Goal: Task Accomplishment & Management: Manage account settings

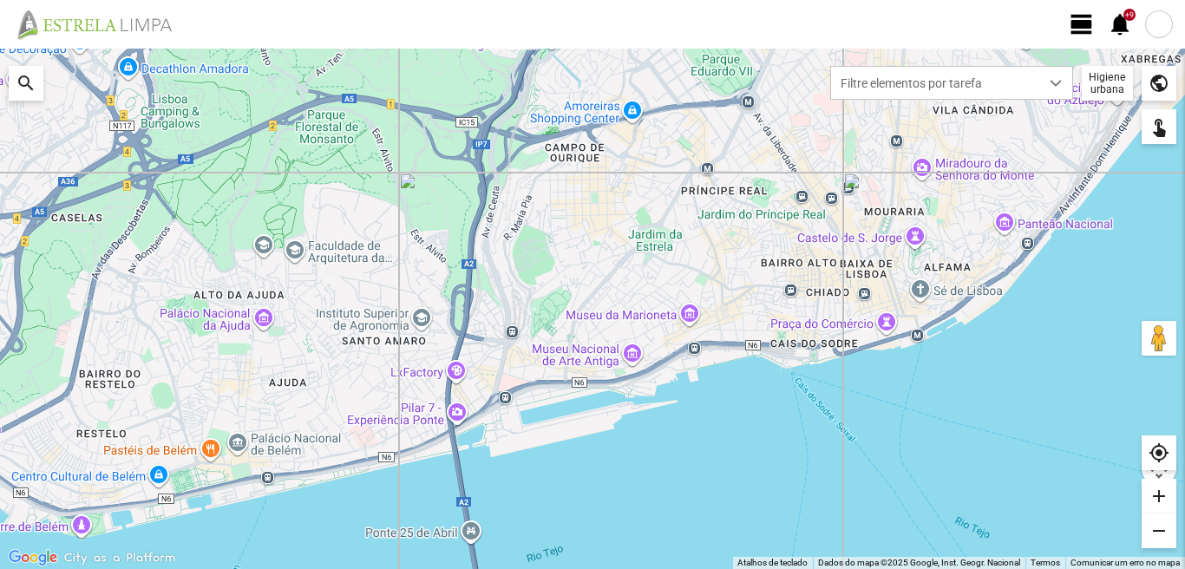
click at [1082, 25] on span "view_day" at bounding box center [1082, 24] width 26 height 26
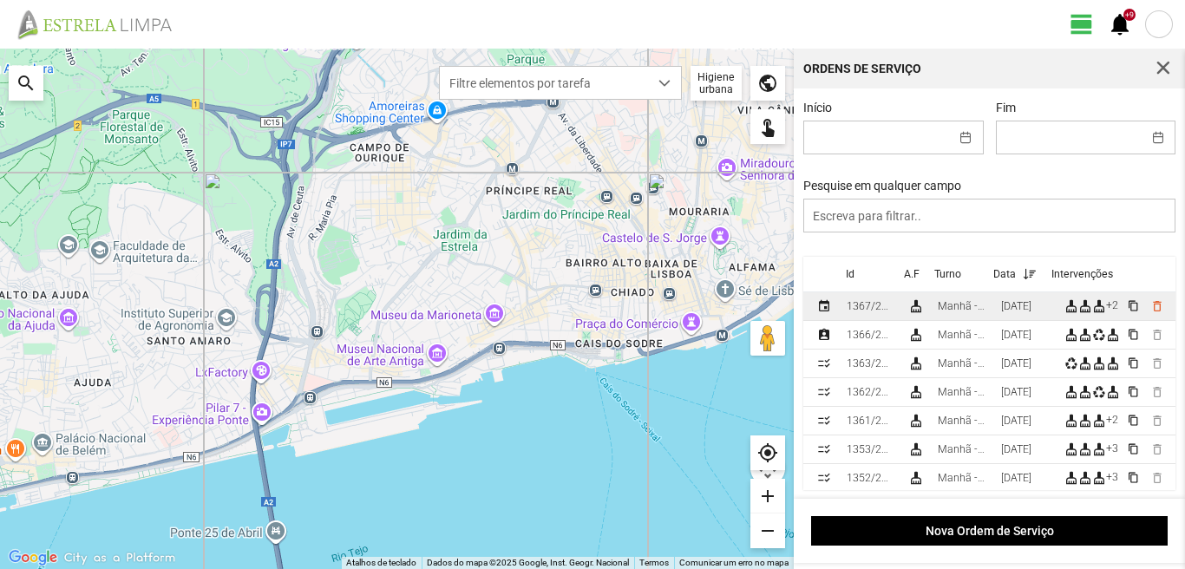
click at [994, 304] on td "Manhã - HU 1" at bounding box center [962, 306] width 63 height 29
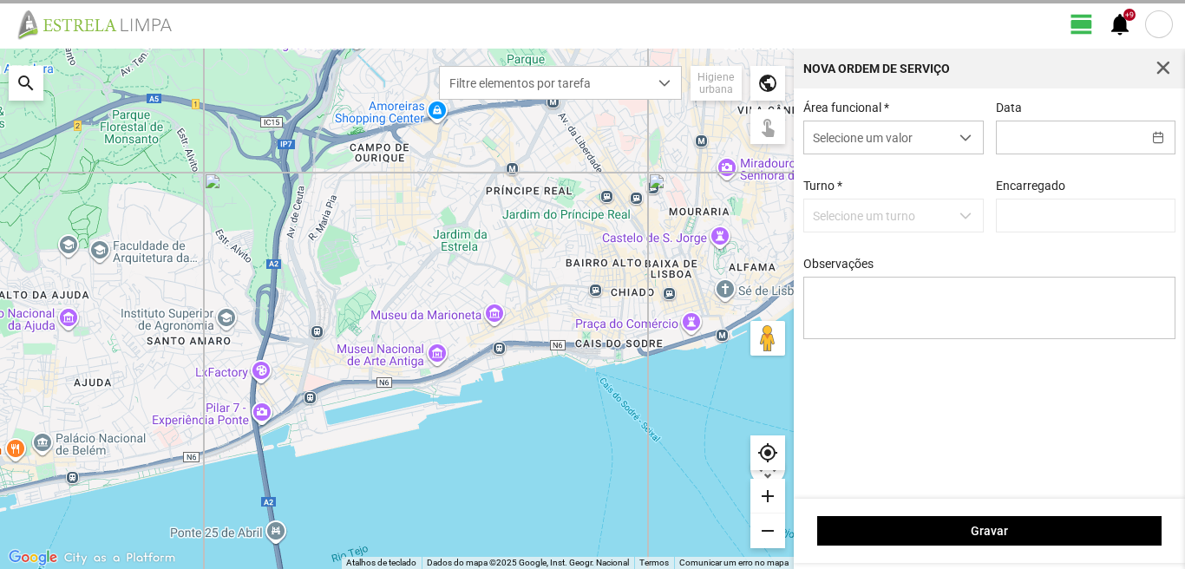
type input "[DATE]"
type input "[PERSON_NAME]"
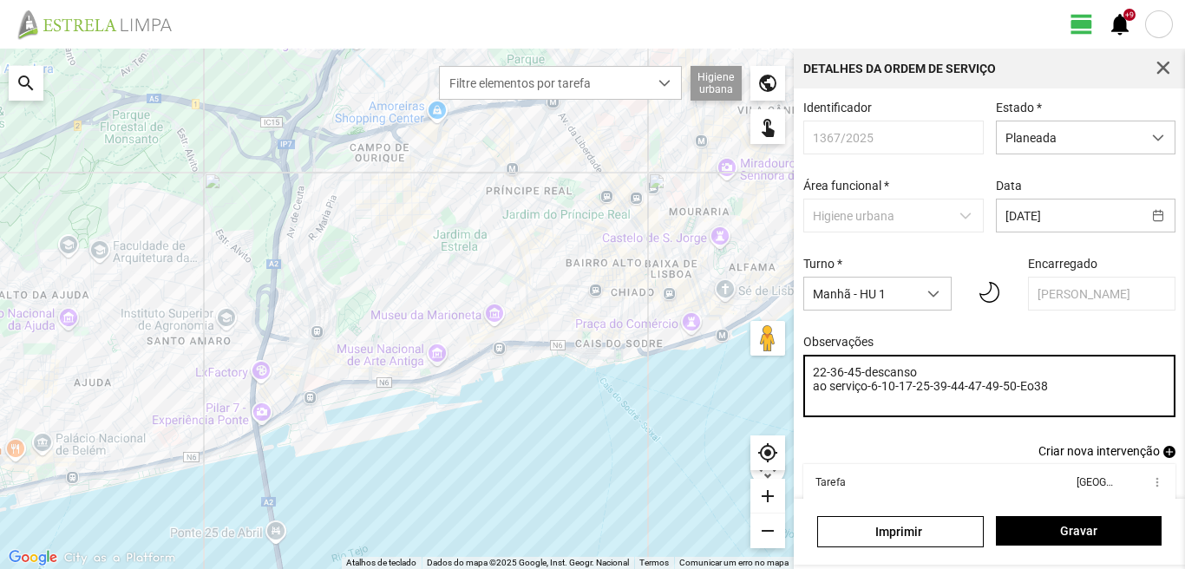
click at [950, 394] on textarea "22-36-45-descanso ao serviço-6-10-17-25-39-44-47-49-50-Eo38" at bounding box center [989, 386] width 373 height 62
click at [916, 379] on textarea "22-36-45-descanso ao serviço-6-10-17-25-44-47-49-50-Eo38" at bounding box center [989, 386] width 373 height 62
click at [847, 379] on textarea "22-36-45-descanso ao serviço-6-10-17-25-44-47-49-50-Eo38" at bounding box center [989, 386] width 373 height 62
click at [902, 377] on textarea "22-45-descanso ao serviço-6-10-17-25-44-47-49-50-Eo38" at bounding box center [989, 386] width 373 height 62
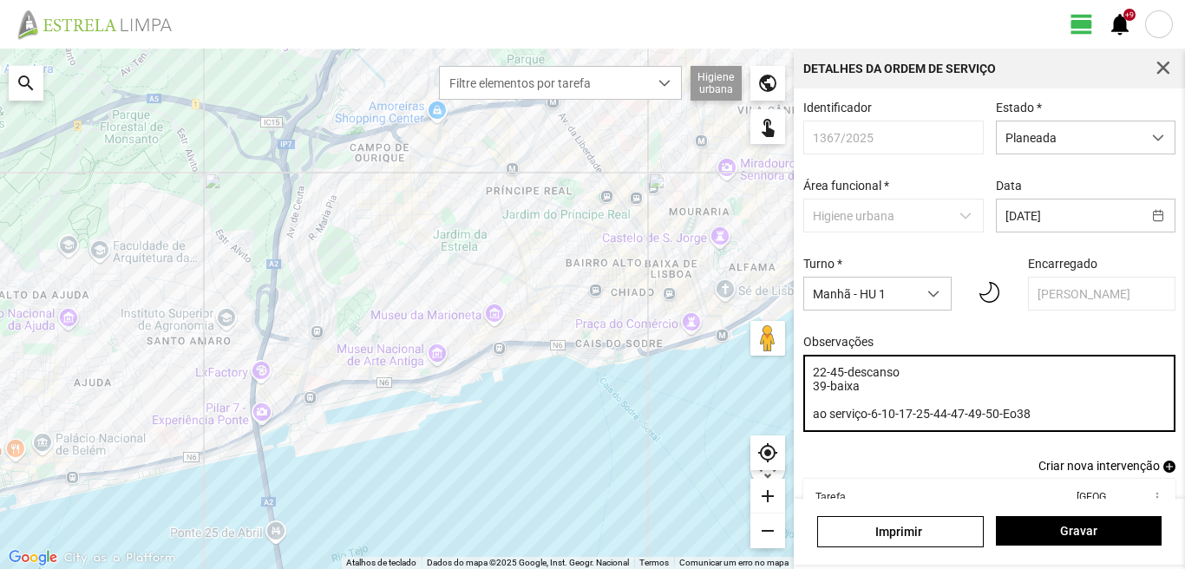
click at [1033, 422] on textarea "22-45-descanso 39-baixa ao serviço-6-10-17-25-44-47-49-50-Eo38" at bounding box center [989, 393] width 373 height 77
type textarea "22-45-descanso 39-baixa"
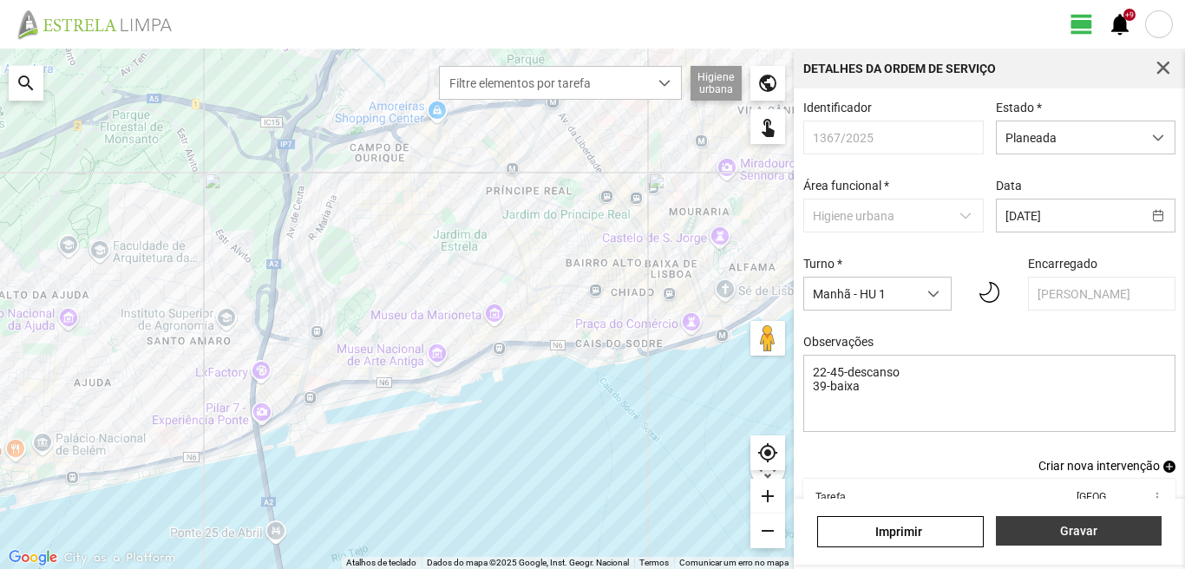
click at [1047, 523] on button "Gravar" at bounding box center [1079, 531] width 166 height 30
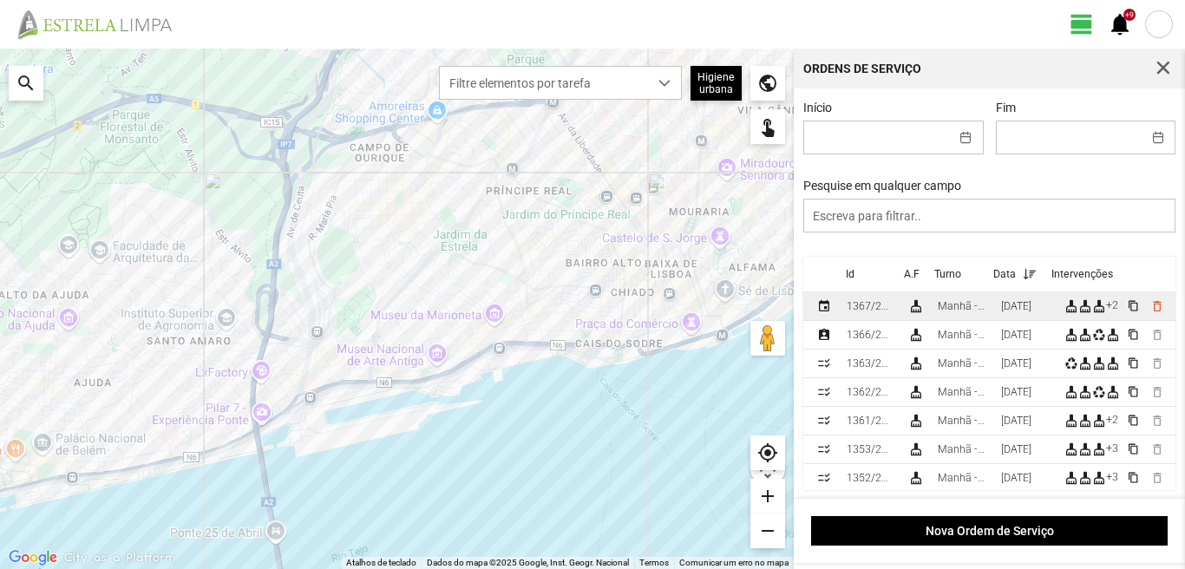
click at [1013, 311] on div "[DATE]" at bounding box center [1016, 306] width 30 height 12
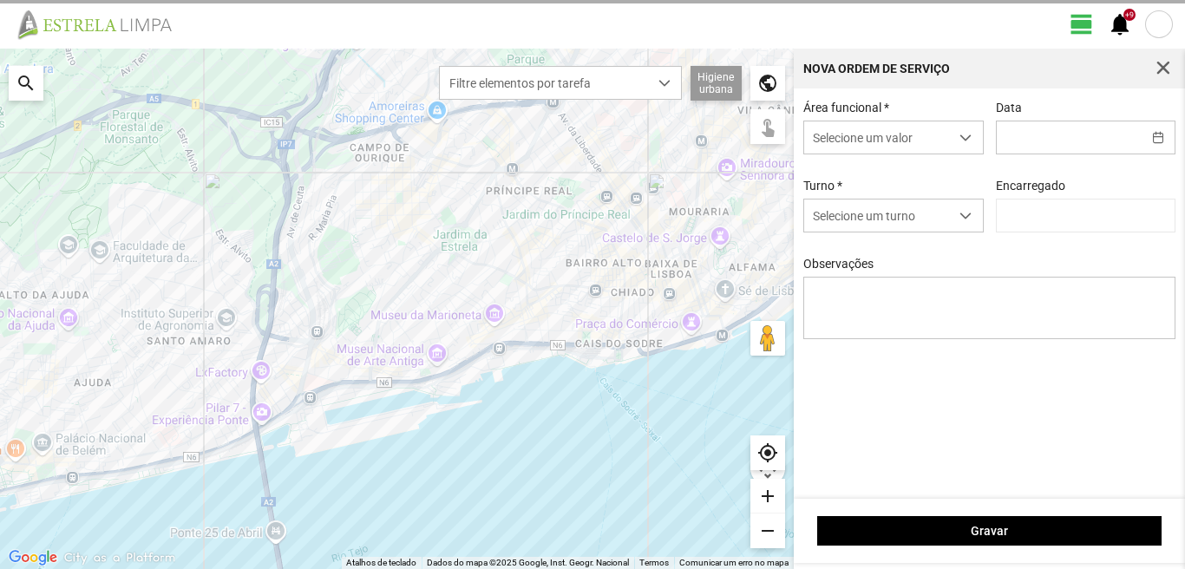
type input "[DATE]"
type textarea "22-45-descanso 39-baixa"
type input "[PERSON_NAME]"
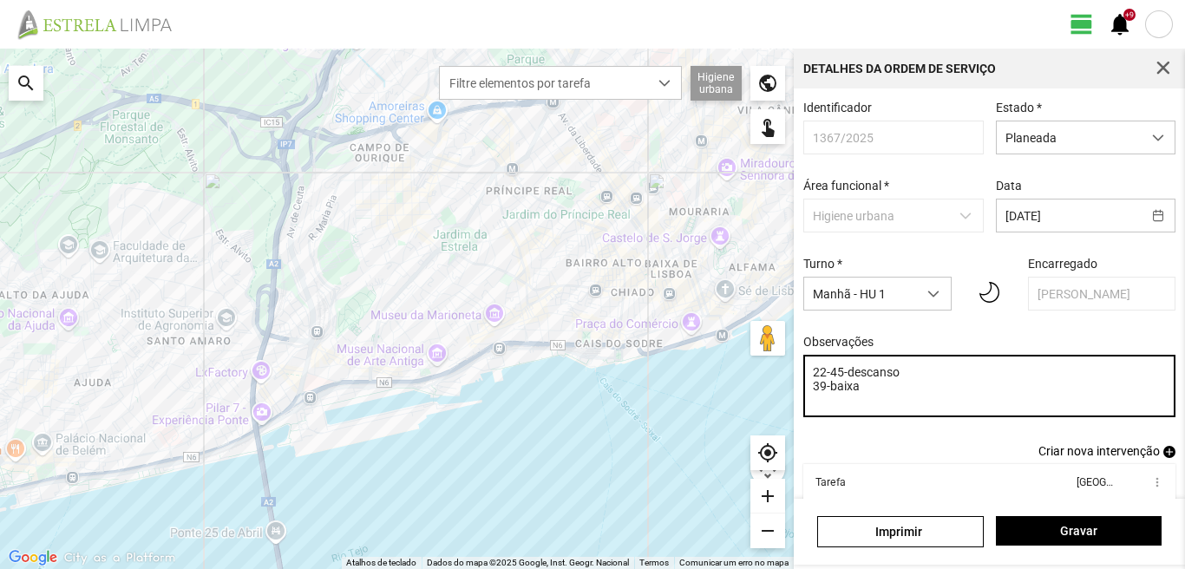
click at [864, 394] on textarea "22-45-descanso 39-baixa" at bounding box center [989, 386] width 373 height 62
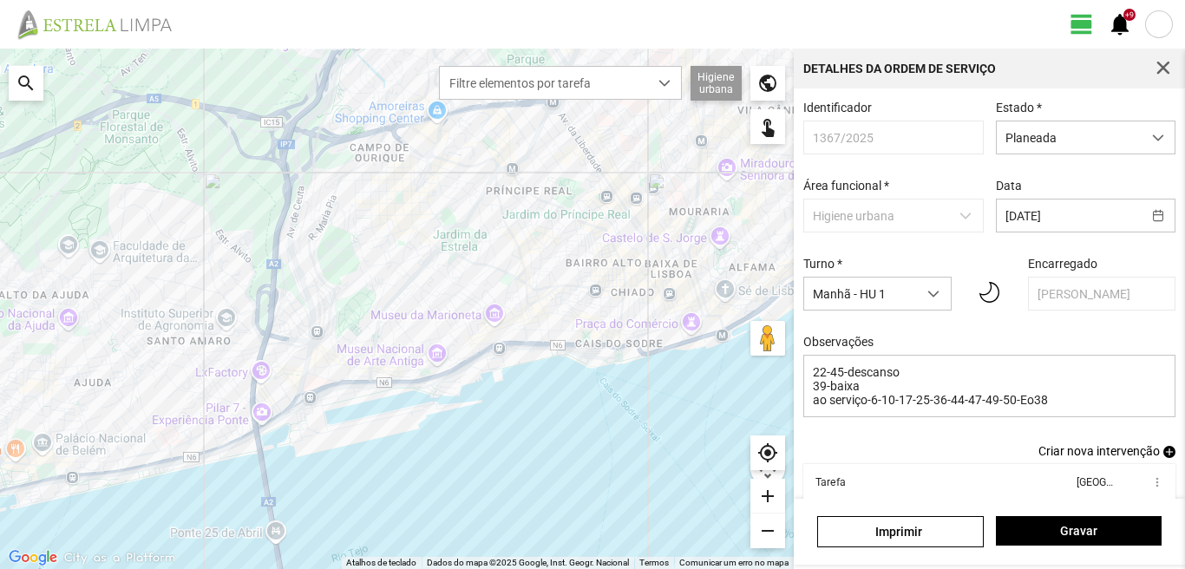
click at [1164, 458] on span "add" at bounding box center [1170, 452] width 12 height 12
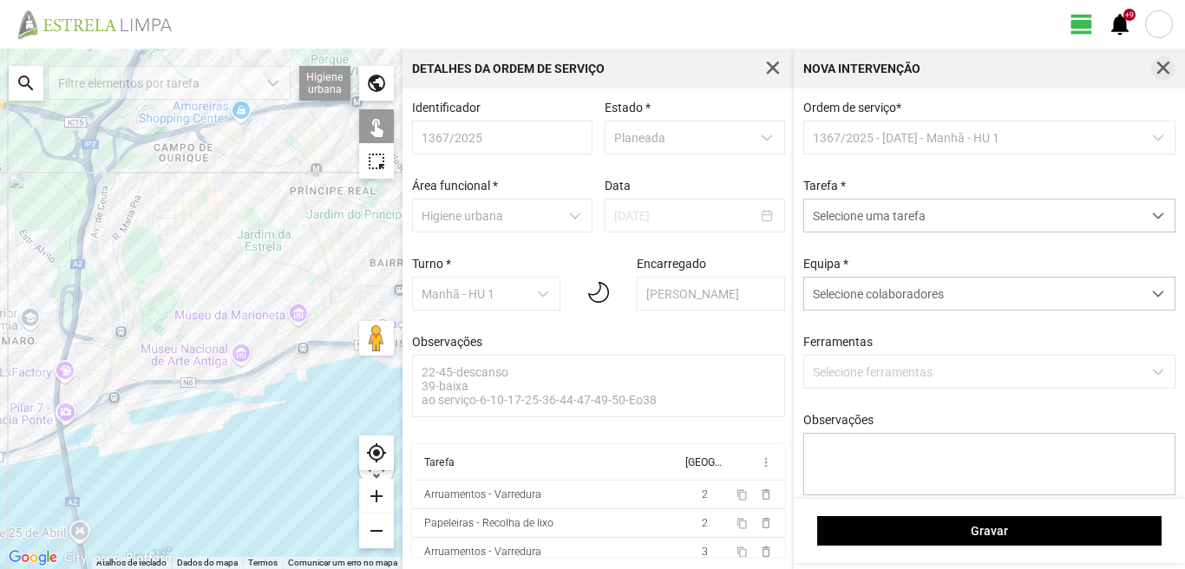
click at [1160, 67] on span "button" at bounding box center [1164, 69] width 16 height 16
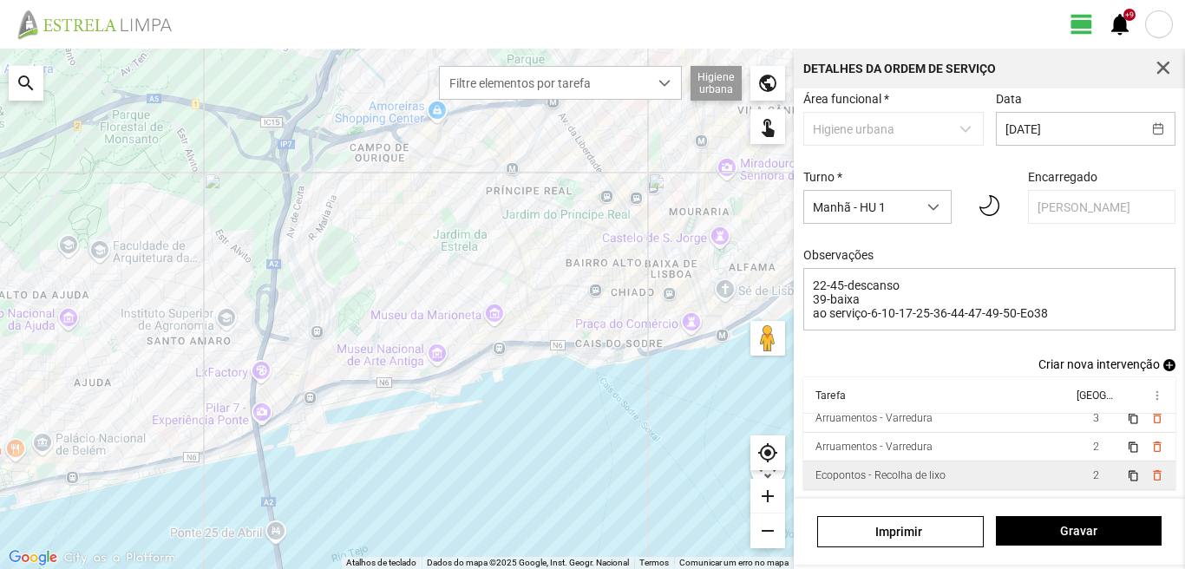
scroll to position [95, 0]
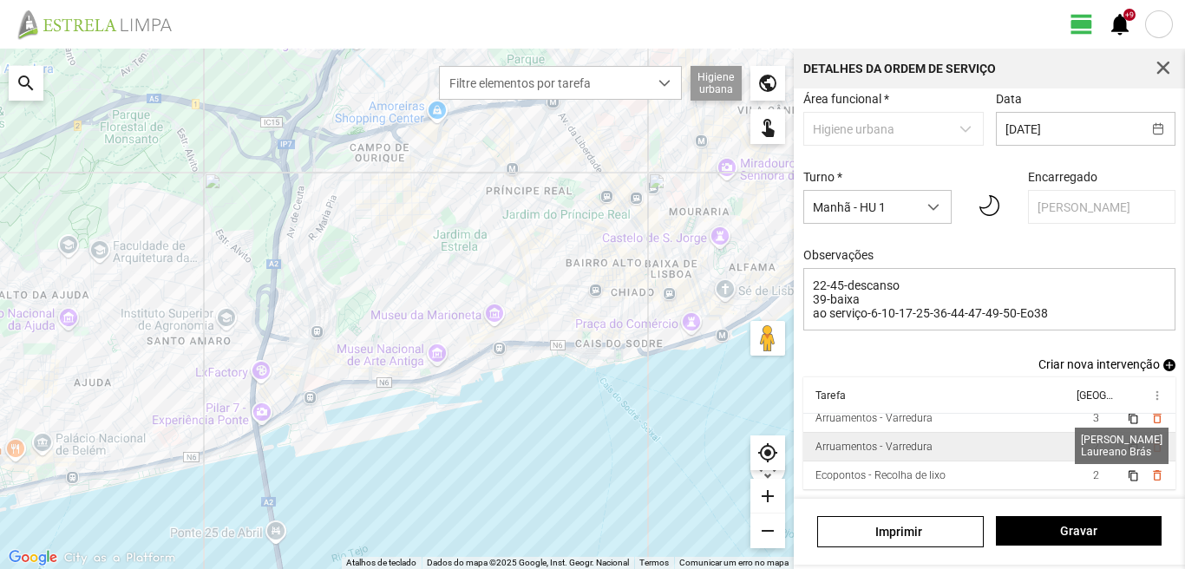
click at [1093, 443] on span "2" at bounding box center [1096, 447] width 6 height 12
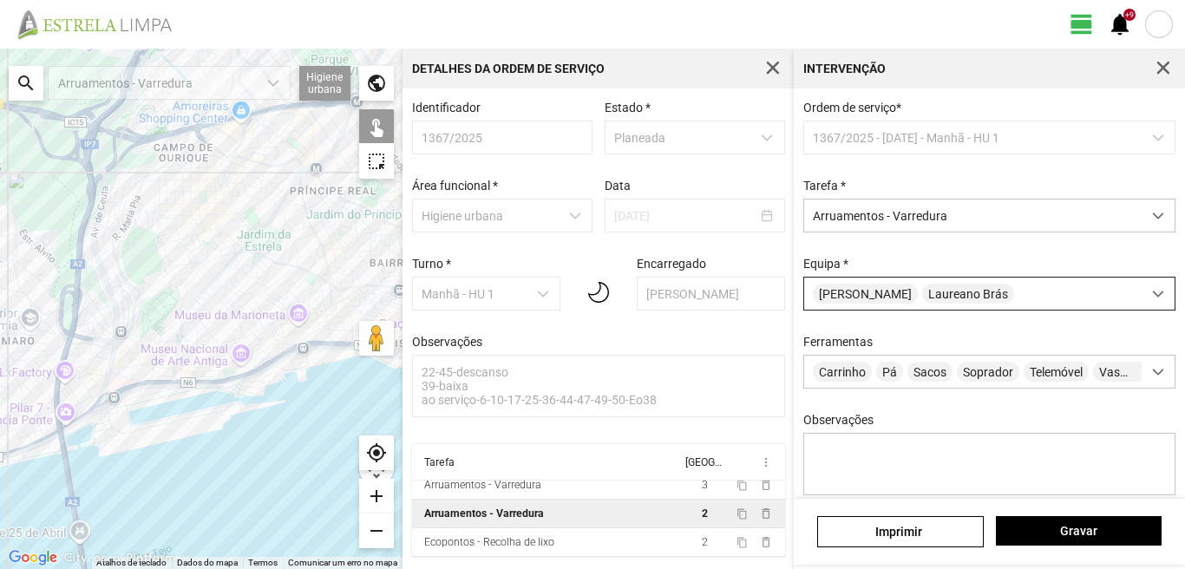
click at [898, 298] on span "[PERSON_NAME]" at bounding box center [865, 294] width 105 height 20
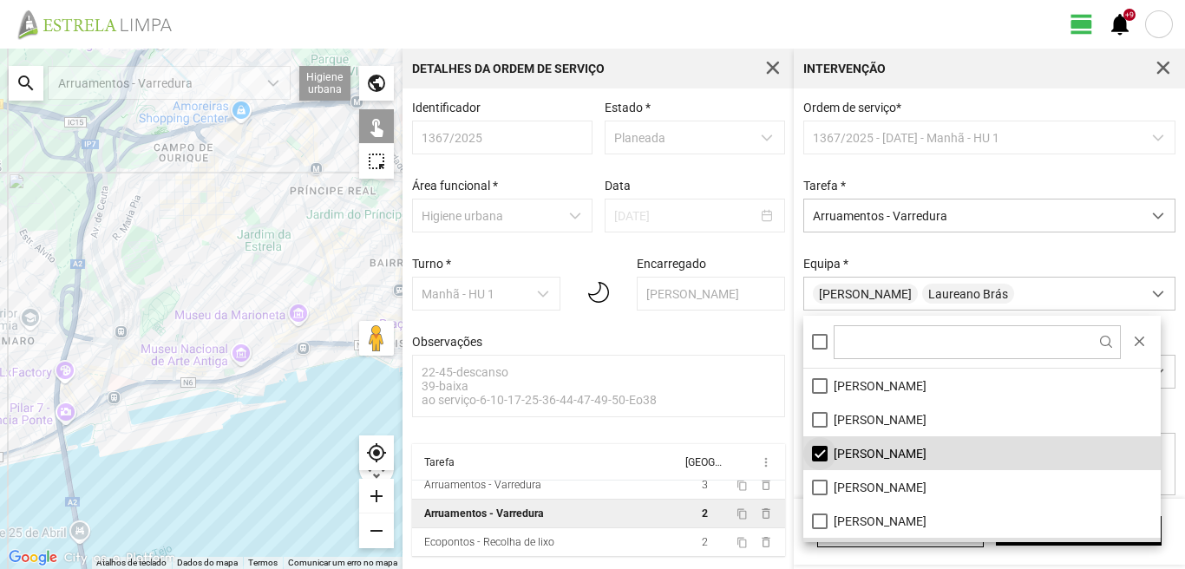
click at [816, 449] on li "[PERSON_NAME]" at bounding box center [981, 453] width 357 height 34
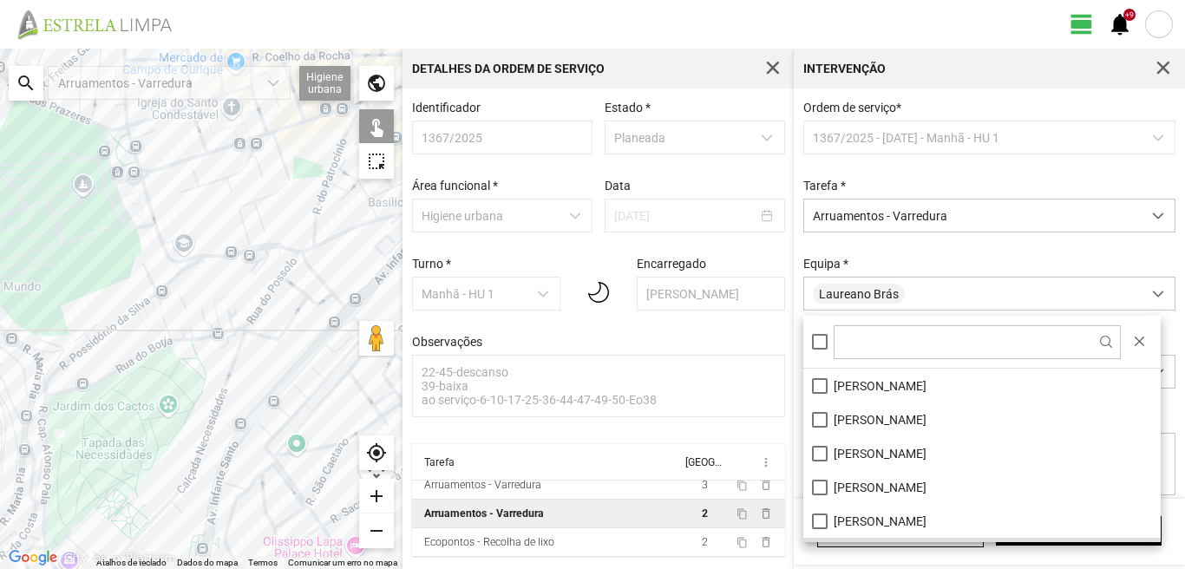
click at [322, 277] on div at bounding box center [201, 309] width 403 height 521
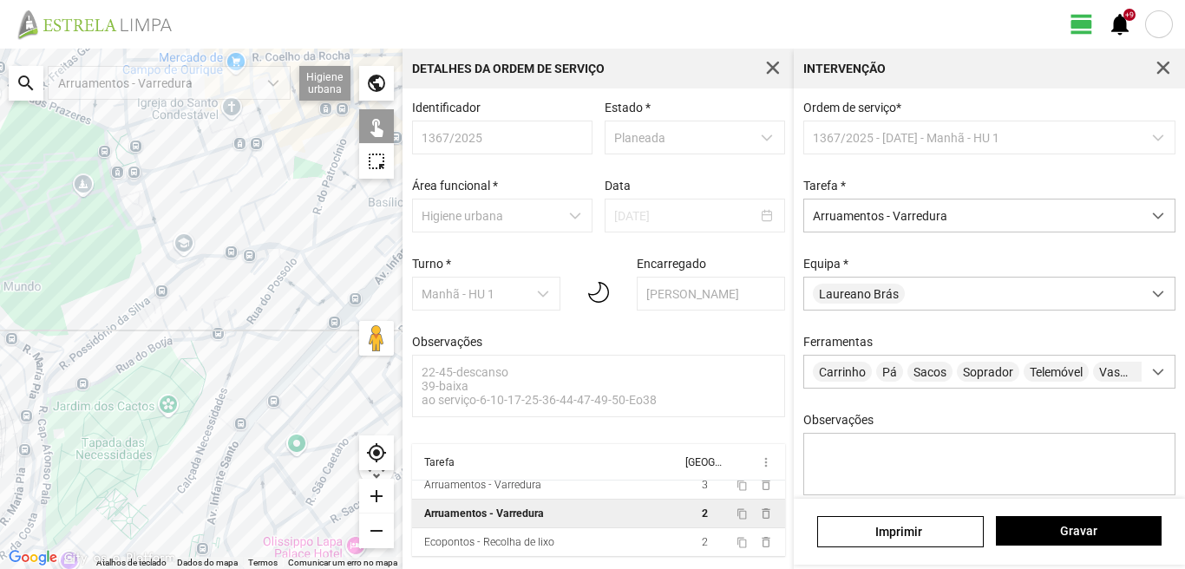
click at [322, 277] on div at bounding box center [201, 309] width 403 height 521
click at [976, 296] on div "Laureano Brás" at bounding box center [973, 294] width 338 height 32
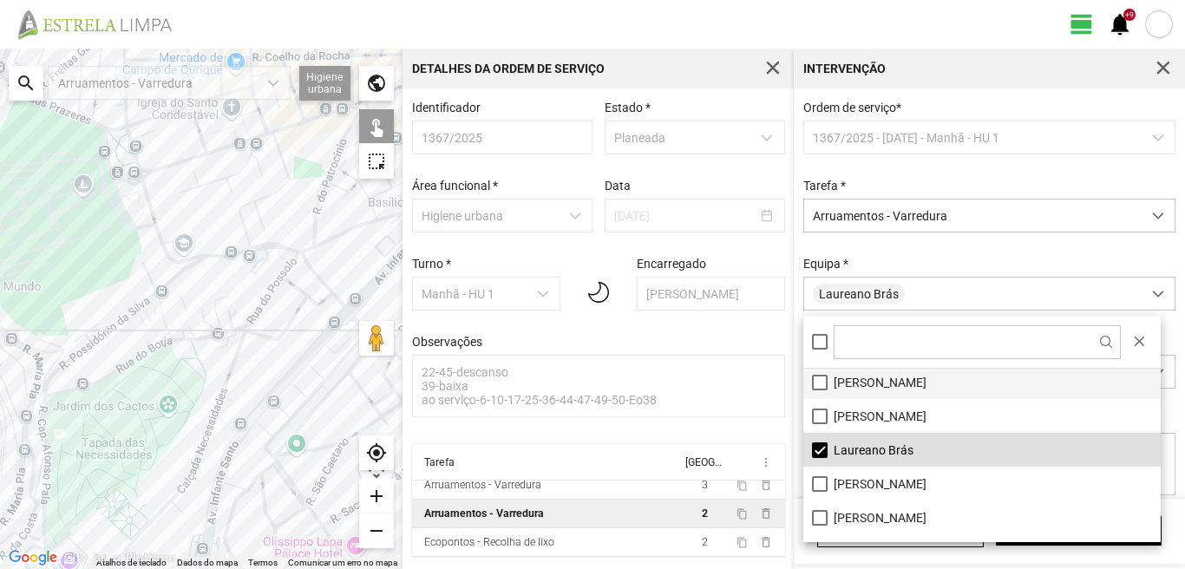
scroll to position [0, 0]
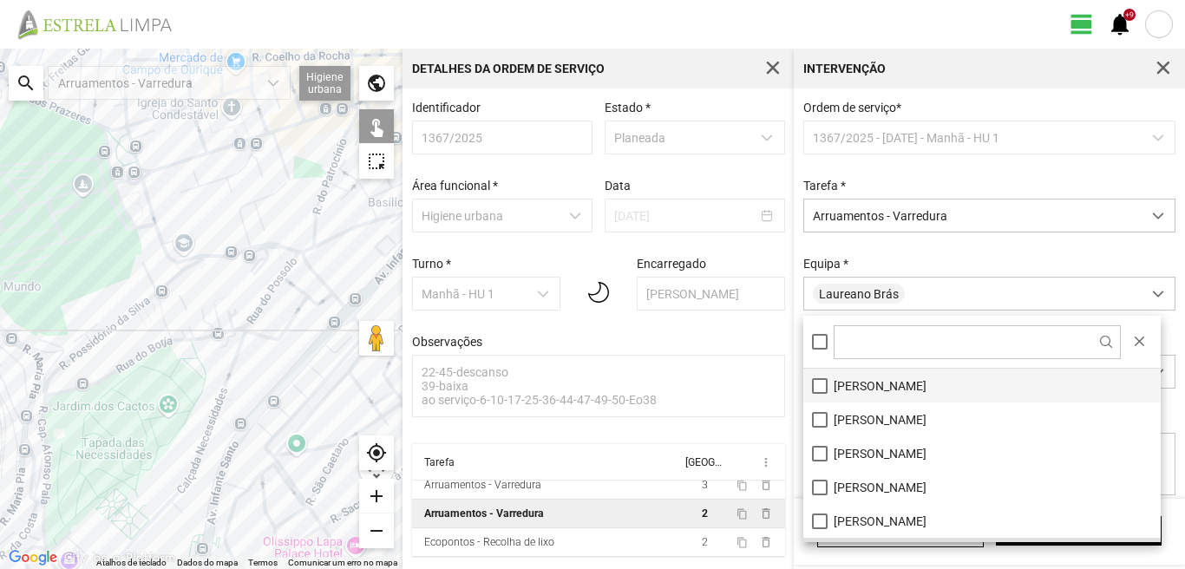
click at [814, 383] on li "[PERSON_NAME]" at bounding box center [981, 386] width 357 height 34
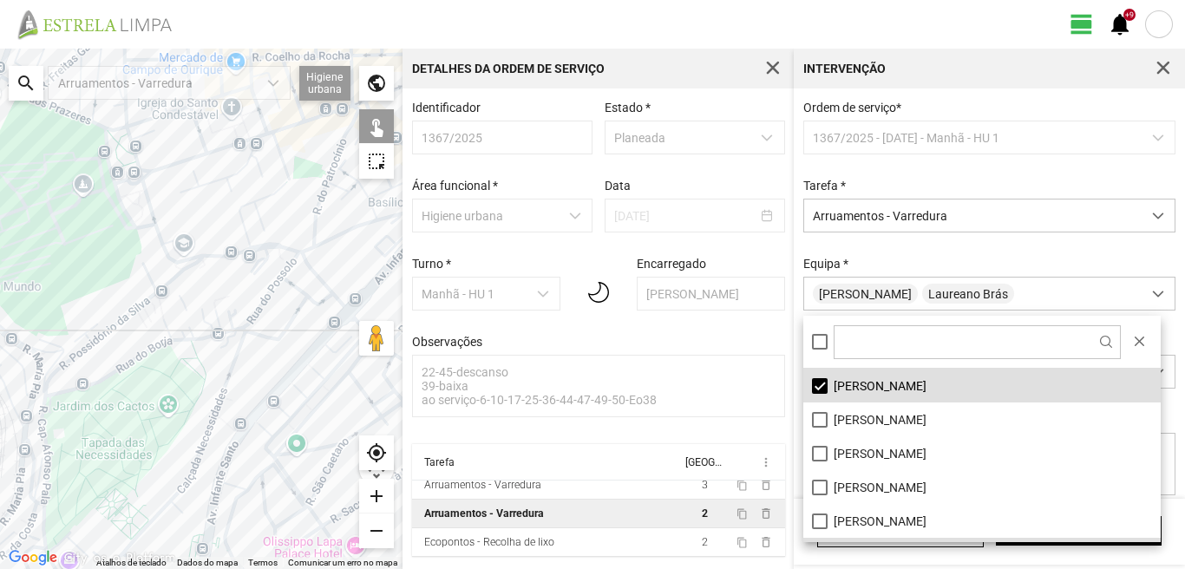
click at [319, 278] on div at bounding box center [201, 309] width 403 height 521
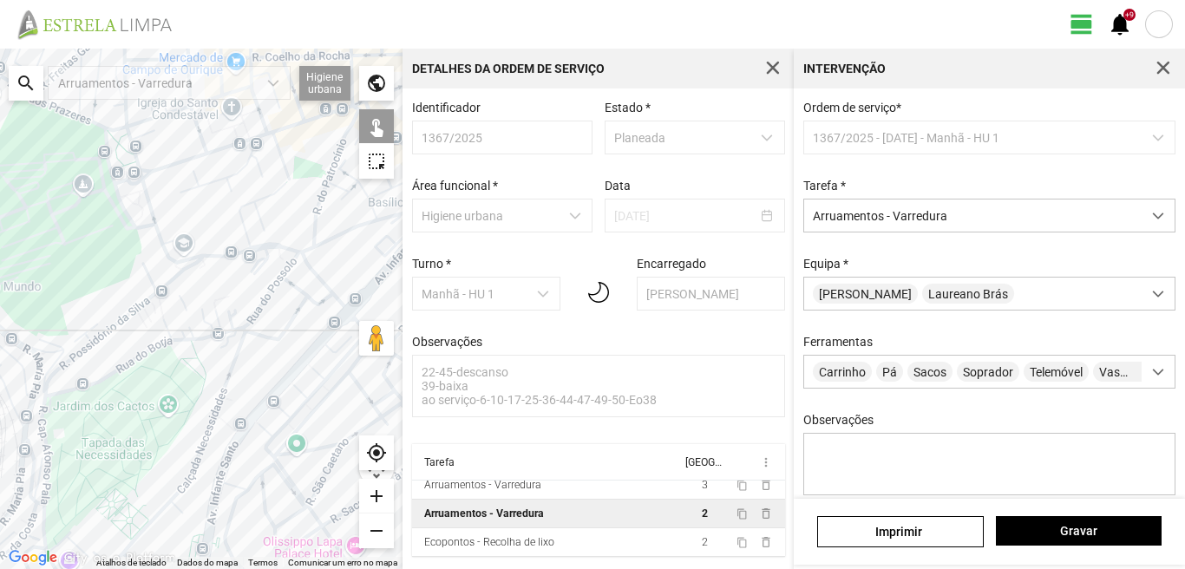
click at [319, 278] on div at bounding box center [201, 309] width 403 height 521
click at [1026, 525] on span "Gravar" at bounding box center [1079, 531] width 148 height 14
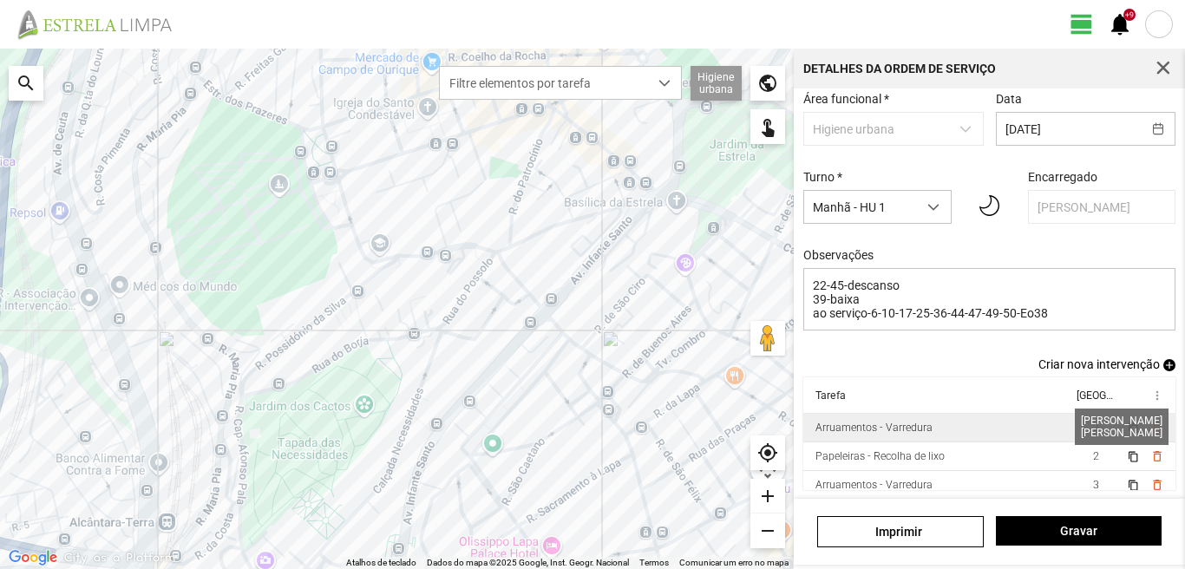
click at [1093, 424] on span "2" at bounding box center [1096, 428] width 6 height 12
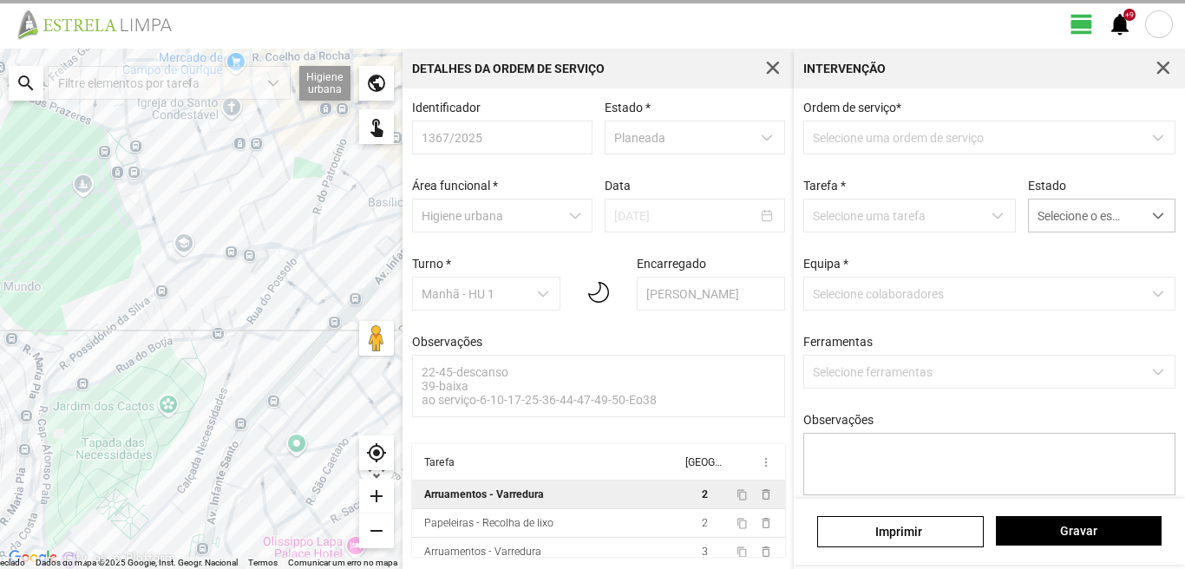
scroll to position [3, 0]
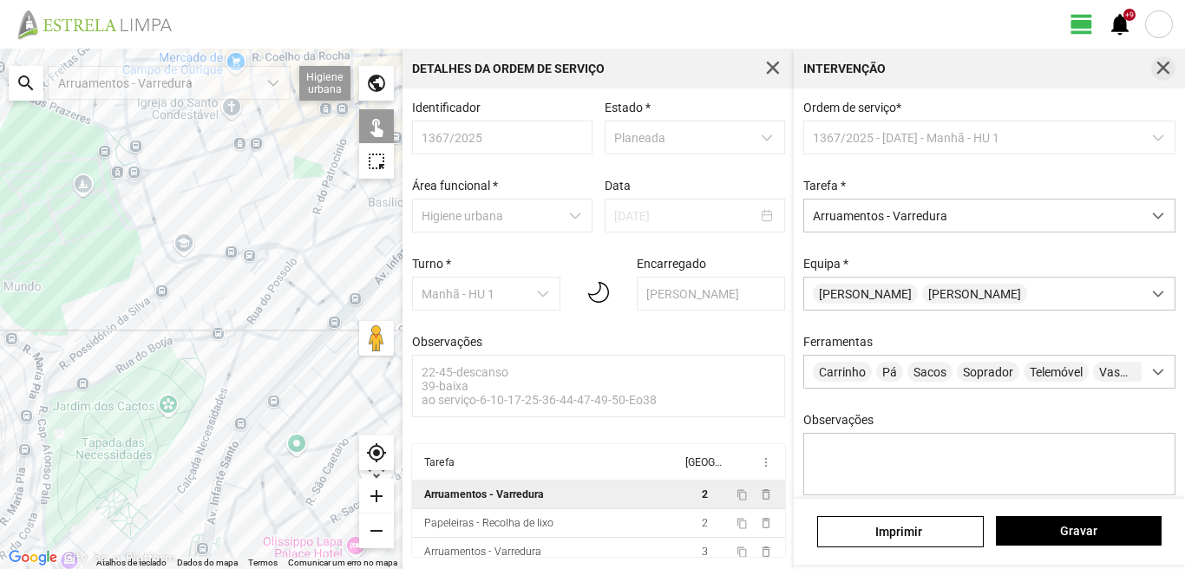
click at [1157, 62] on span "button" at bounding box center [1164, 69] width 16 height 16
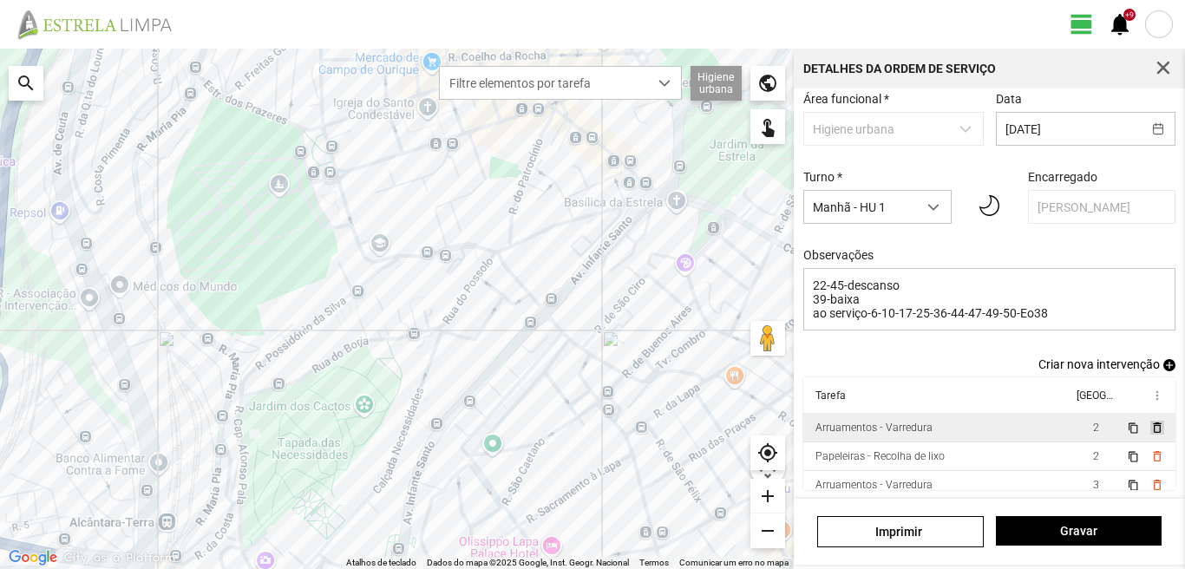
click at [1150, 428] on span "delete_outline" at bounding box center [1157, 428] width 14 height 14
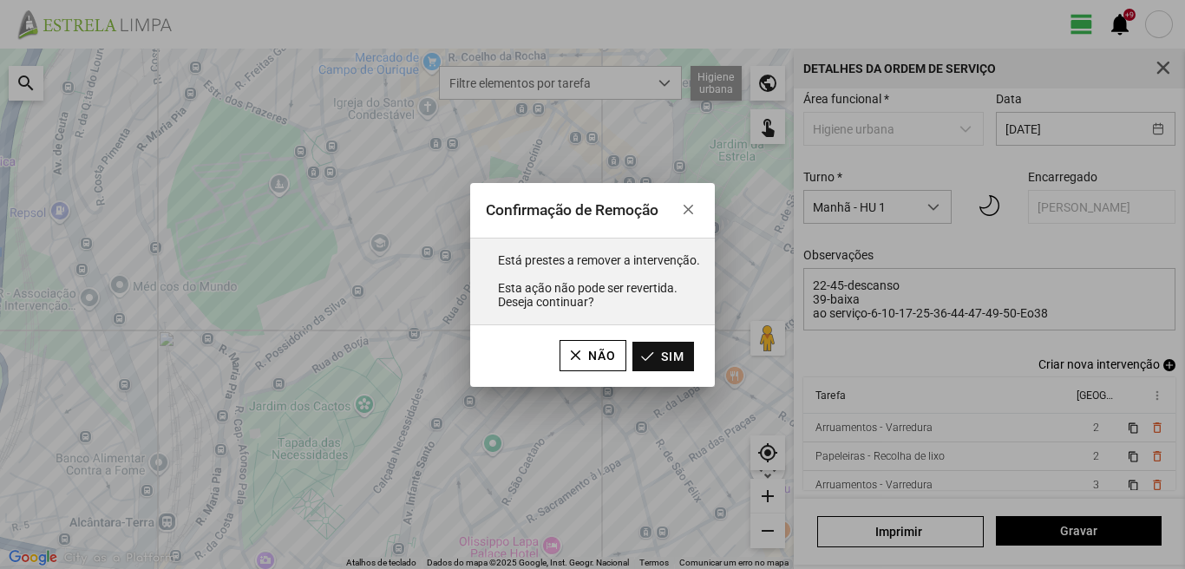
click at [682, 356] on button "Sim" at bounding box center [664, 357] width 62 height 30
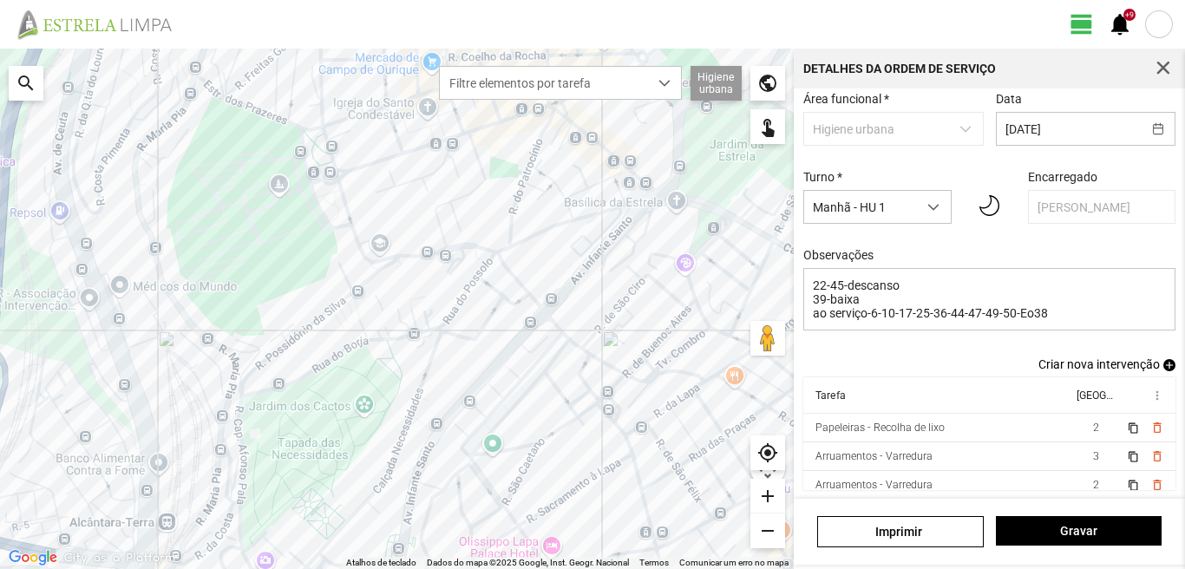
click at [1164, 360] on span "add" at bounding box center [1170, 365] width 12 height 12
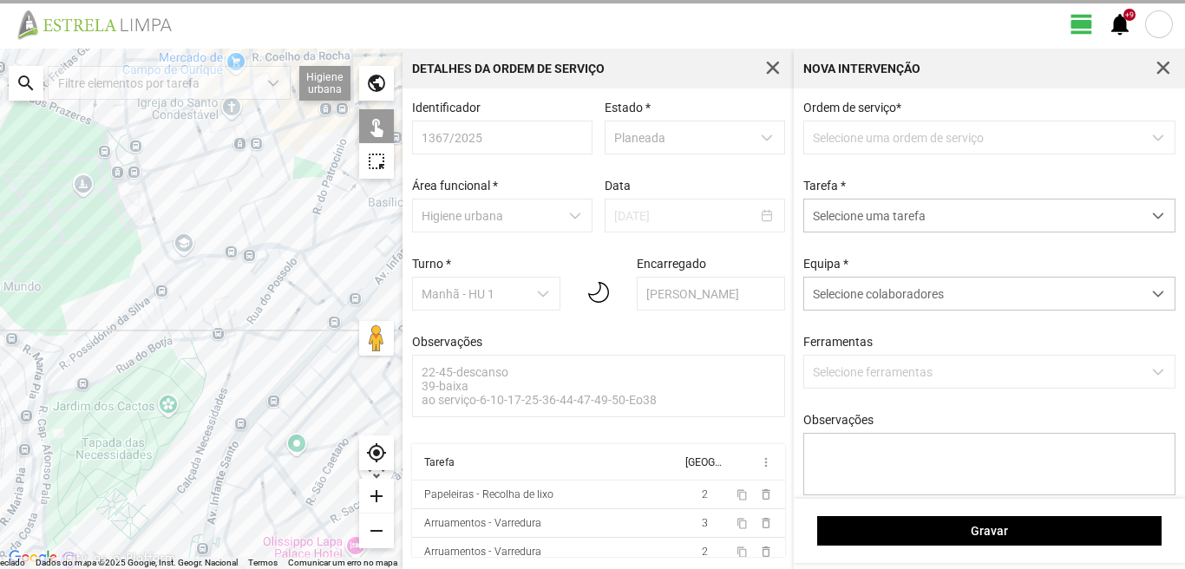
scroll to position [3, 0]
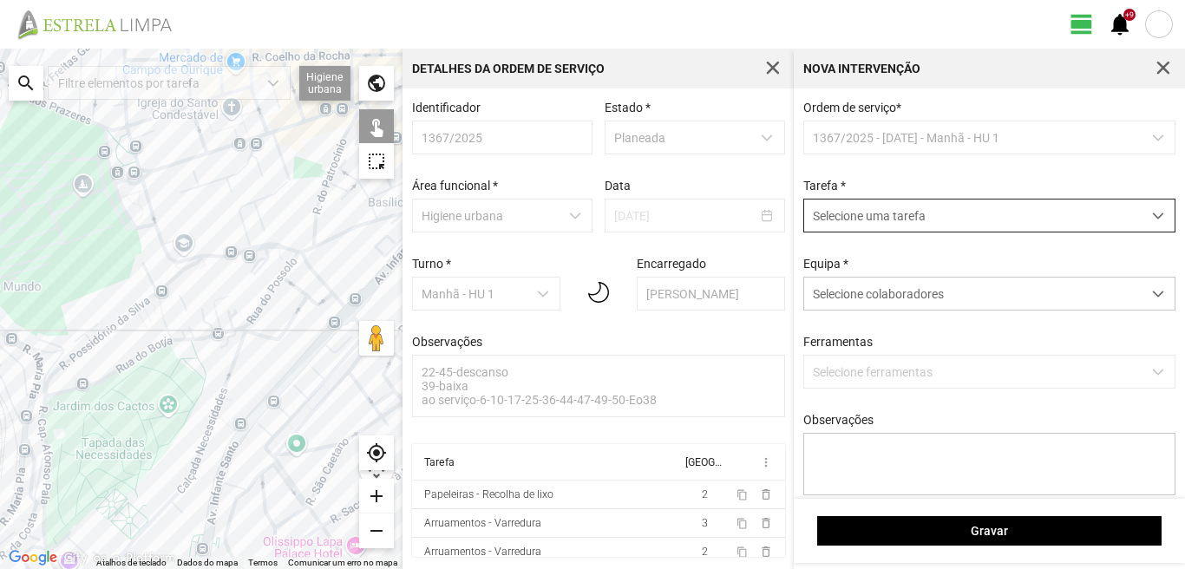
click at [918, 213] on span "Selecione uma tarefa" at bounding box center [973, 216] width 338 height 32
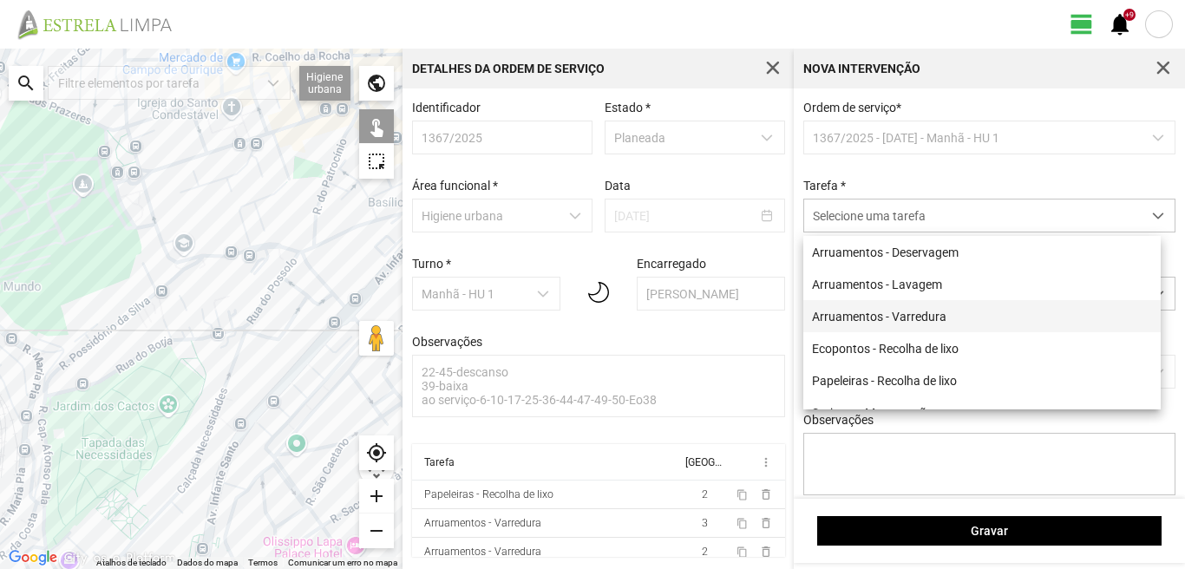
click at [905, 311] on li "Arruamentos - Varredura" at bounding box center [981, 316] width 357 height 32
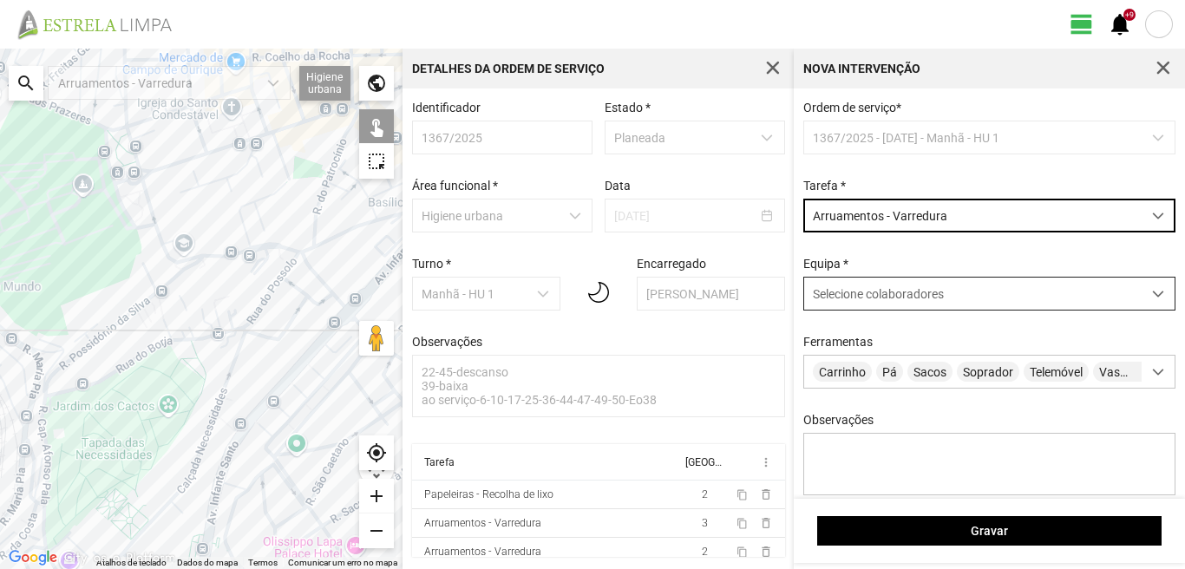
click at [875, 292] on span "Selecione colaboradores" at bounding box center [878, 294] width 131 height 14
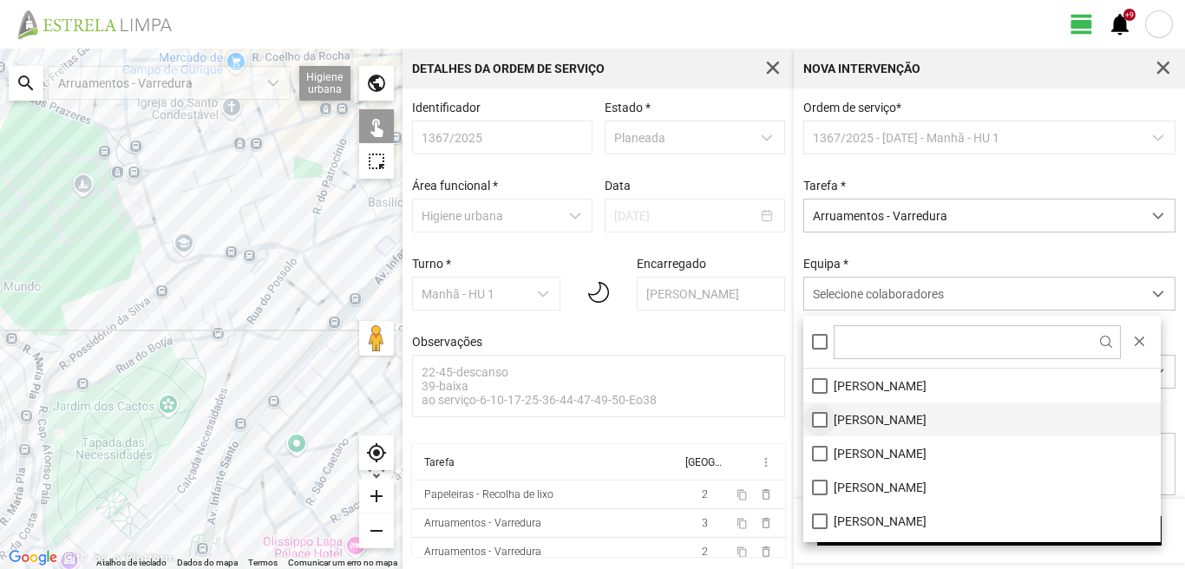
click at [823, 415] on li "[PERSON_NAME]" at bounding box center [981, 420] width 357 height 34
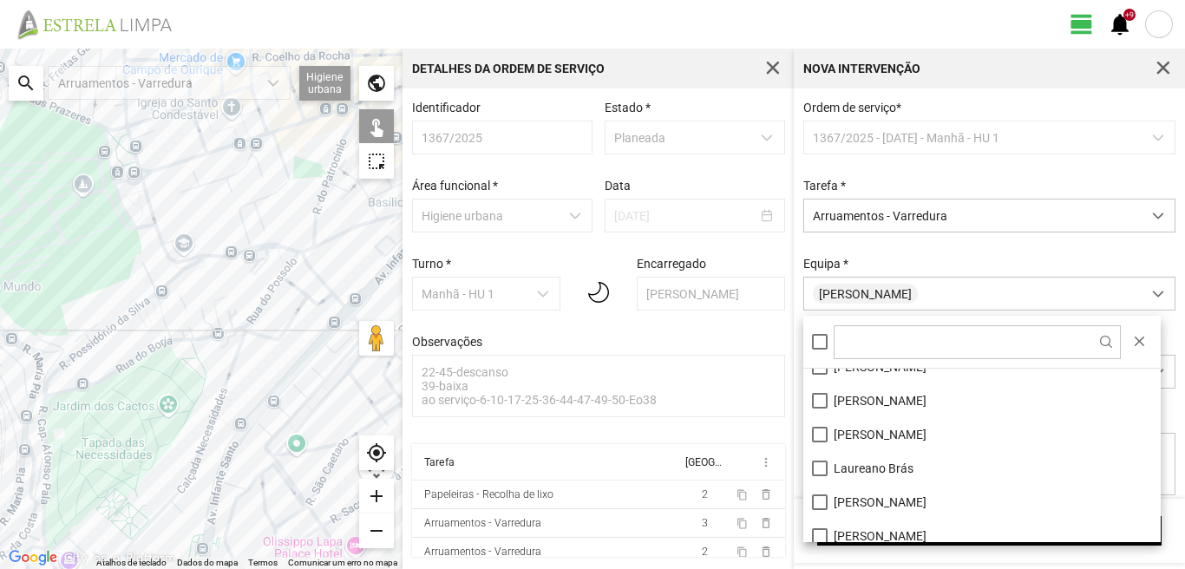
scroll to position [174, 0]
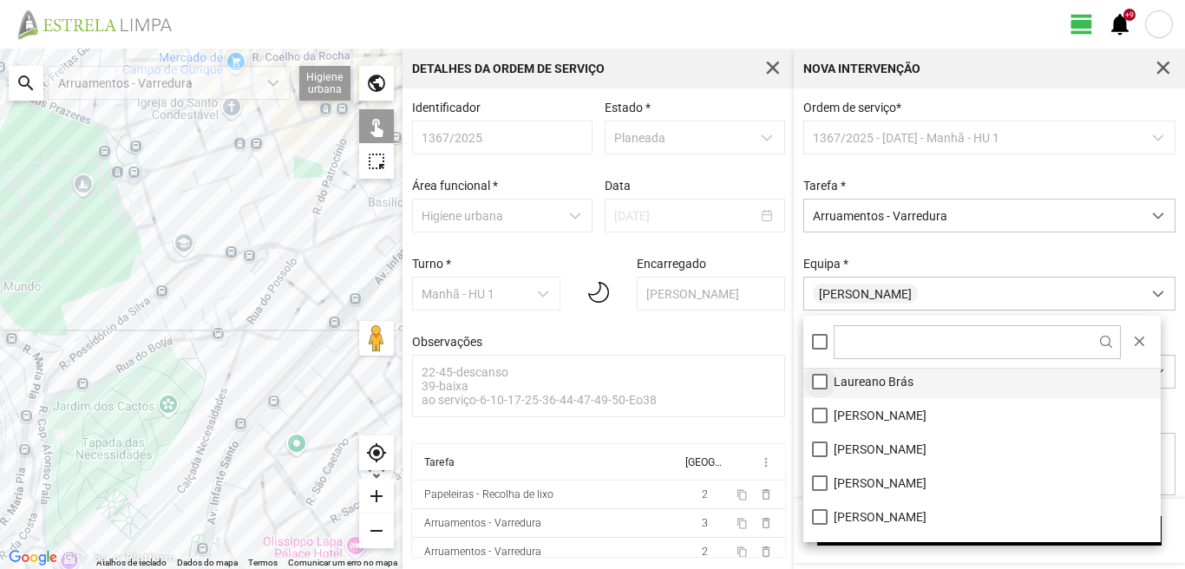
click at [822, 376] on li "Laureano Brás" at bounding box center [981, 381] width 357 height 34
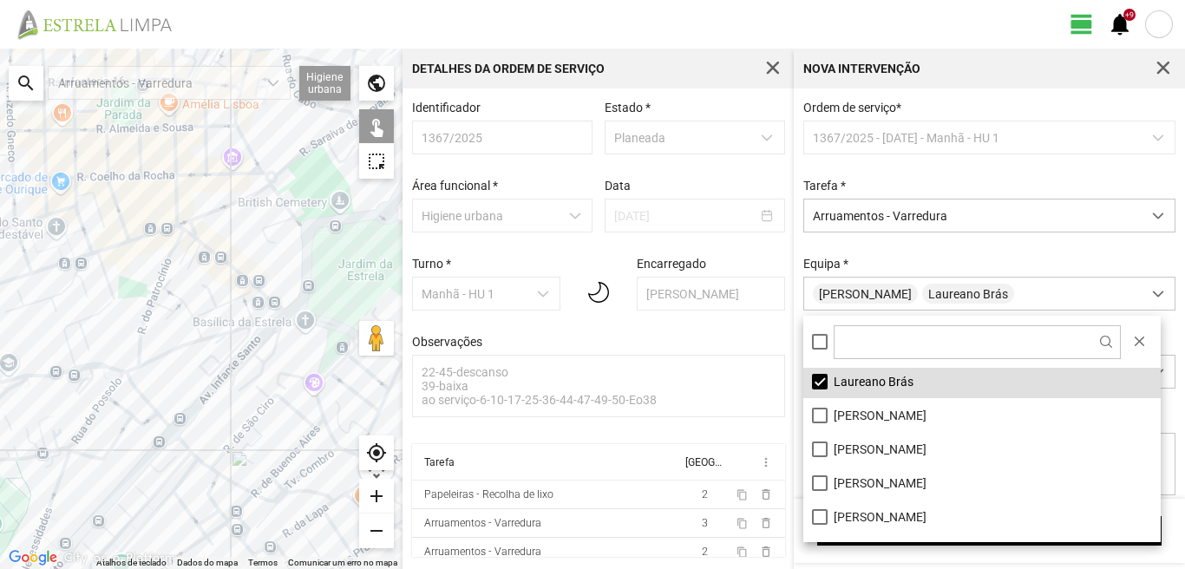
drag, startPoint x: 314, startPoint y: 271, endPoint x: 120, endPoint y: 397, distance: 232.0
click at [123, 397] on div at bounding box center [201, 309] width 403 height 521
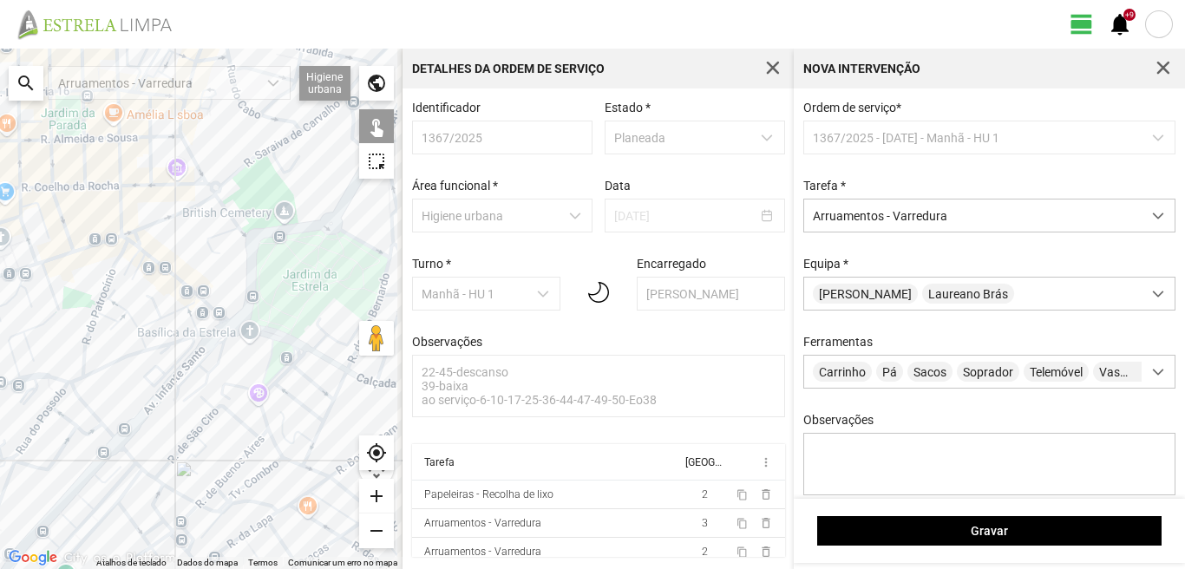
drag, startPoint x: 315, startPoint y: 289, endPoint x: 265, endPoint y: 298, distance: 51.2
click at [265, 298] on div at bounding box center [201, 309] width 403 height 521
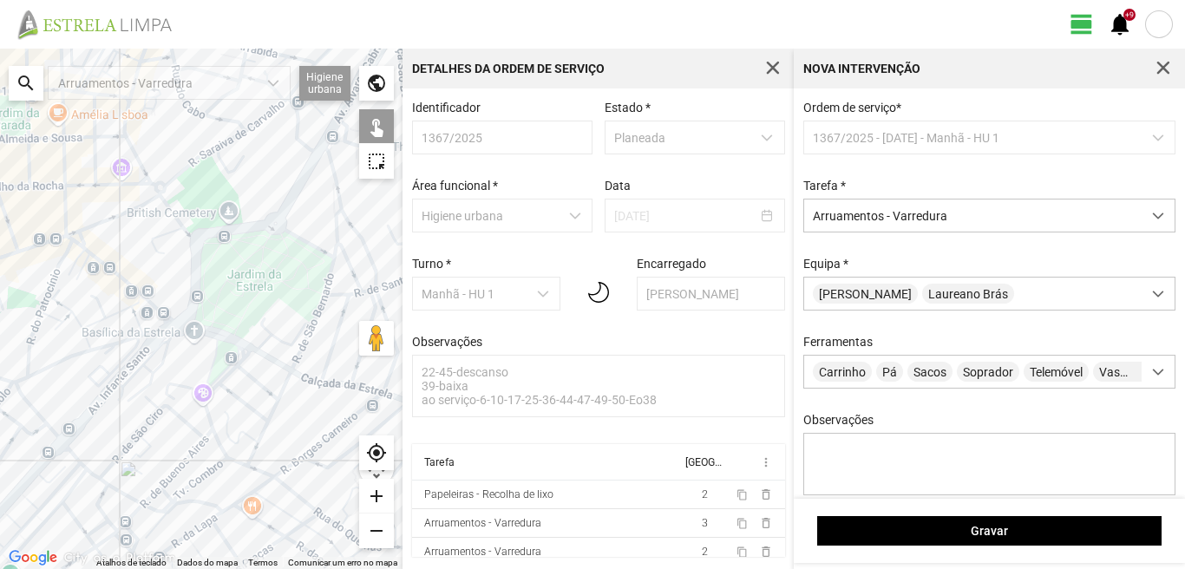
drag, startPoint x: 292, startPoint y: 314, endPoint x: 267, endPoint y: 304, distance: 27.2
click at [269, 307] on div at bounding box center [201, 309] width 403 height 521
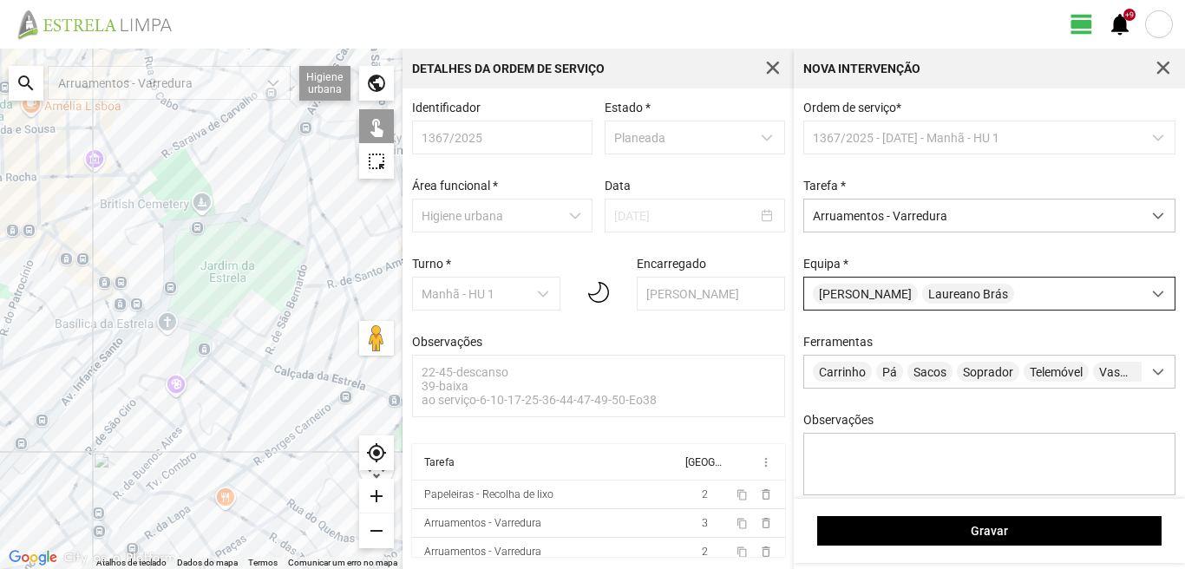
click at [1005, 299] on div "[PERSON_NAME]" at bounding box center [973, 294] width 338 height 32
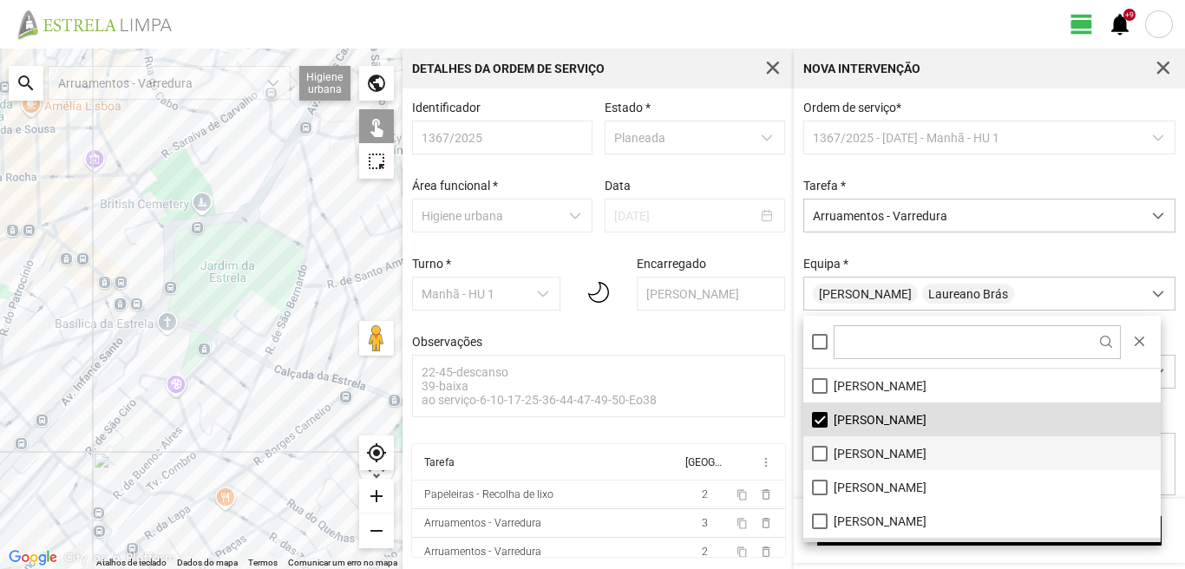
scroll to position [87, 0]
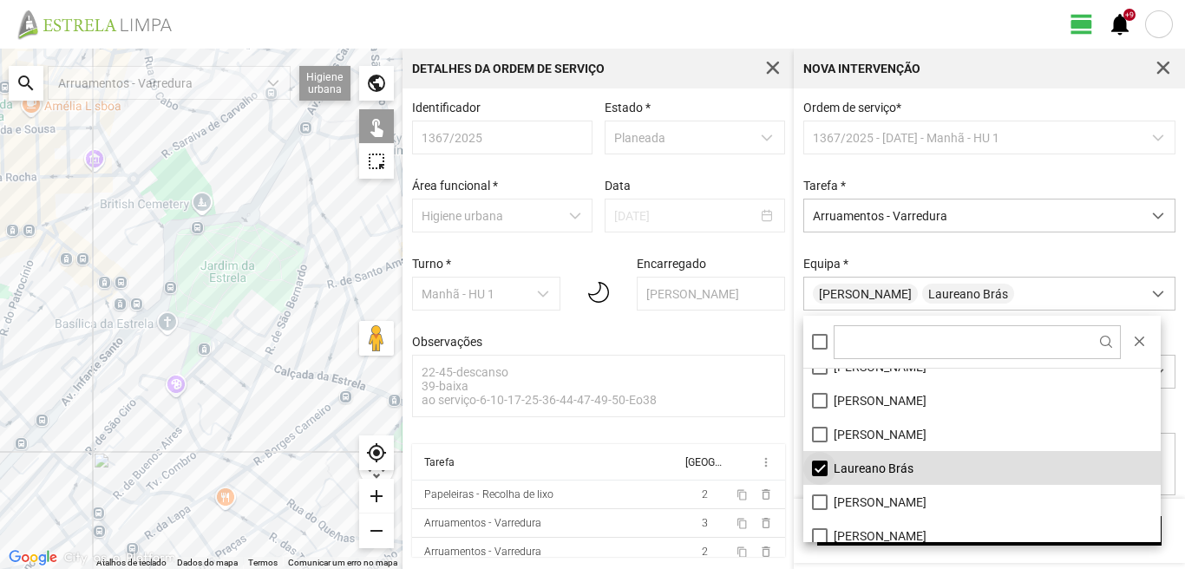
click at [821, 462] on li "Laureano Brás" at bounding box center [981, 468] width 357 height 34
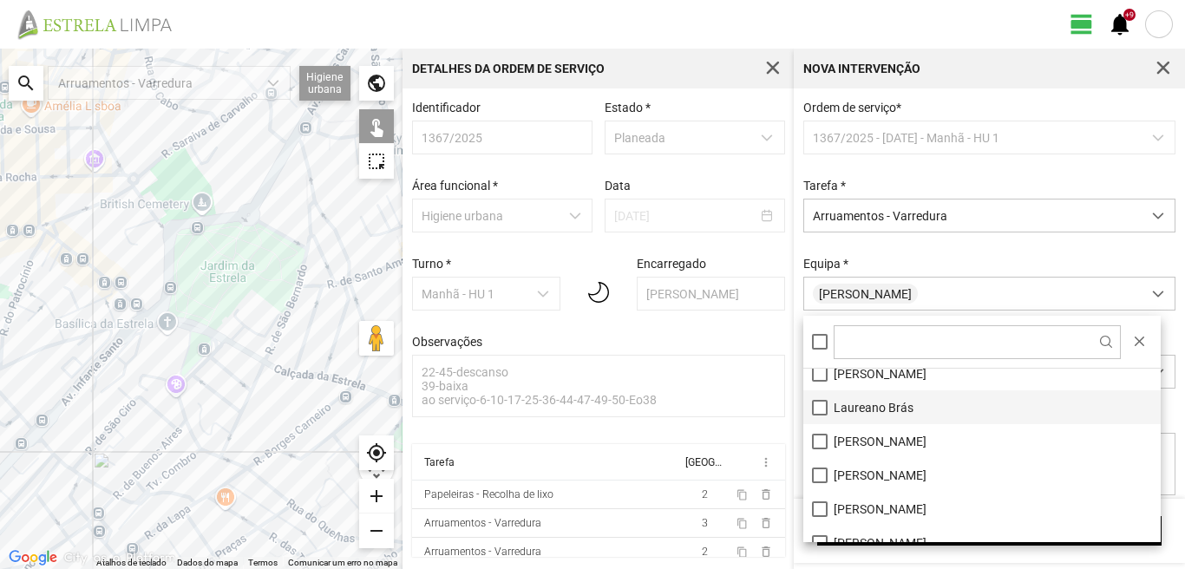
scroll to position [174, 0]
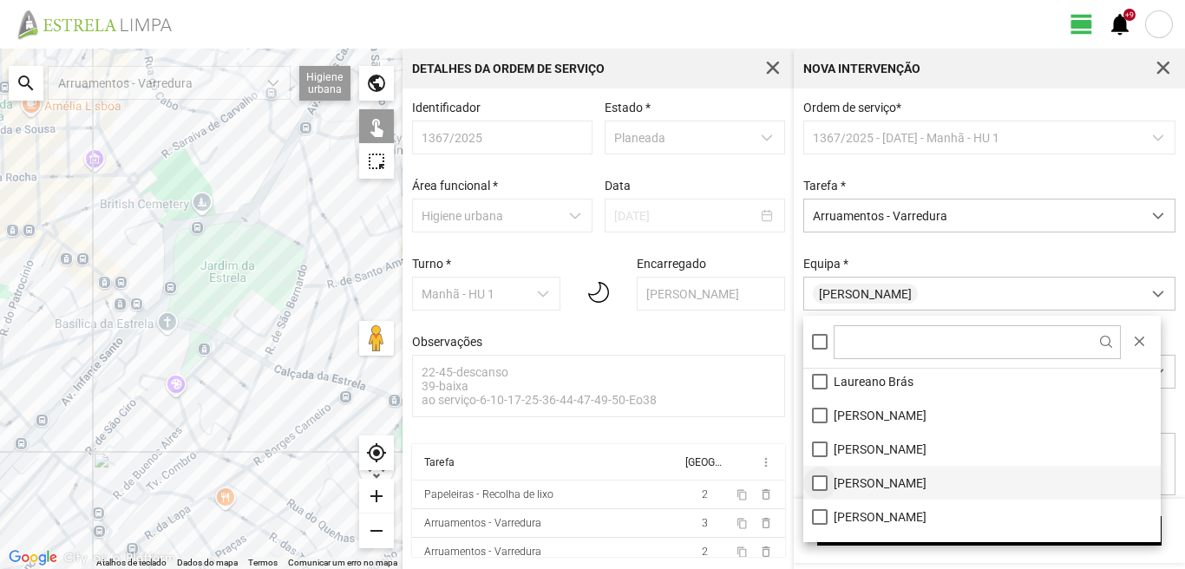
click at [816, 484] on li "[PERSON_NAME]" at bounding box center [981, 483] width 357 height 34
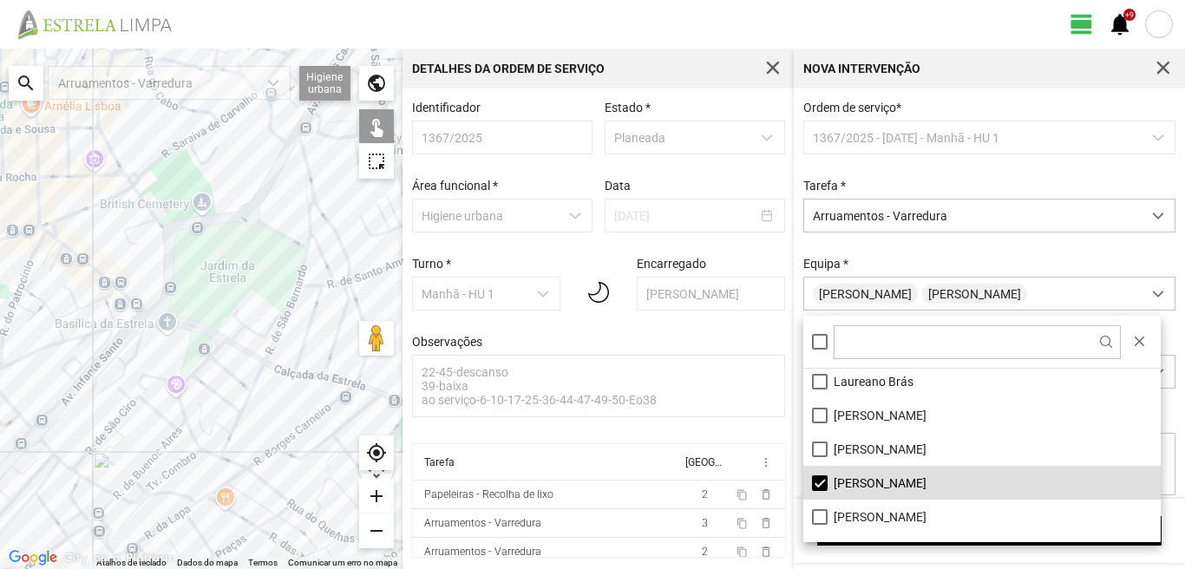
click at [312, 377] on div at bounding box center [201, 309] width 403 height 521
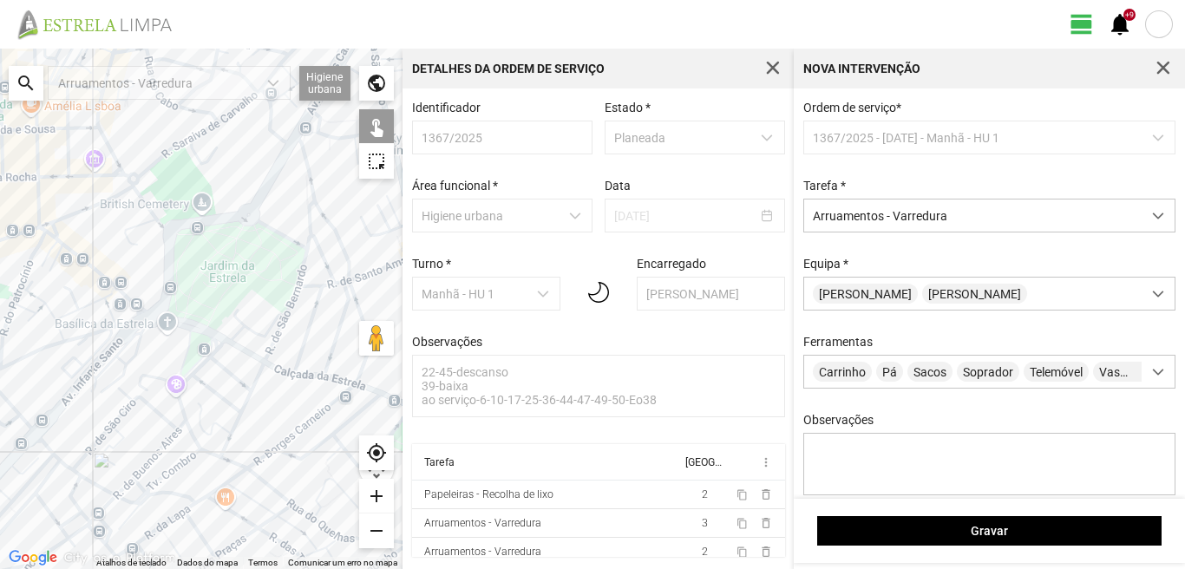
click at [281, 371] on div at bounding box center [201, 309] width 403 height 521
click at [252, 353] on div at bounding box center [201, 309] width 403 height 521
click at [181, 322] on div at bounding box center [201, 309] width 403 height 521
click at [190, 349] on div at bounding box center [201, 309] width 403 height 521
click at [140, 307] on div at bounding box center [201, 309] width 403 height 521
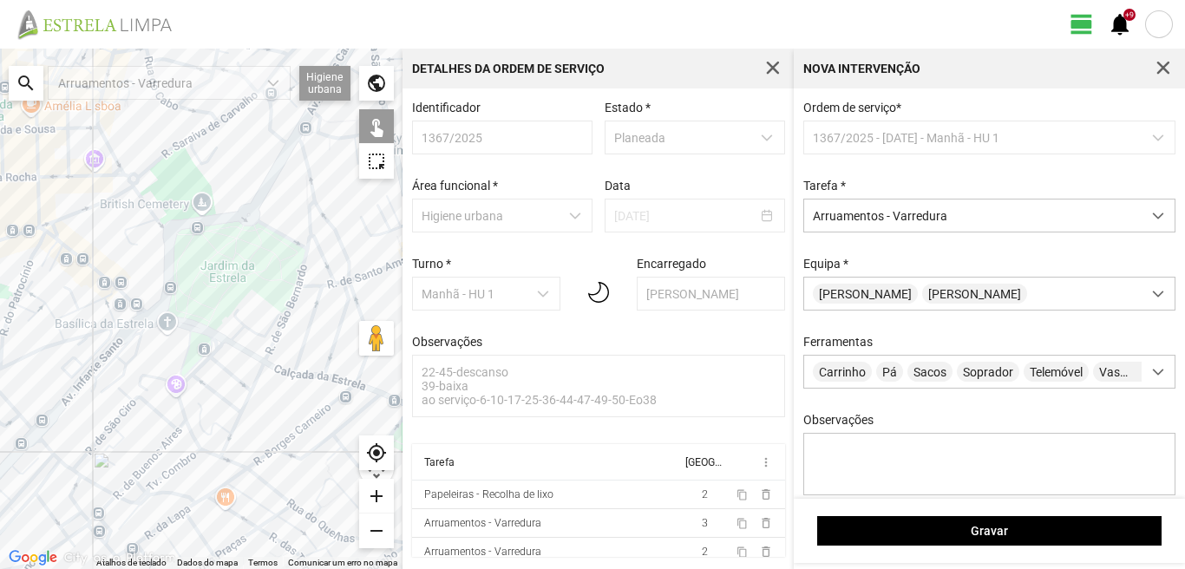
click at [144, 310] on div at bounding box center [201, 309] width 403 height 521
click at [113, 292] on div at bounding box center [201, 309] width 403 height 521
click at [115, 289] on div at bounding box center [201, 309] width 403 height 521
click at [51, 249] on div at bounding box center [201, 309] width 403 height 521
click at [45, 233] on div at bounding box center [201, 309] width 403 height 521
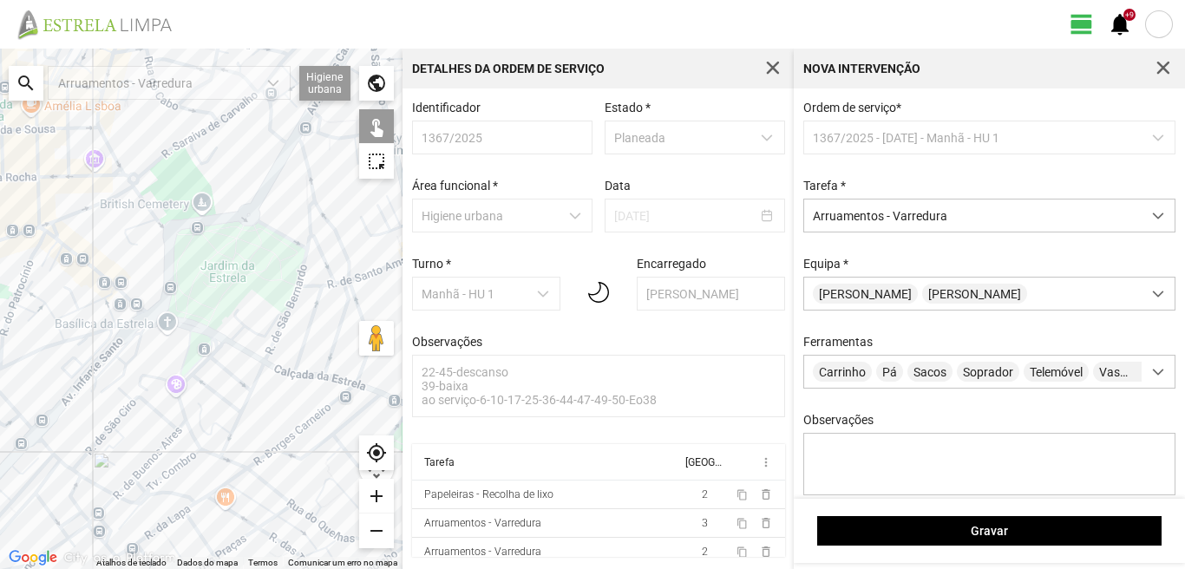
click at [60, 244] on div at bounding box center [201, 309] width 403 height 521
click at [47, 257] on div at bounding box center [201, 309] width 403 height 521
click at [48, 252] on div at bounding box center [201, 309] width 403 height 521
click at [56, 261] on div at bounding box center [201, 309] width 403 height 521
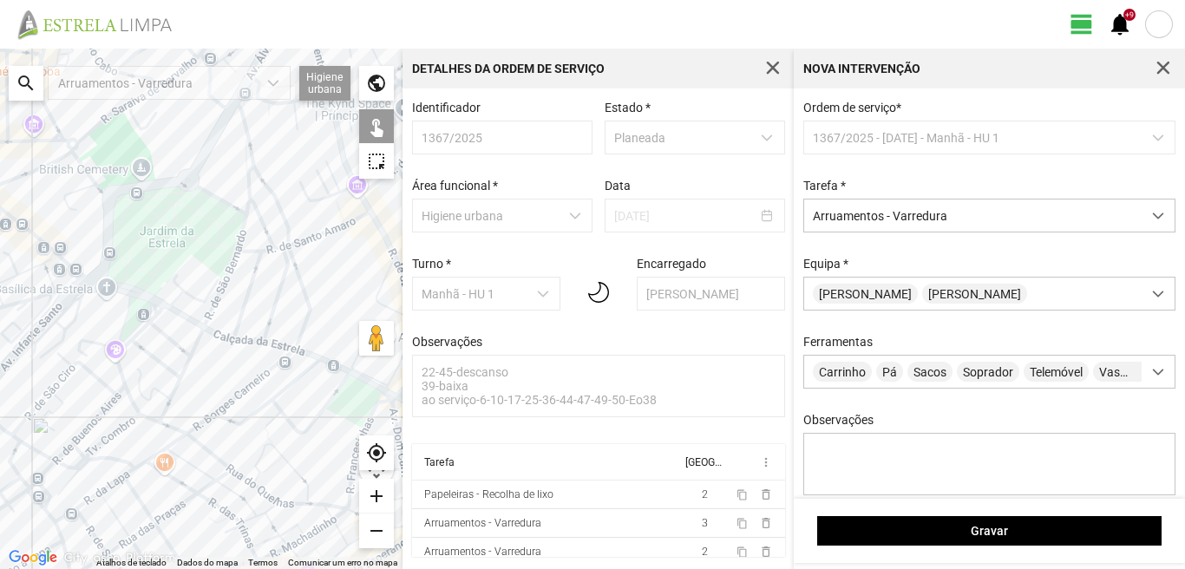
drag, startPoint x: 288, startPoint y: 384, endPoint x: 200, endPoint y: 336, distance: 101.0
click at [200, 337] on div at bounding box center [201, 309] width 403 height 521
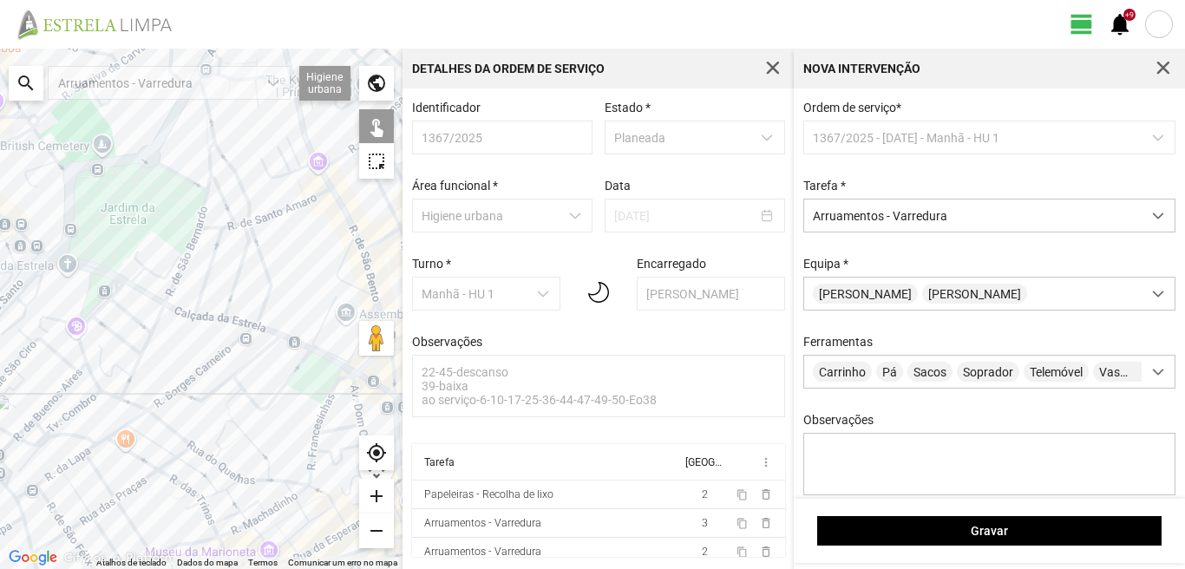
click at [238, 321] on div at bounding box center [201, 309] width 403 height 521
click at [268, 330] on div at bounding box center [201, 309] width 403 height 521
click at [296, 343] on div at bounding box center [201, 309] width 403 height 521
click at [318, 354] on div at bounding box center [201, 309] width 403 height 521
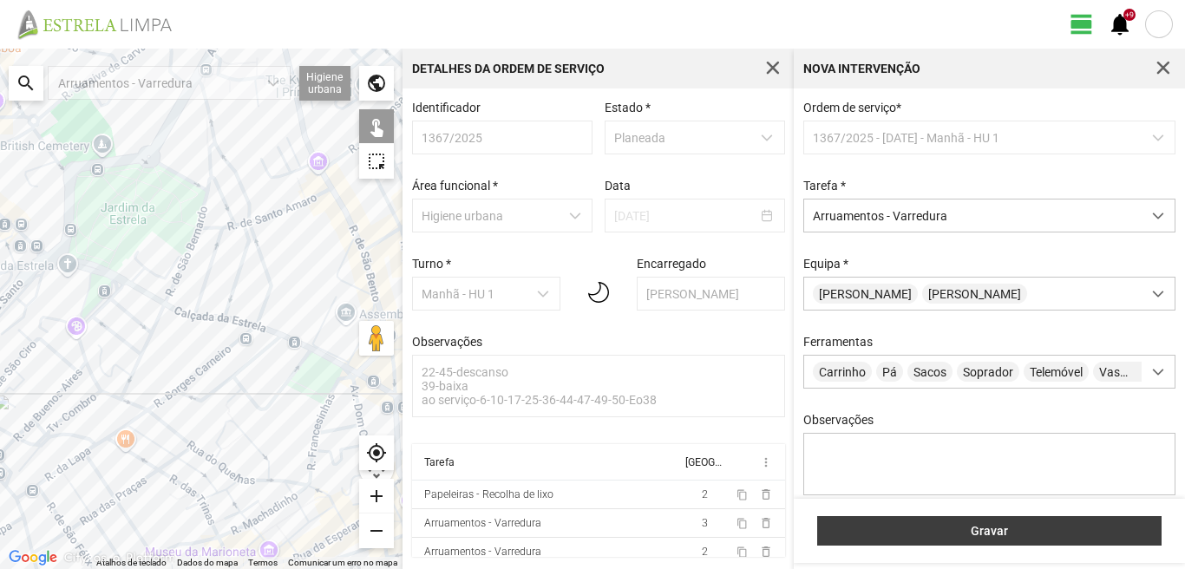
click at [856, 521] on button "Gravar" at bounding box center [989, 531] width 344 height 30
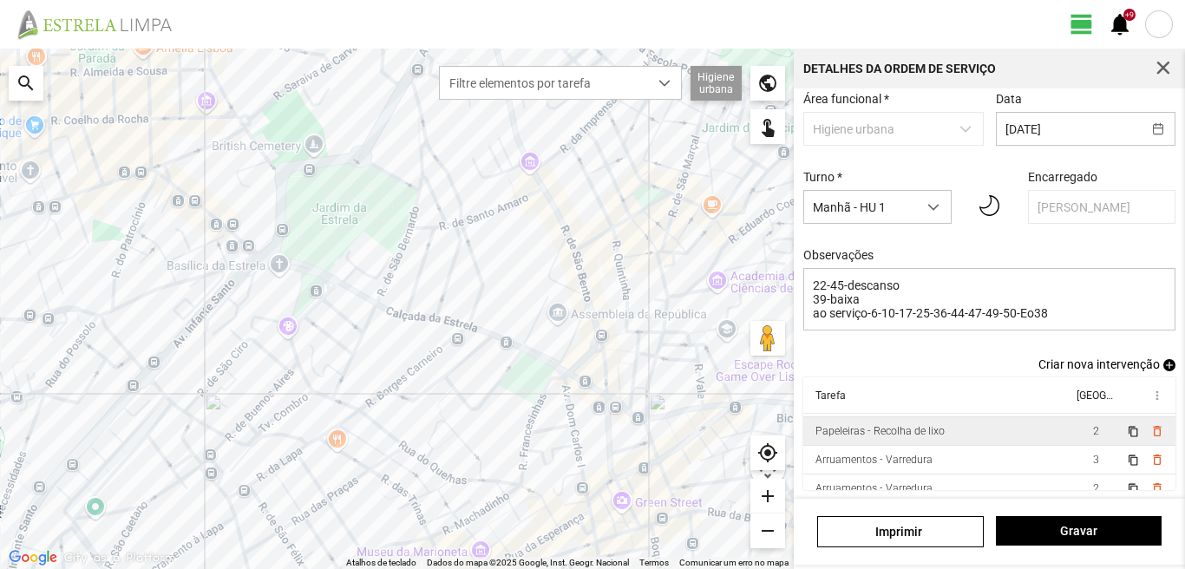
scroll to position [38, 0]
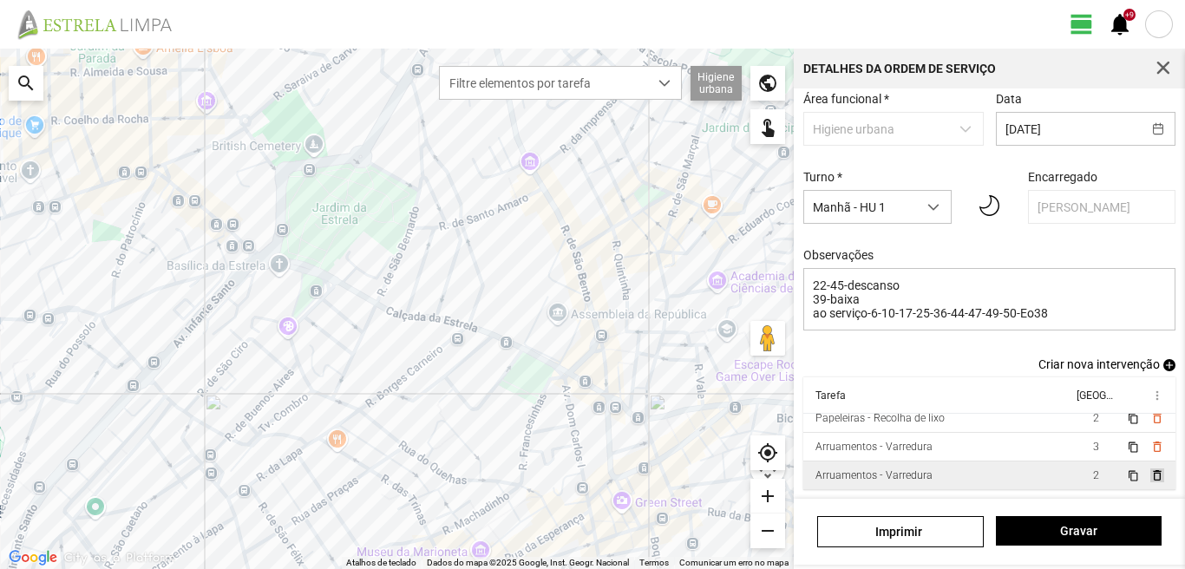
click at [1150, 475] on span "delete_outline" at bounding box center [1157, 476] width 14 height 14
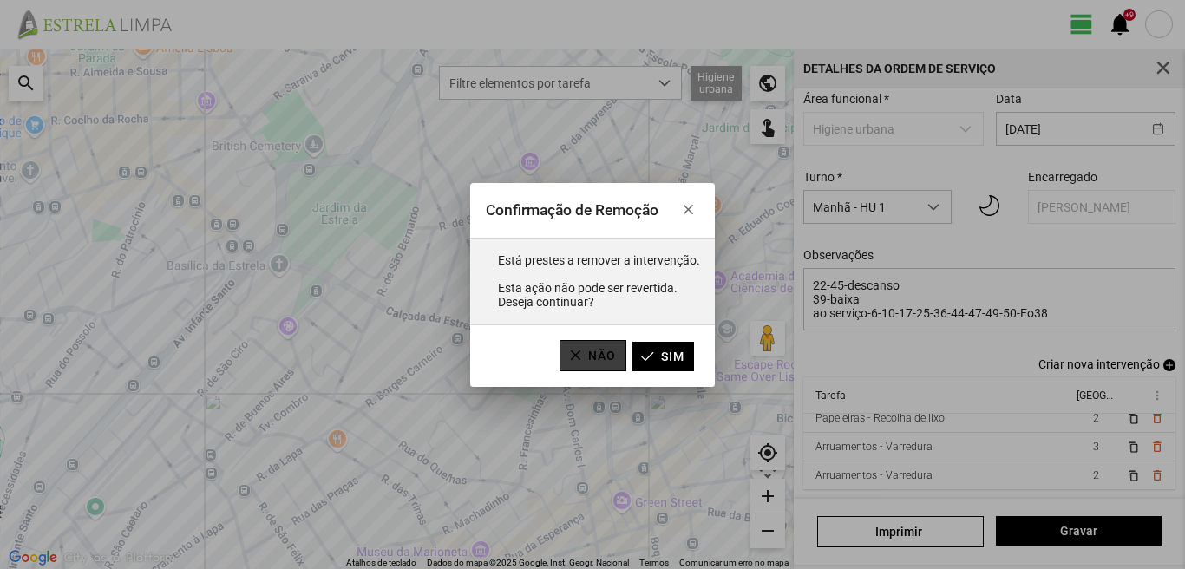
drag, startPoint x: 573, startPoint y: 350, endPoint x: 580, endPoint y: 357, distance: 9.8
click at [574, 351] on button "Não" at bounding box center [593, 355] width 67 height 31
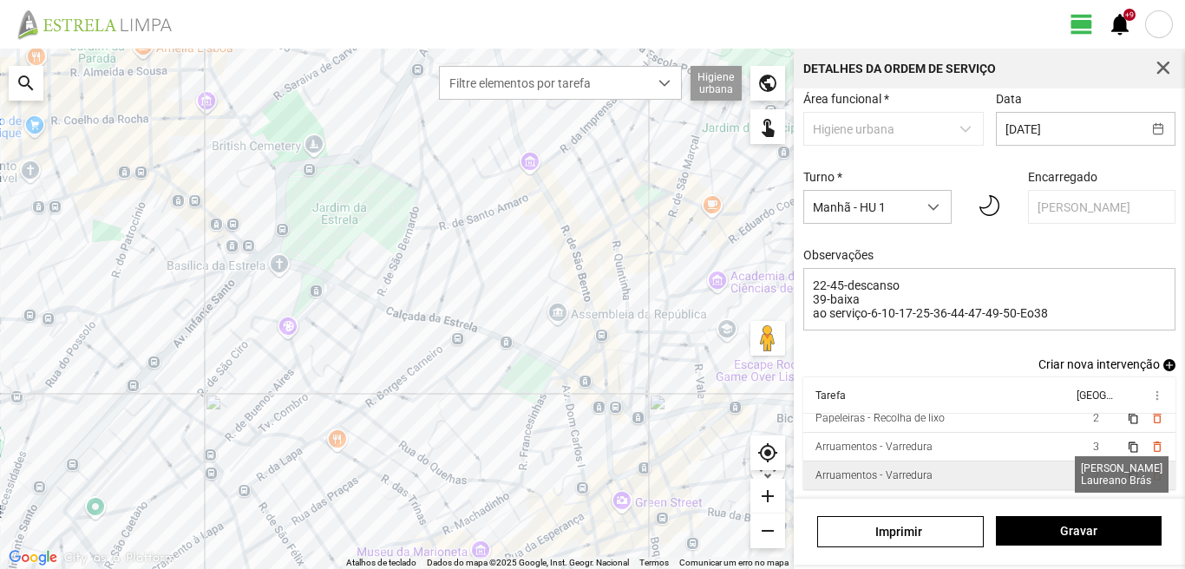
click at [1093, 475] on span "2" at bounding box center [1096, 475] width 6 height 12
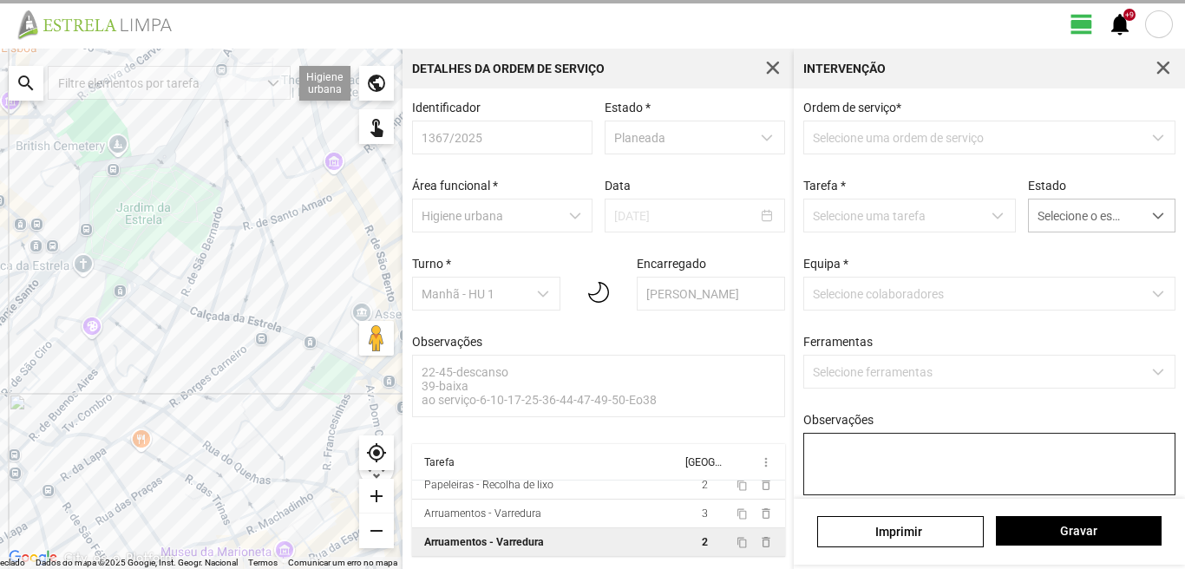
scroll to position [3, 0]
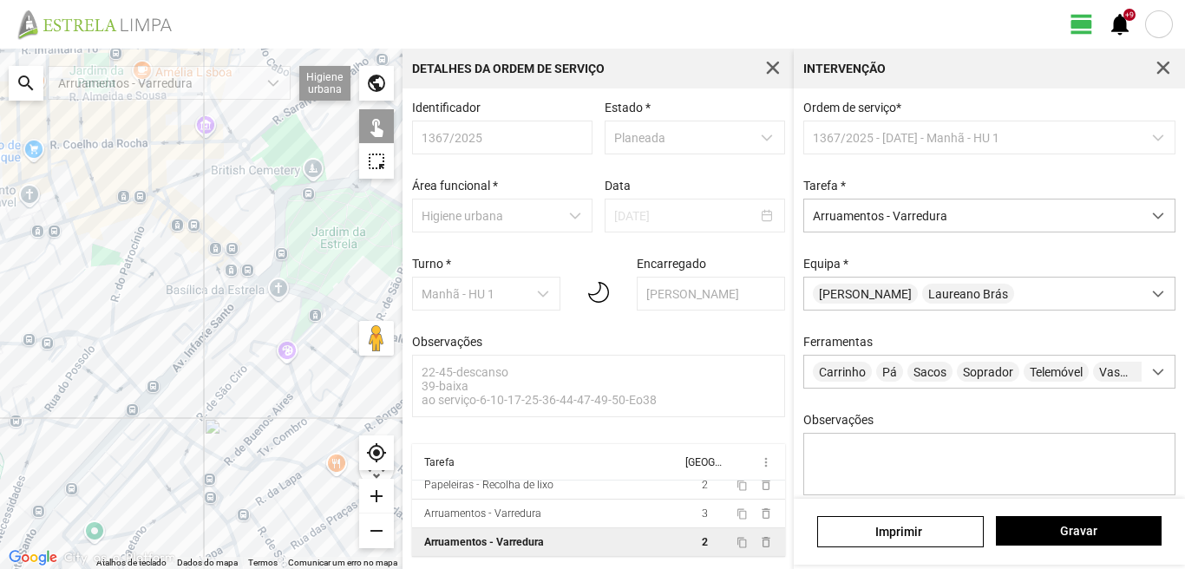
drag, startPoint x: 52, startPoint y: 311, endPoint x: 246, endPoint y: 336, distance: 195.0
click at [246, 336] on div at bounding box center [201, 309] width 403 height 521
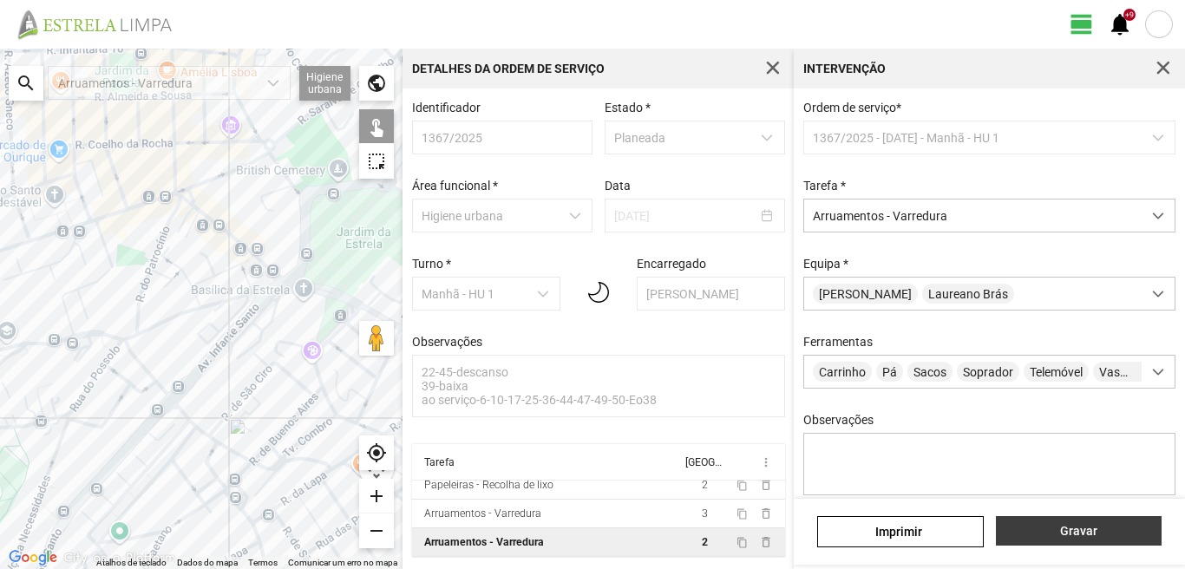
click at [1028, 540] on button "Gravar" at bounding box center [1079, 531] width 166 height 30
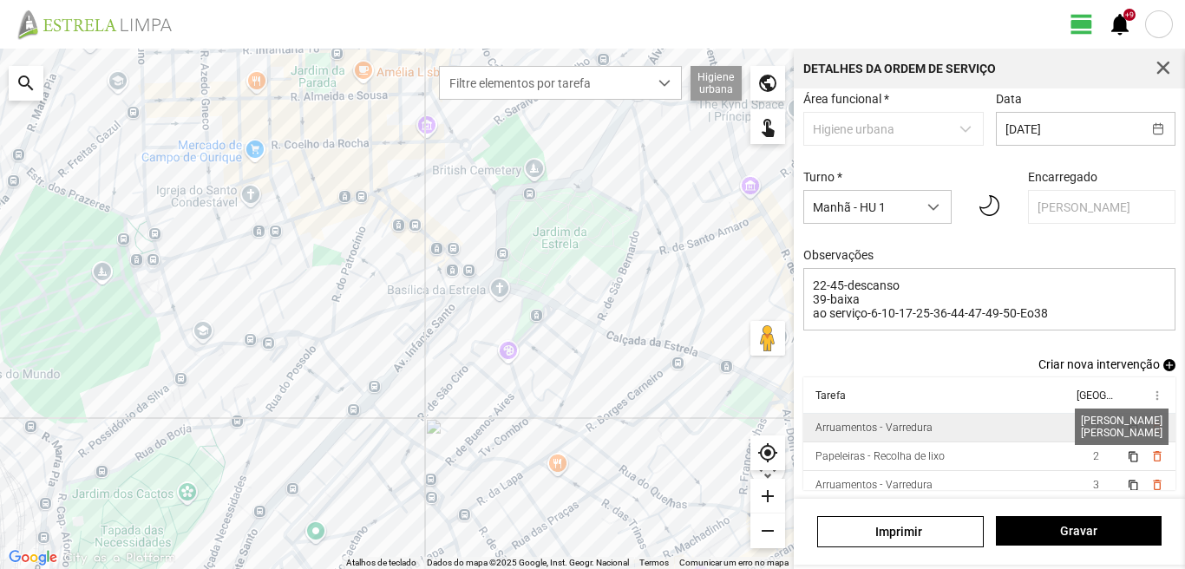
click at [1093, 428] on span "2" at bounding box center [1096, 428] width 6 height 12
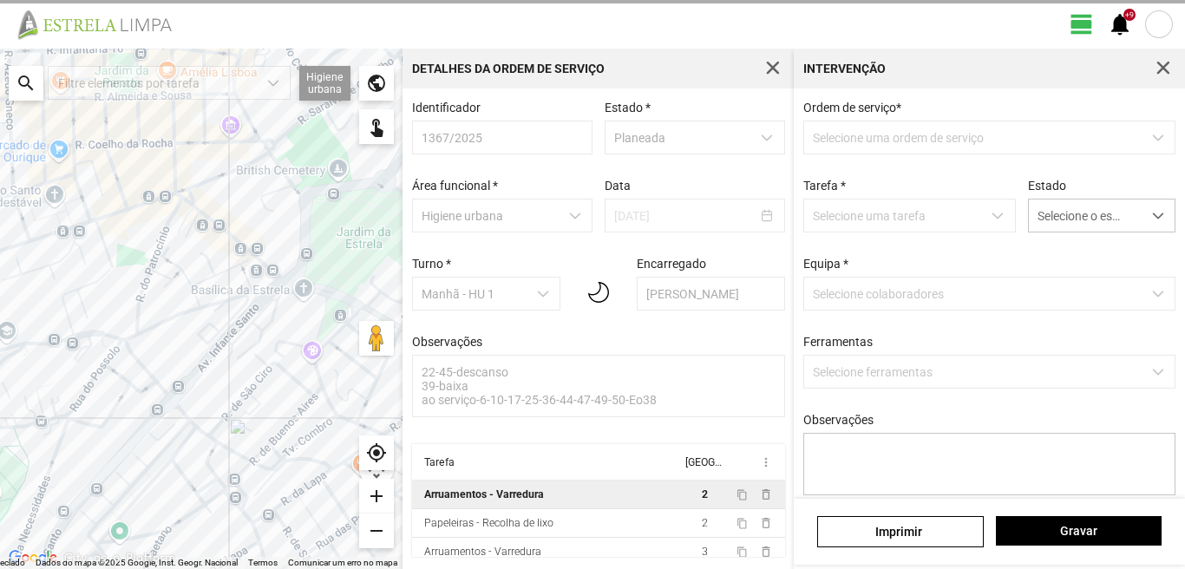
scroll to position [3, 0]
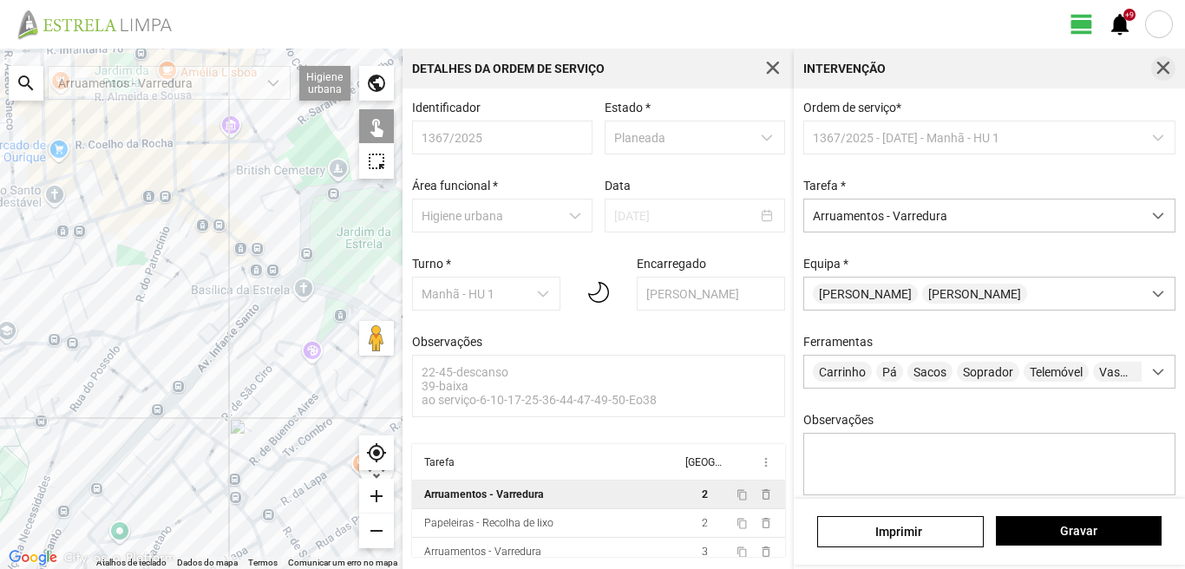
click at [1166, 68] on span "button" at bounding box center [1164, 69] width 16 height 16
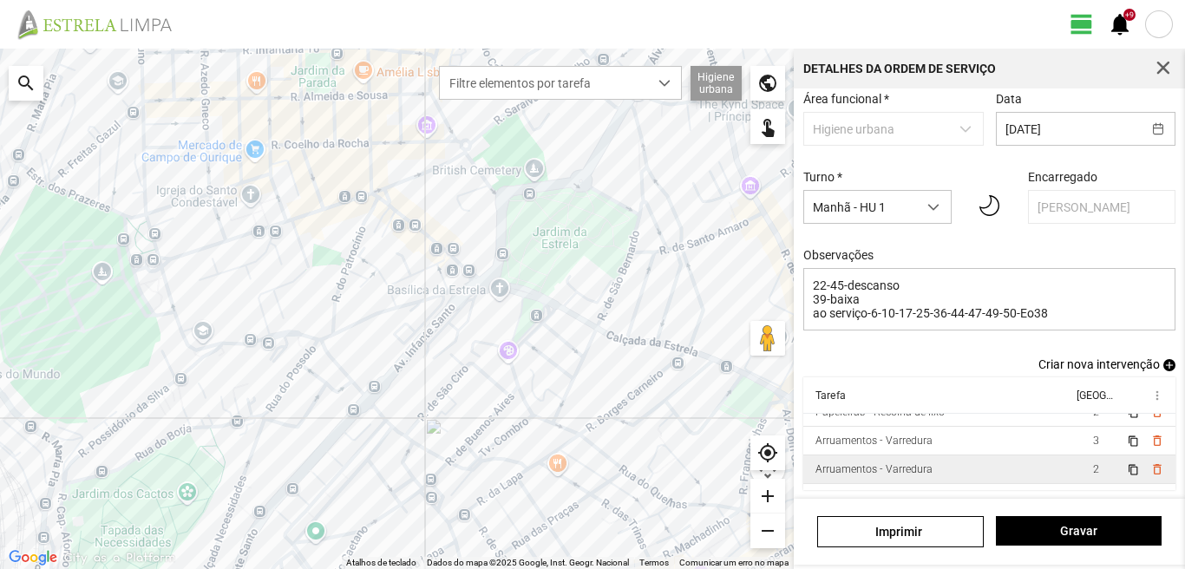
scroll to position [67, 0]
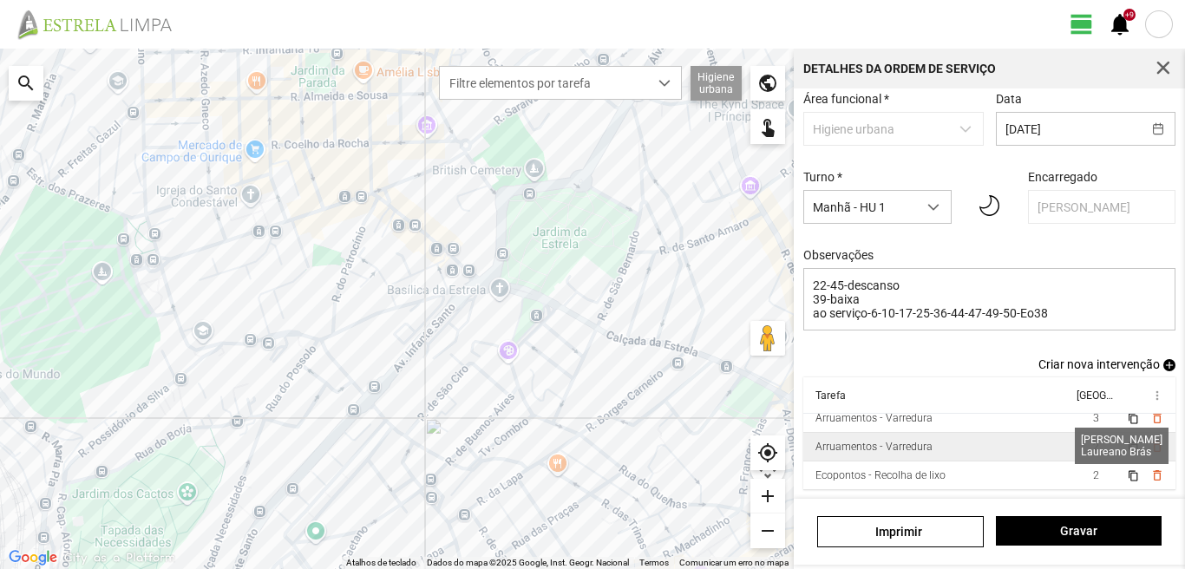
click at [1093, 441] on span "2" at bounding box center [1096, 447] width 6 height 12
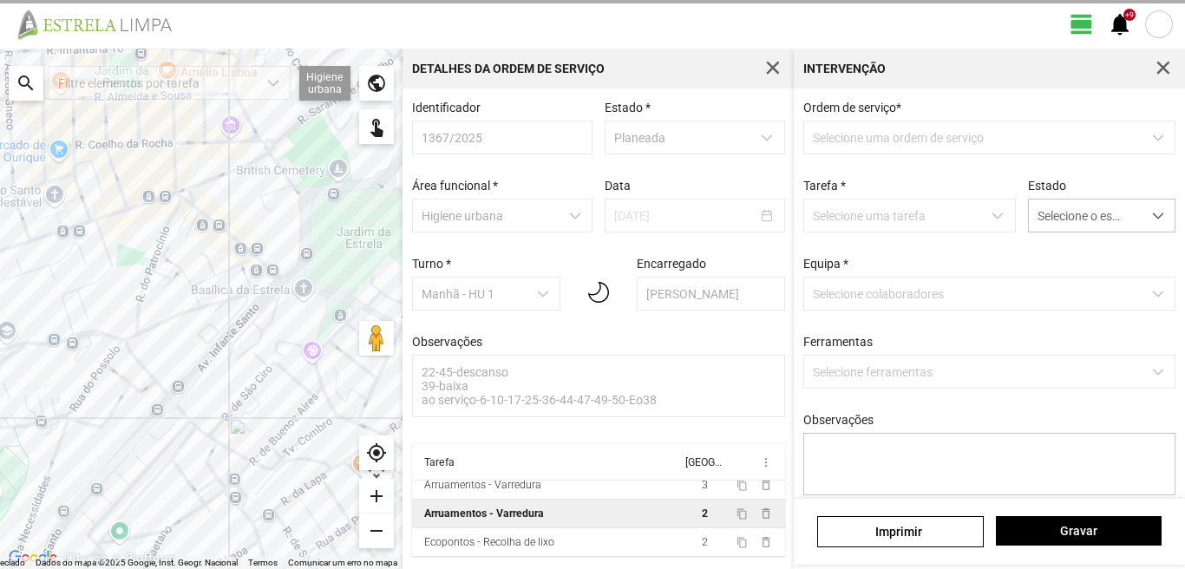
scroll to position [3, 0]
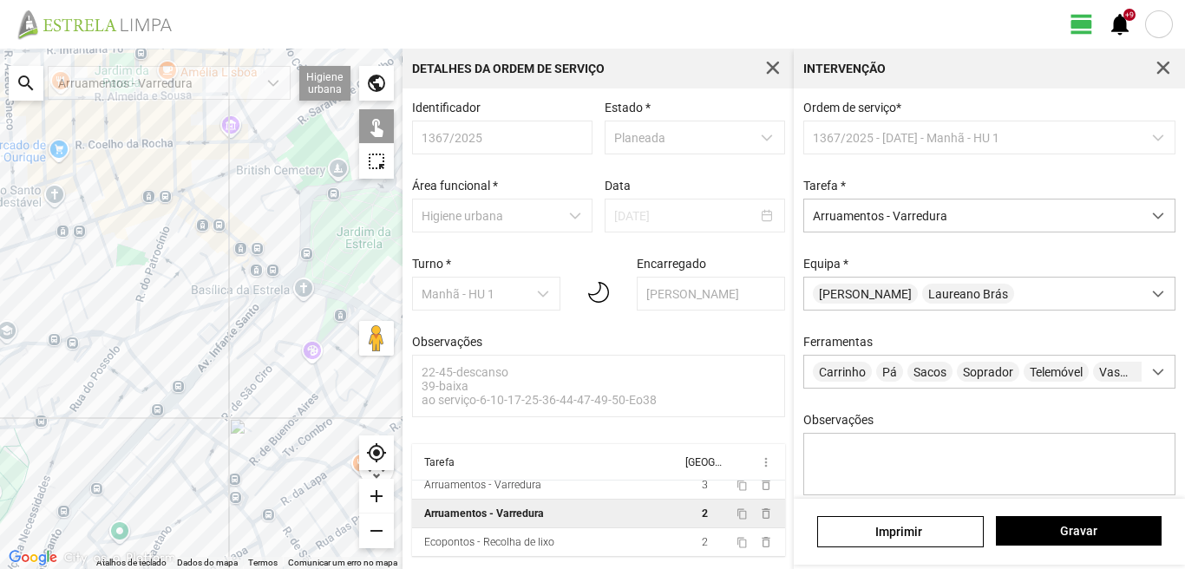
click at [257, 277] on div at bounding box center [201, 309] width 403 height 521
click at [258, 284] on div at bounding box center [201, 309] width 403 height 521
click at [1159, 55] on div "Intervenção" at bounding box center [989, 69] width 391 height 40
click at [1164, 69] on span "button" at bounding box center [1164, 69] width 16 height 16
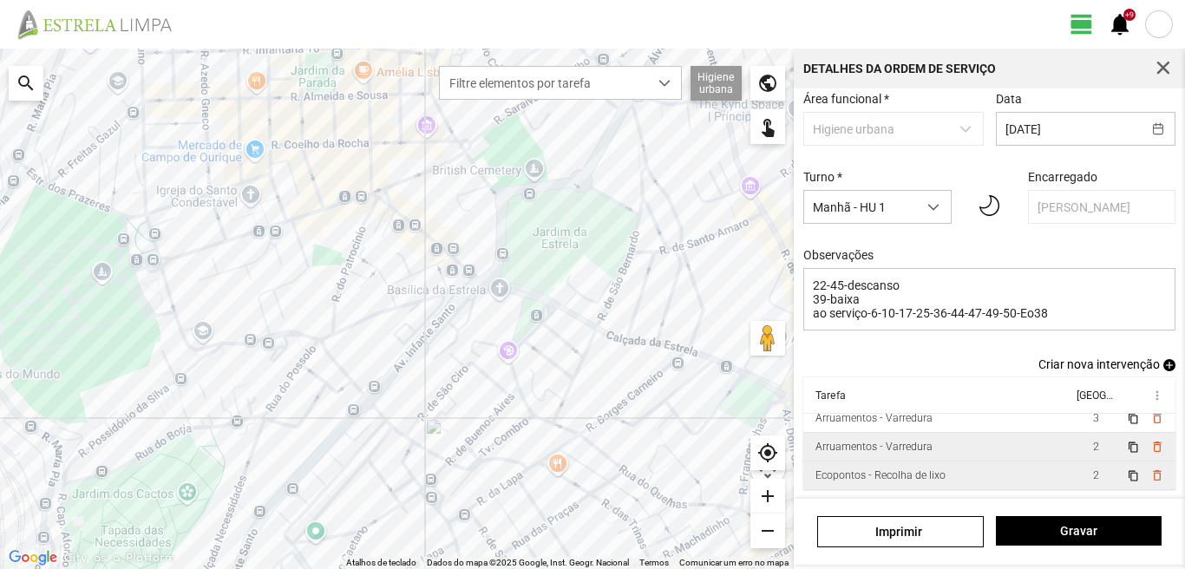
scroll to position [95, 0]
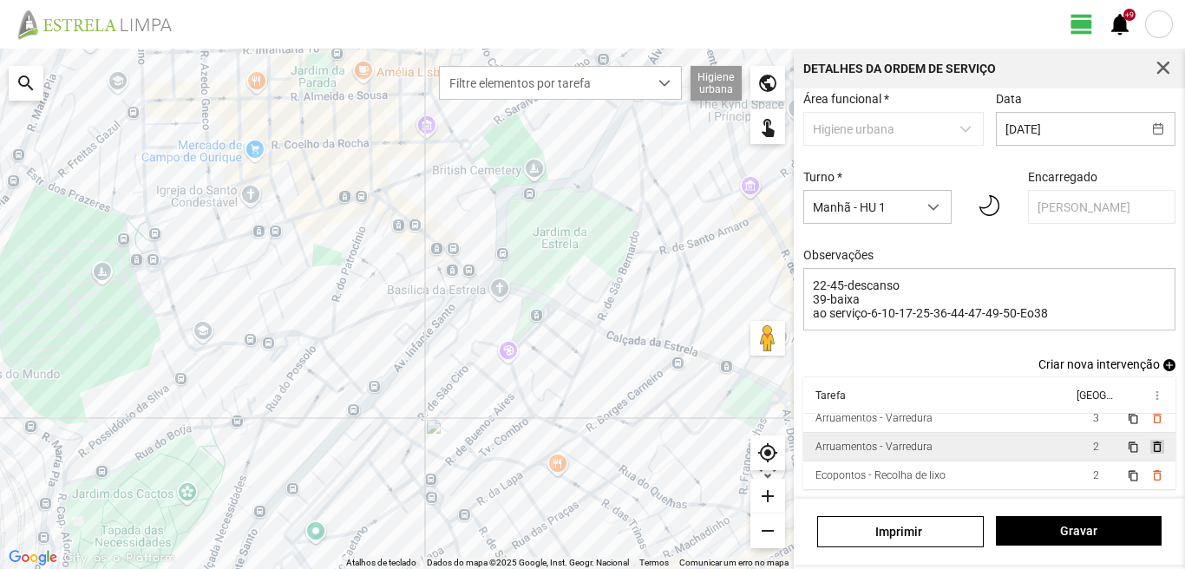
click at [1150, 443] on span "delete_outline" at bounding box center [1157, 447] width 14 height 14
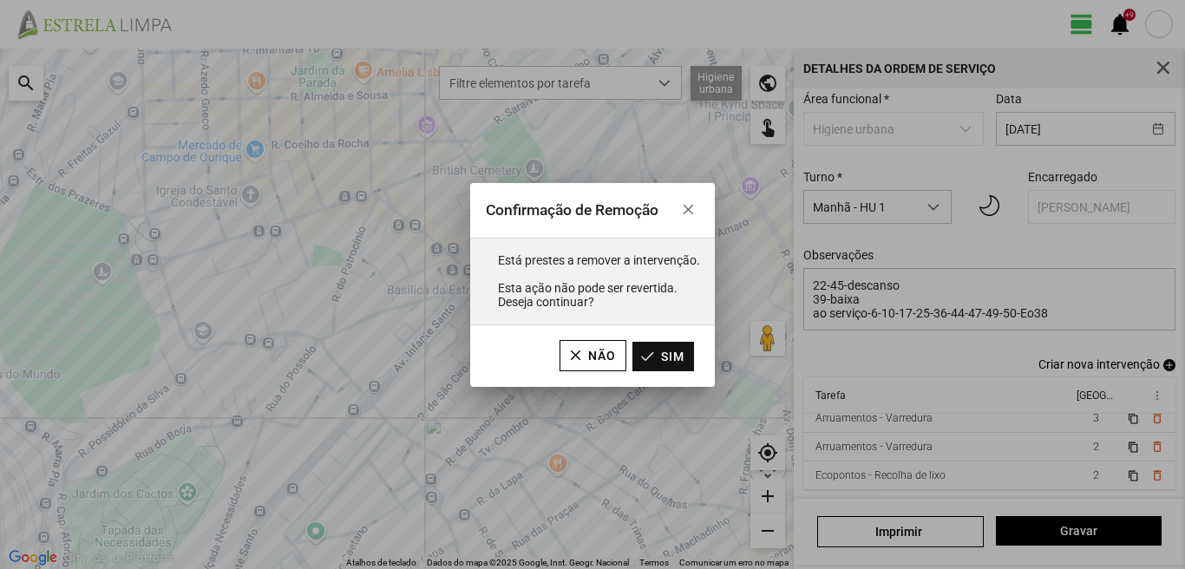
click at [665, 358] on button "Sim" at bounding box center [664, 357] width 62 height 30
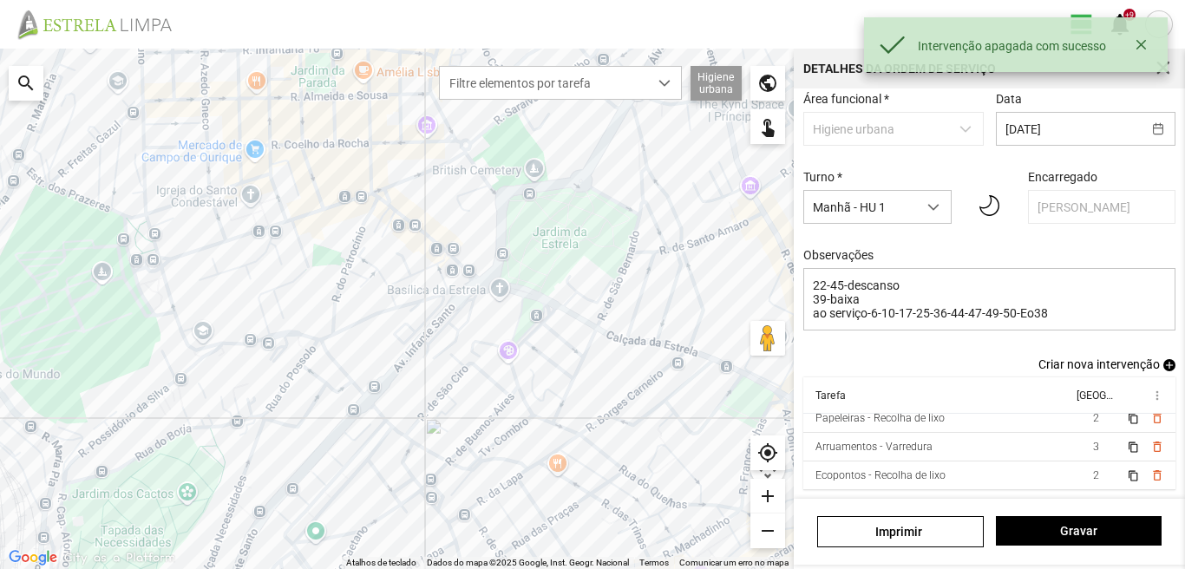
scroll to position [38, 0]
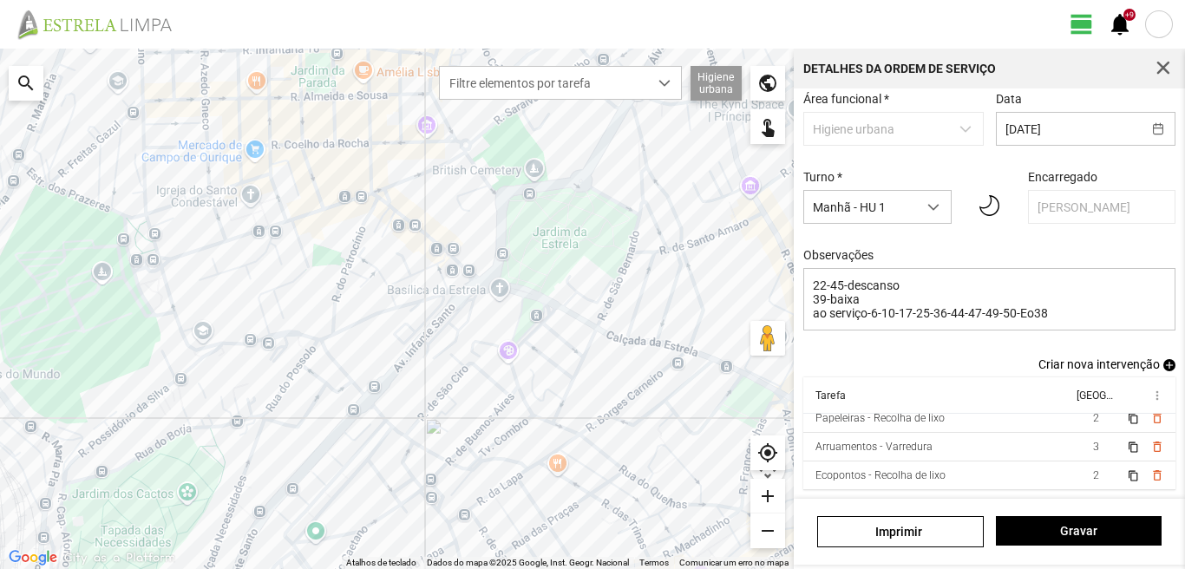
click at [1164, 365] on span "add" at bounding box center [1170, 365] width 12 height 12
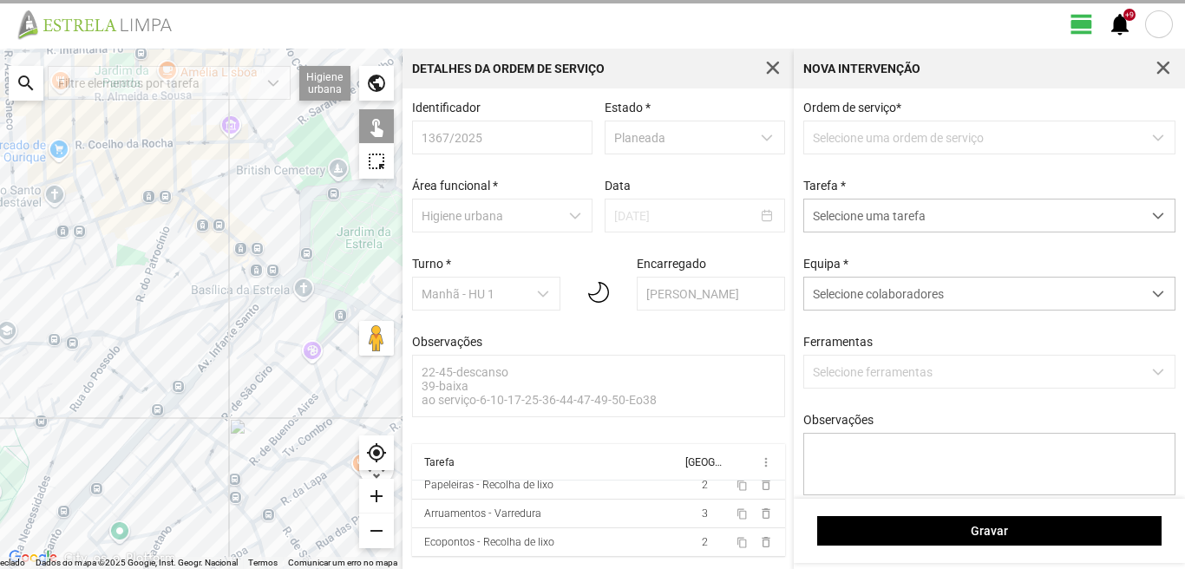
scroll to position [3, 0]
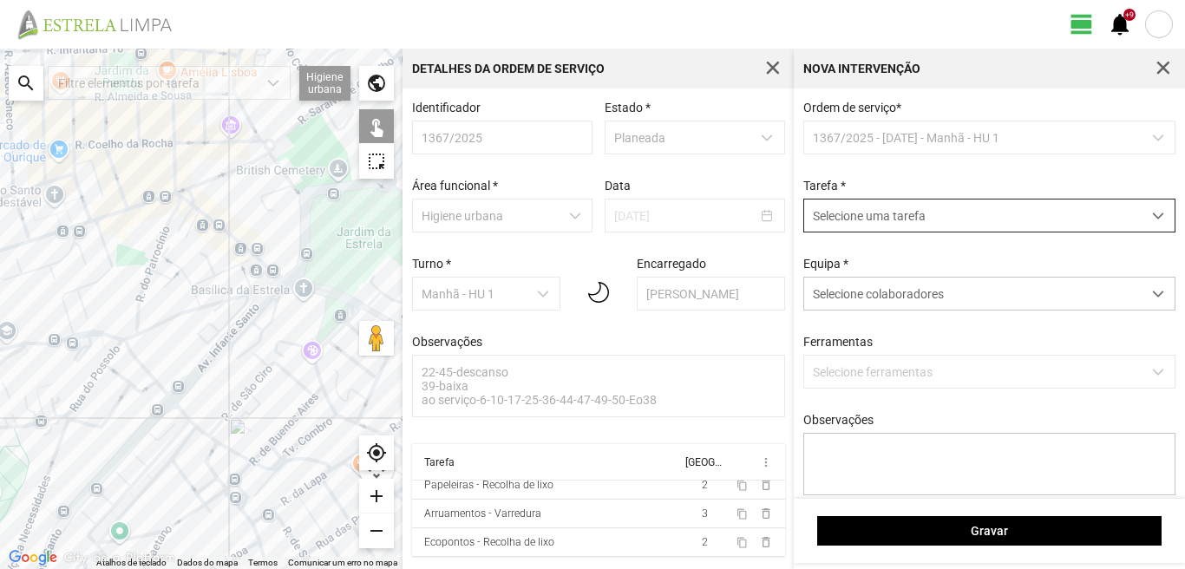
click at [952, 212] on span "Selecione uma tarefa" at bounding box center [973, 216] width 338 height 32
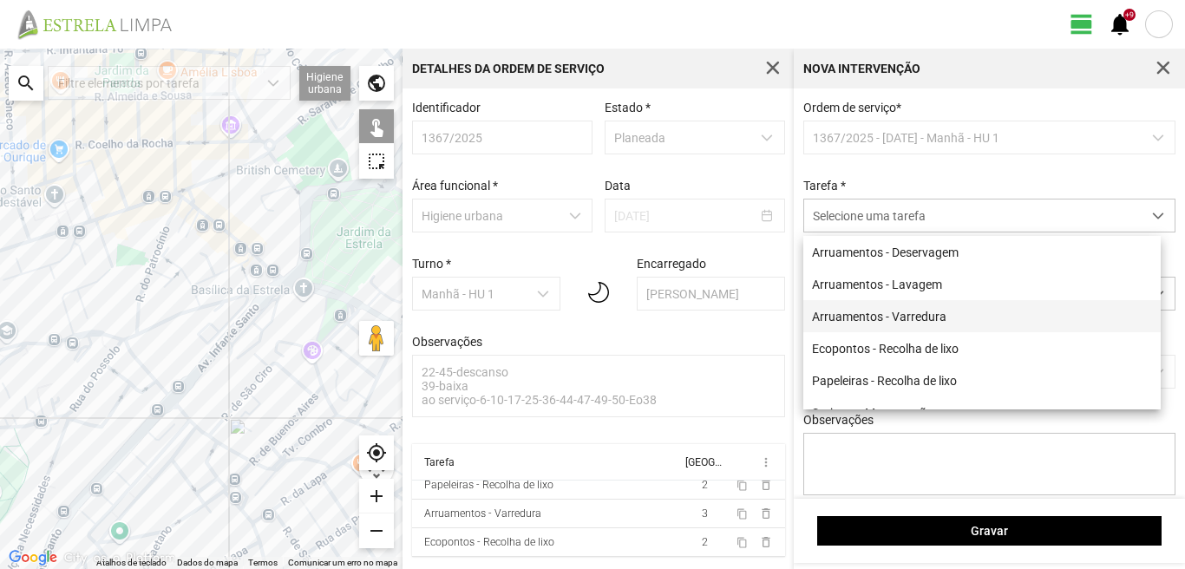
click at [869, 314] on li "Arruamentos - Varredura" at bounding box center [981, 316] width 357 height 32
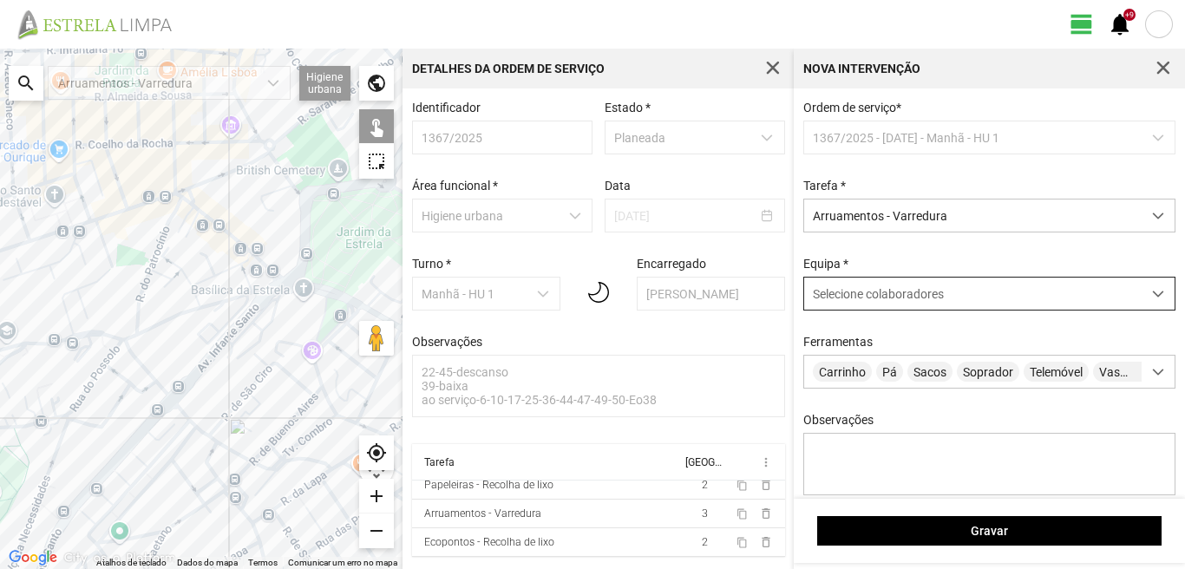
click at [865, 289] on div "Selecione colaboradores" at bounding box center [973, 294] width 338 height 32
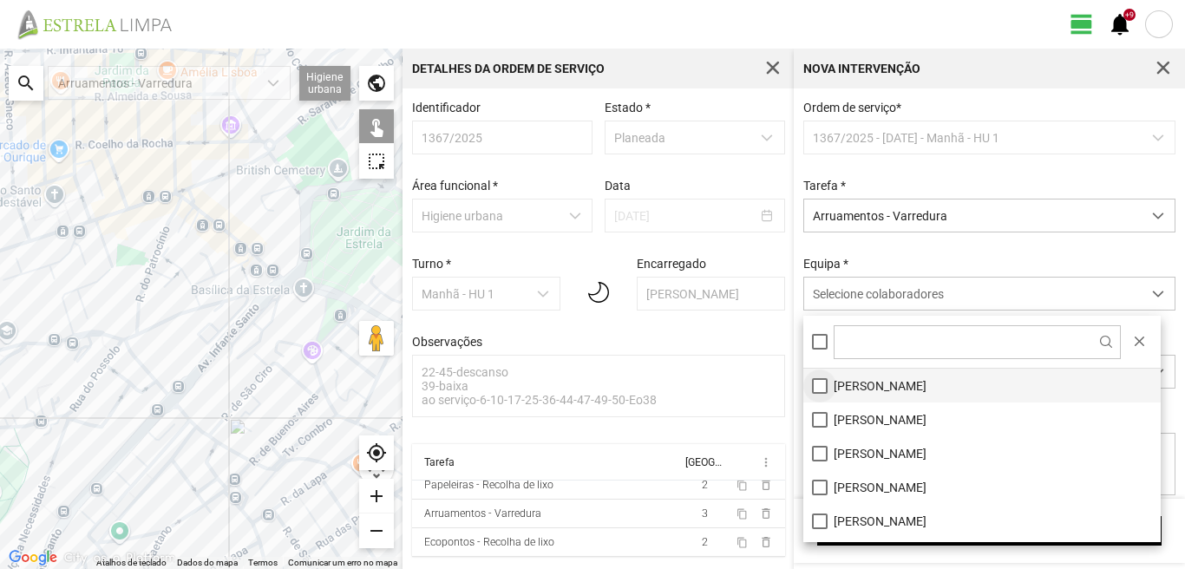
click at [816, 385] on li "[PERSON_NAME]" at bounding box center [981, 386] width 357 height 34
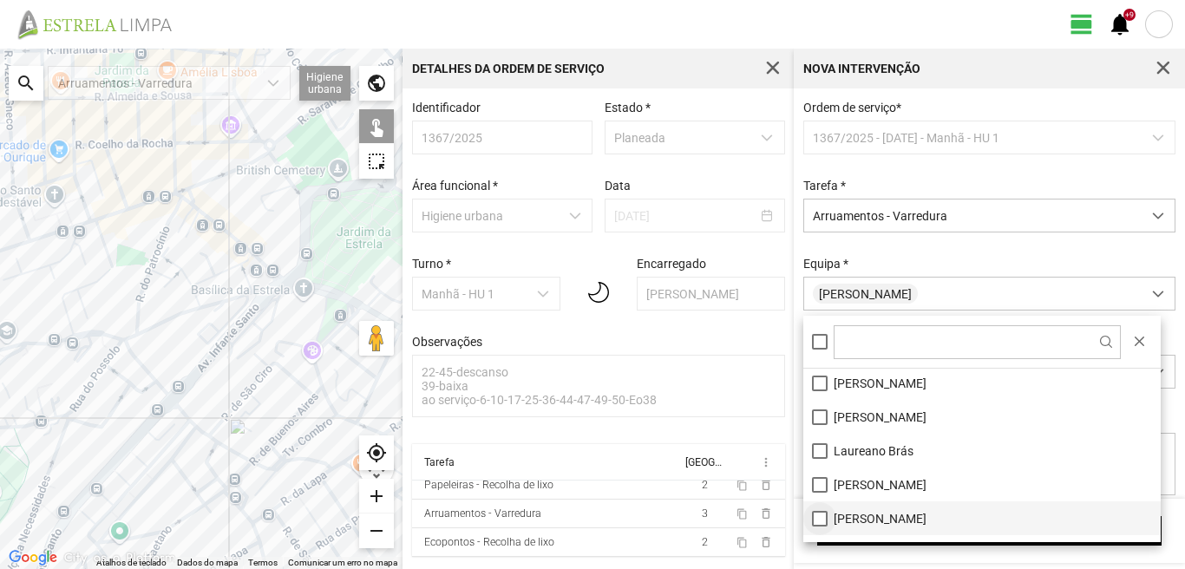
scroll to position [59, 0]
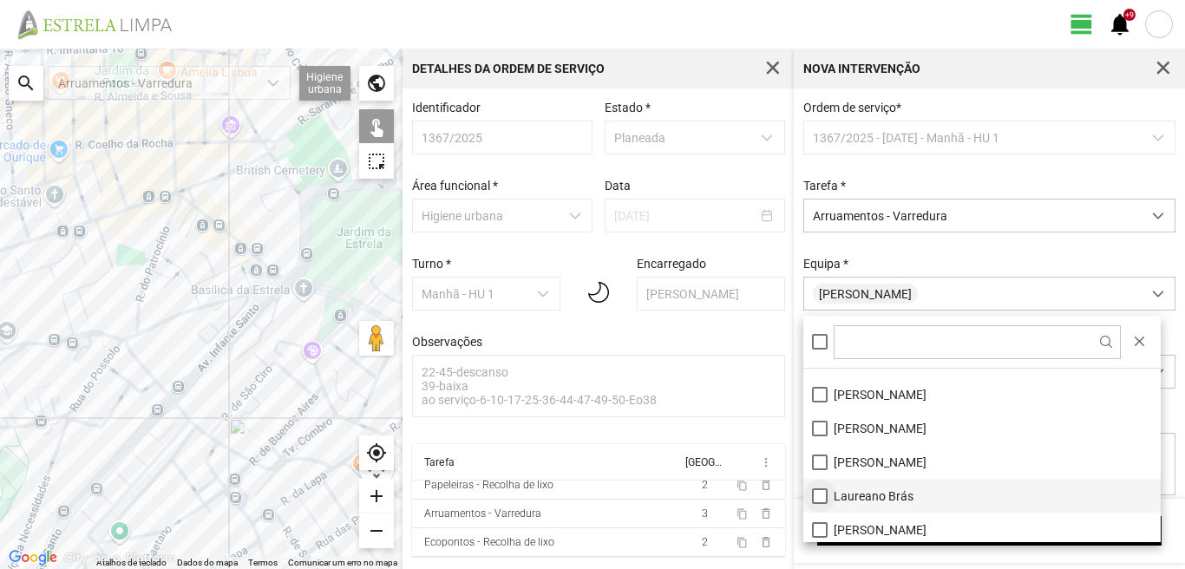
click at [822, 494] on li "Laureano Brás" at bounding box center [981, 496] width 357 height 34
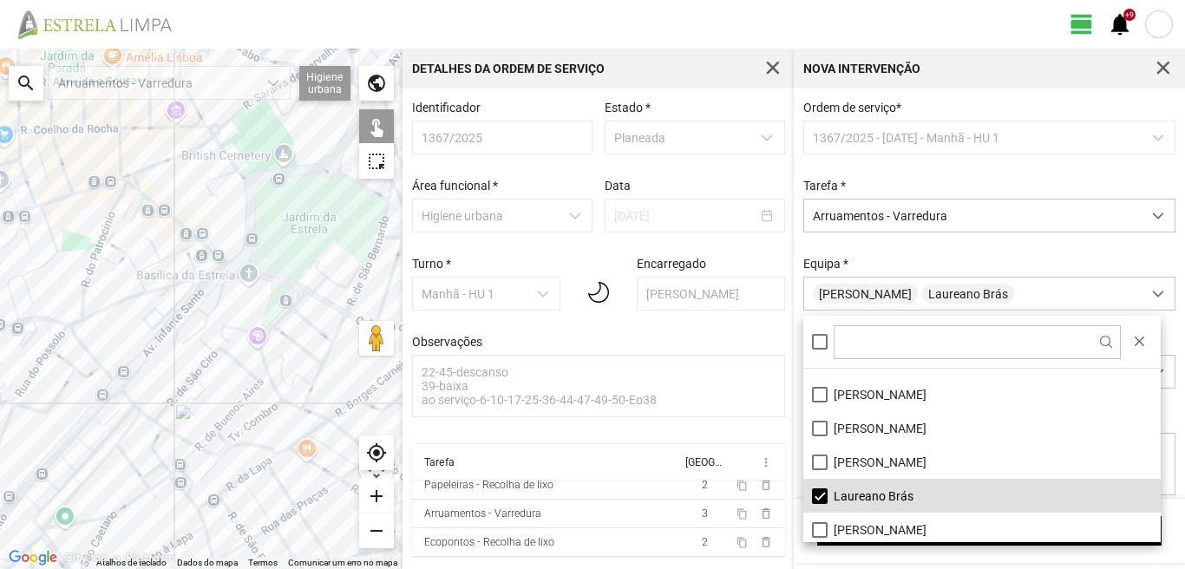
drag, startPoint x: 279, startPoint y: 390, endPoint x: 203, endPoint y: 336, distance: 93.9
click at [208, 363] on div at bounding box center [201, 309] width 403 height 521
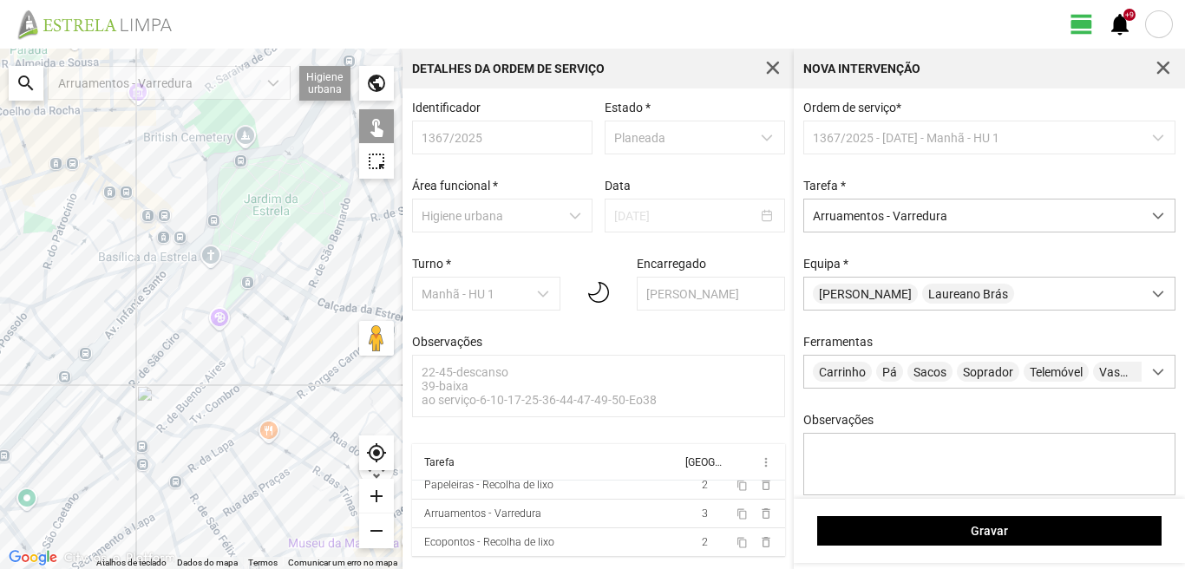
drag, startPoint x: 265, startPoint y: 361, endPoint x: 167, endPoint y: 341, distance: 100.1
click at [167, 341] on div at bounding box center [201, 309] width 403 height 521
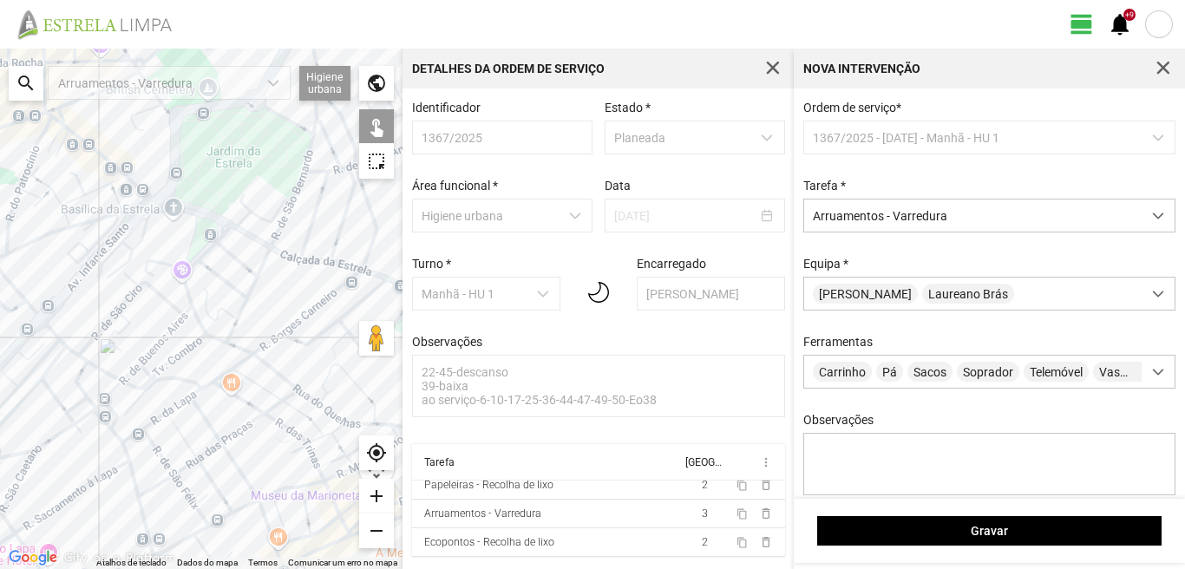
drag, startPoint x: 158, startPoint y: 351, endPoint x: 233, endPoint y: 318, distance: 81.6
click at [231, 318] on div at bounding box center [201, 309] width 403 height 521
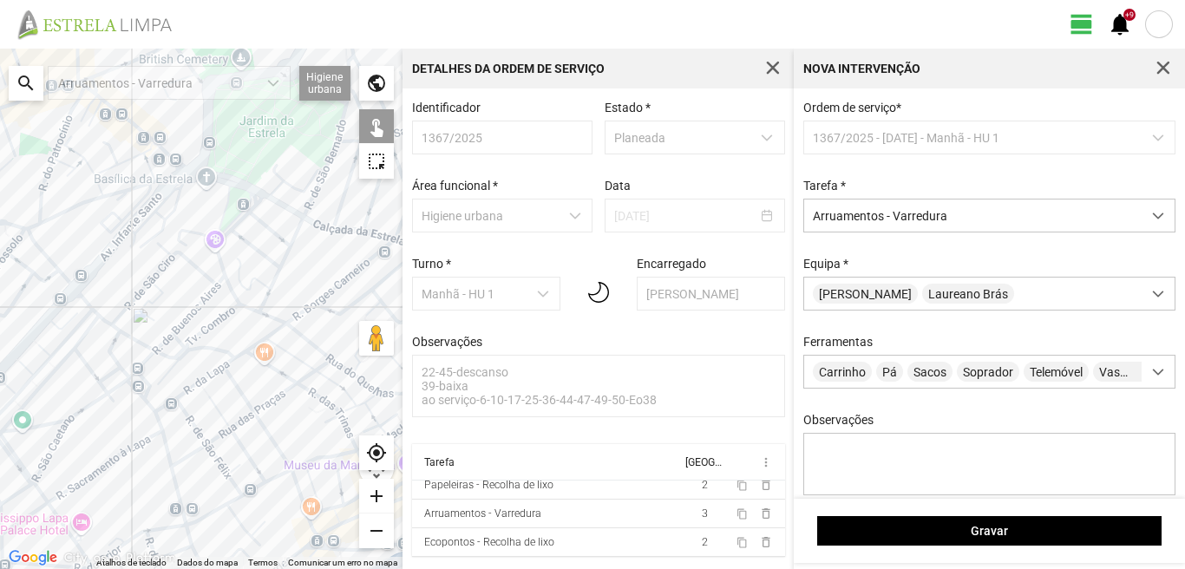
drag, startPoint x: 264, startPoint y: 288, endPoint x: 216, endPoint y: 241, distance: 66.9
click at [227, 252] on div at bounding box center [201, 309] width 403 height 521
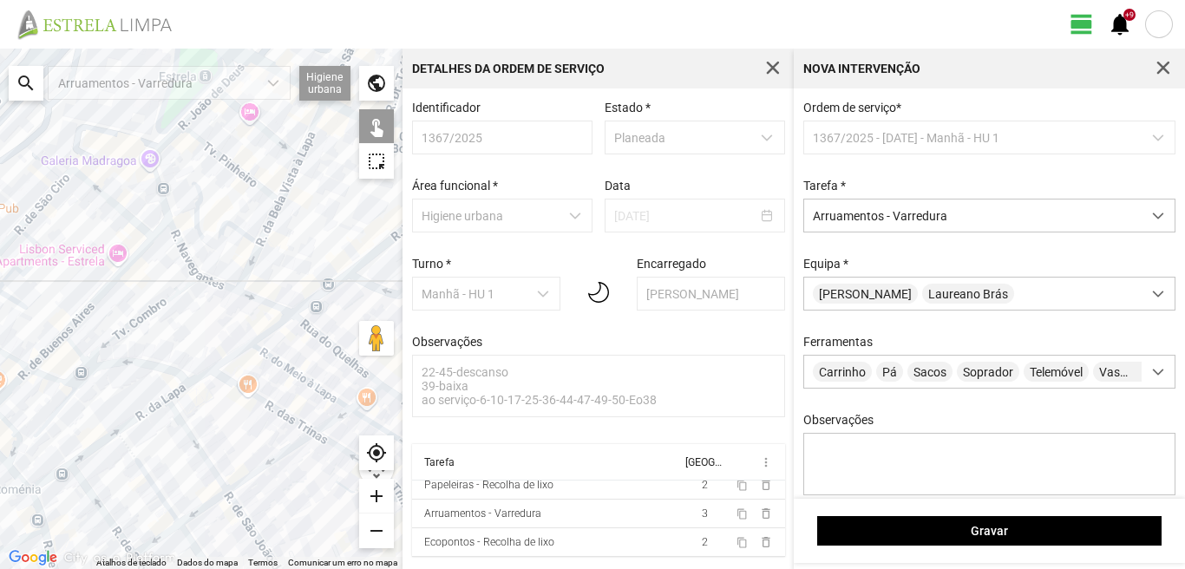
click at [224, 284] on div at bounding box center [201, 309] width 403 height 521
click at [188, 255] on div at bounding box center [201, 309] width 403 height 521
click at [183, 252] on div at bounding box center [201, 309] width 403 height 521
click at [165, 199] on div at bounding box center [201, 309] width 403 height 521
click at [160, 146] on div at bounding box center [201, 309] width 403 height 521
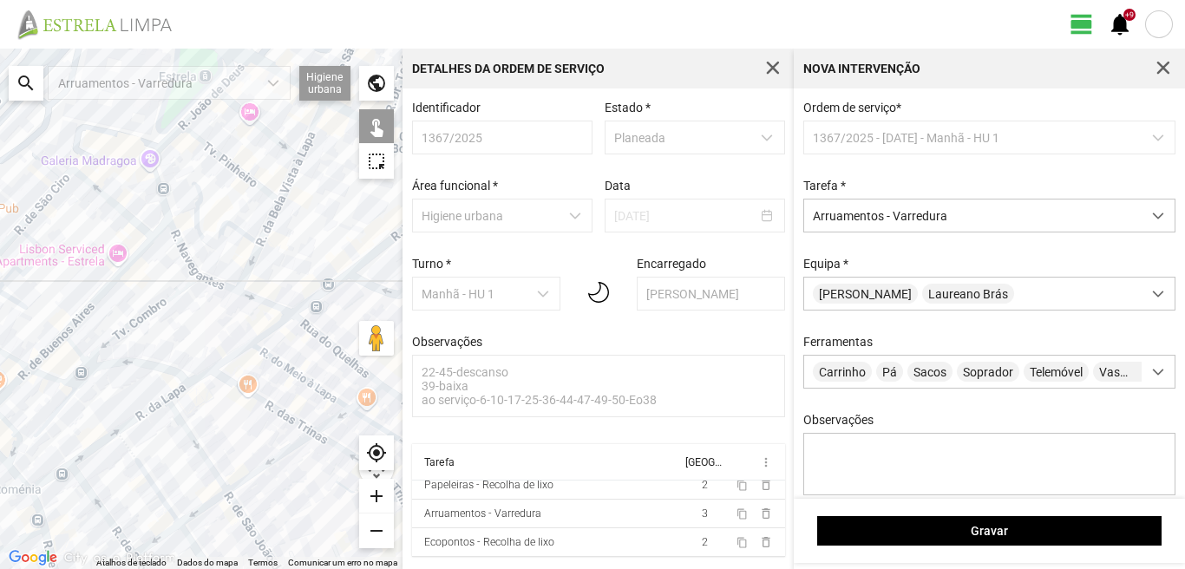
click at [195, 110] on div at bounding box center [201, 309] width 403 height 521
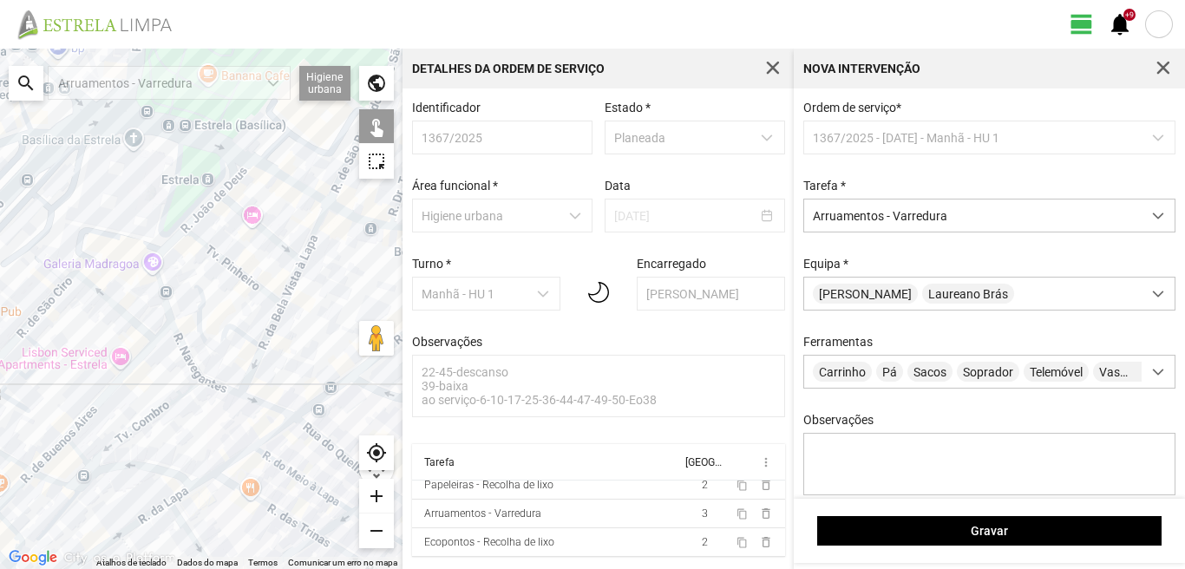
drag, startPoint x: 242, startPoint y: 156, endPoint x: 245, endPoint y: 318, distance: 162.3
click at [245, 318] on div at bounding box center [201, 309] width 403 height 521
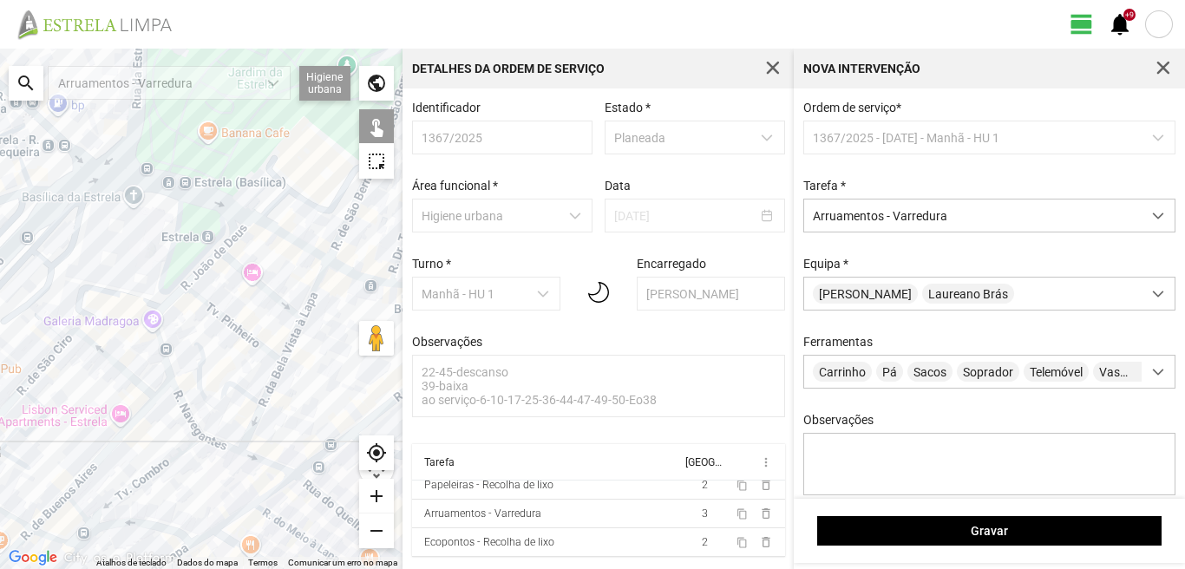
click at [238, 227] on div at bounding box center [201, 309] width 403 height 521
click at [252, 274] on div at bounding box center [201, 309] width 403 height 521
click at [221, 314] on div at bounding box center [201, 309] width 403 height 521
click at [201, 373] on div at bounding box center [201, 309] width 403 height 521
click at [315, 282] on div at bounding box center [201, 309] width 403 height 521
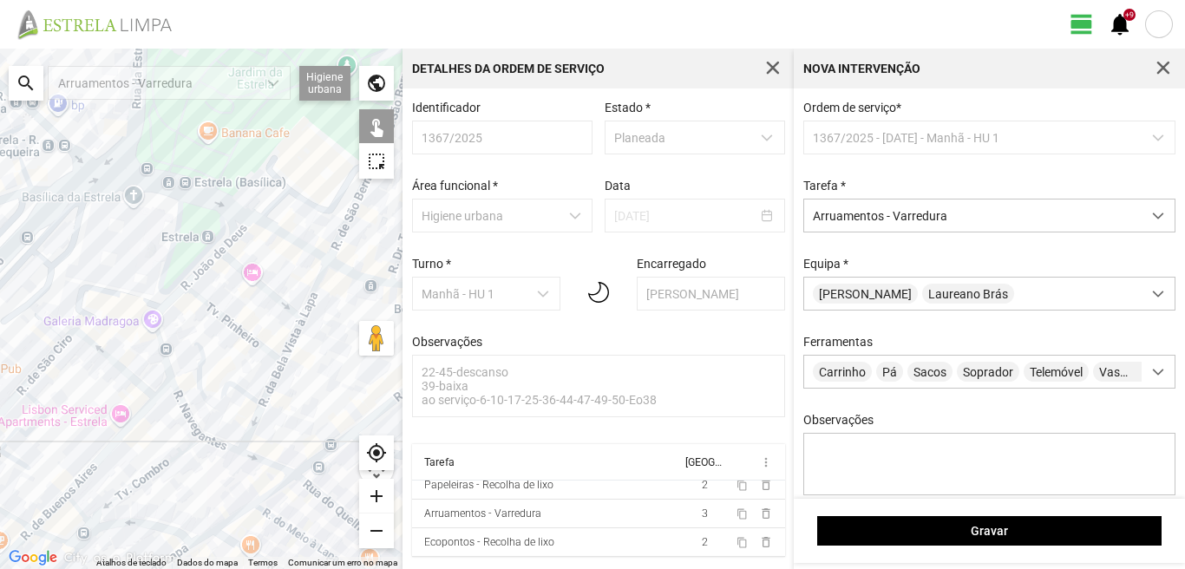
drag, startPoint x: 253, startPoint y: 335, endPoint x: 242, endPoint y: 323, distance: 16.6
click at [235, 305] on div at bounding box center [201, 309] width 403 height 521
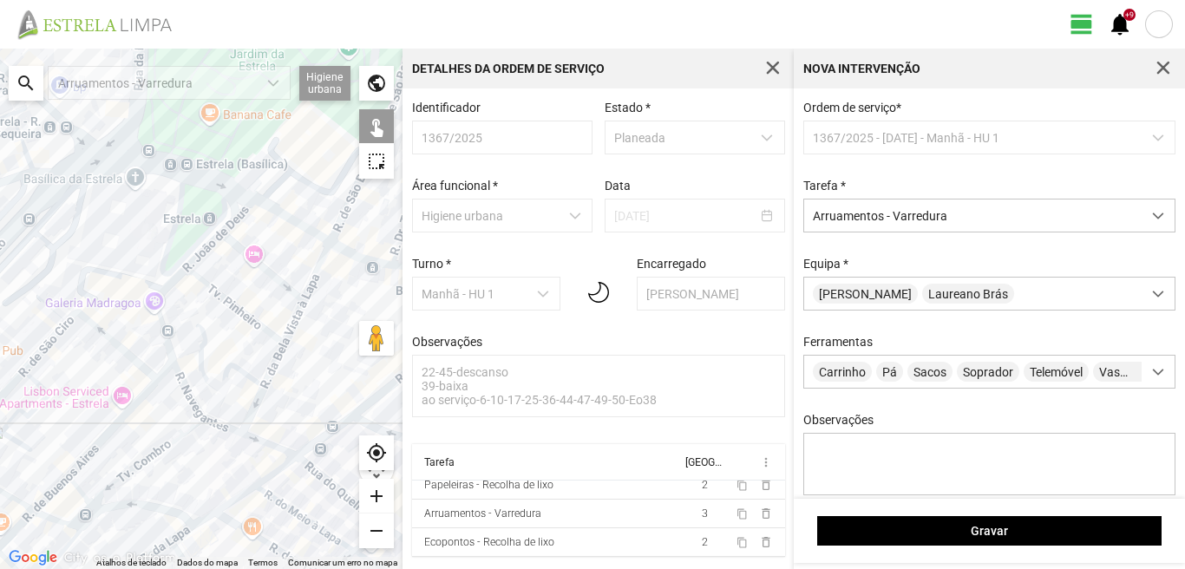
drag, startPoint x: 218, startPoint y: 336, endPoint x: 223, endPoint y: 279, distance: 57.5
click at [223, 279] on div at bounding box center [201, 309] width 403 height 521
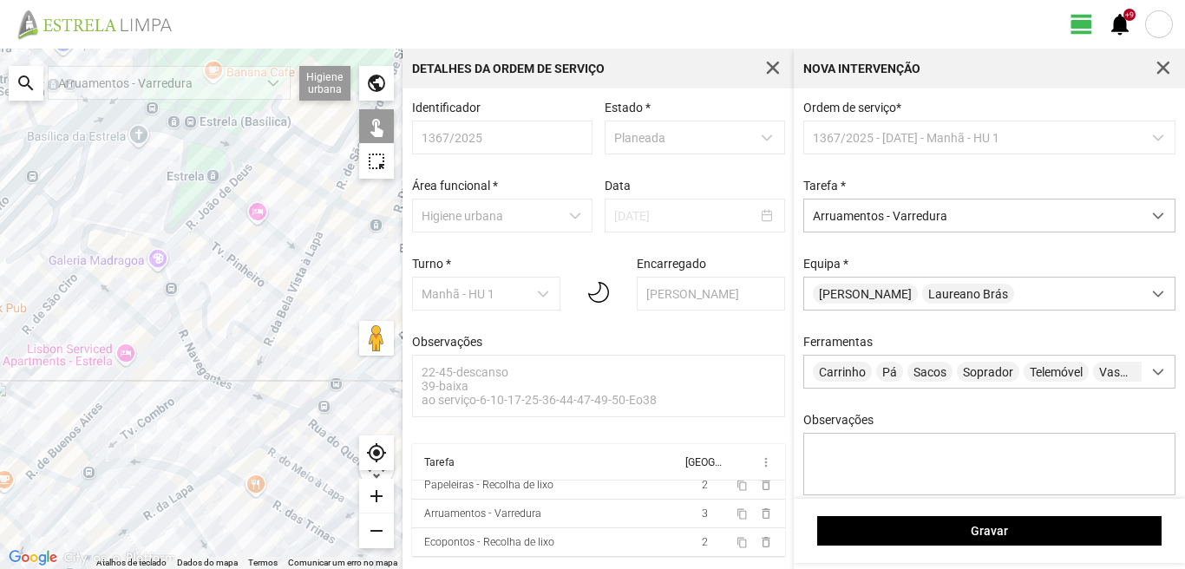
click at [206, 298] on div at bounding box center [201, 309] width 403 height 521
click at [320, 226] on div at bounding box center [201, 309] width 403 height 521
click at [299, 281] on div at bounding box center [201, 309] width 403 height 521
click at [278, 323] on div at bounding box center [201, 309] width 403 height 521
click at [260, 363] on div at bounding box center [201, 309] width 403 height 521
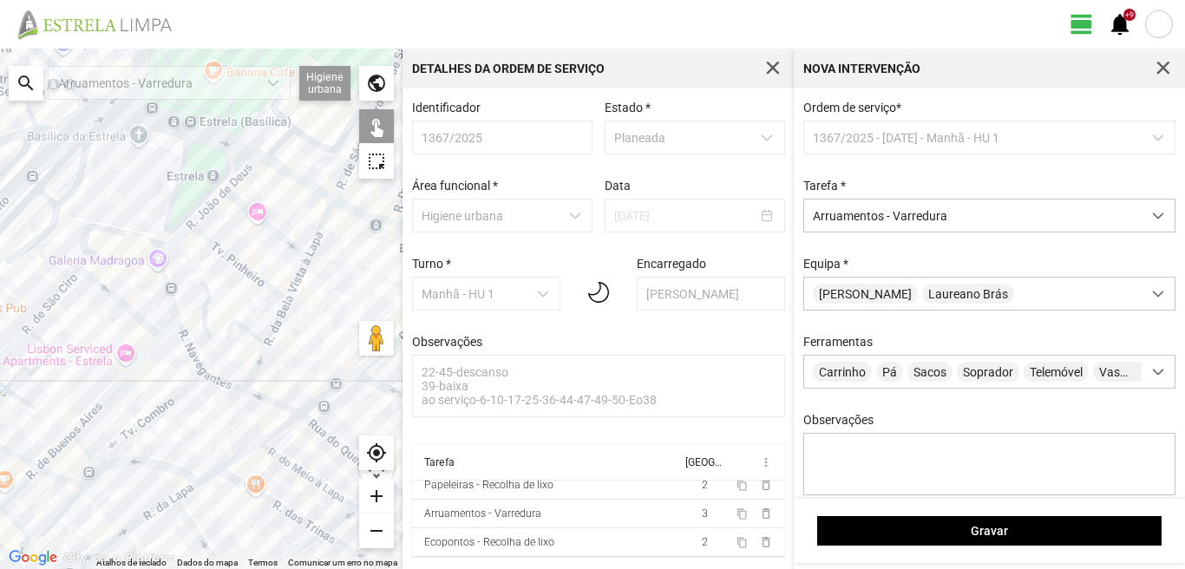
click at [254, 396] on div at bounding box center [201, 309] width 403 height 521
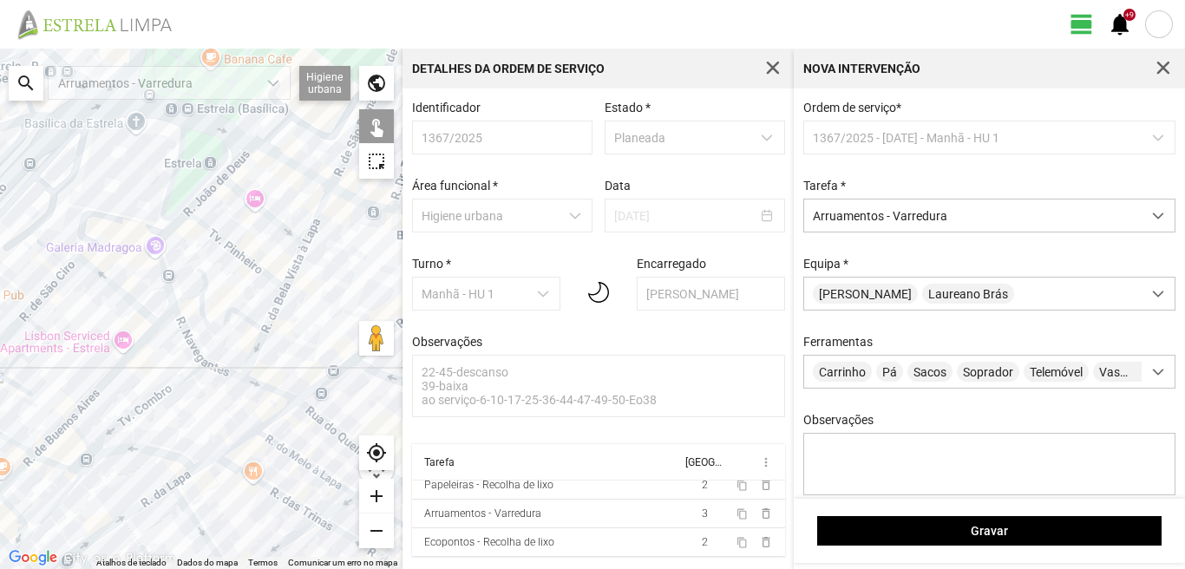
drag, startPoint x: 296, startPoint y: 345, endPoint x: 207, endPoint y: 242, distance: 136.0
click at [213, 248] on div at bounding box center [201, 309] width 403 height 521
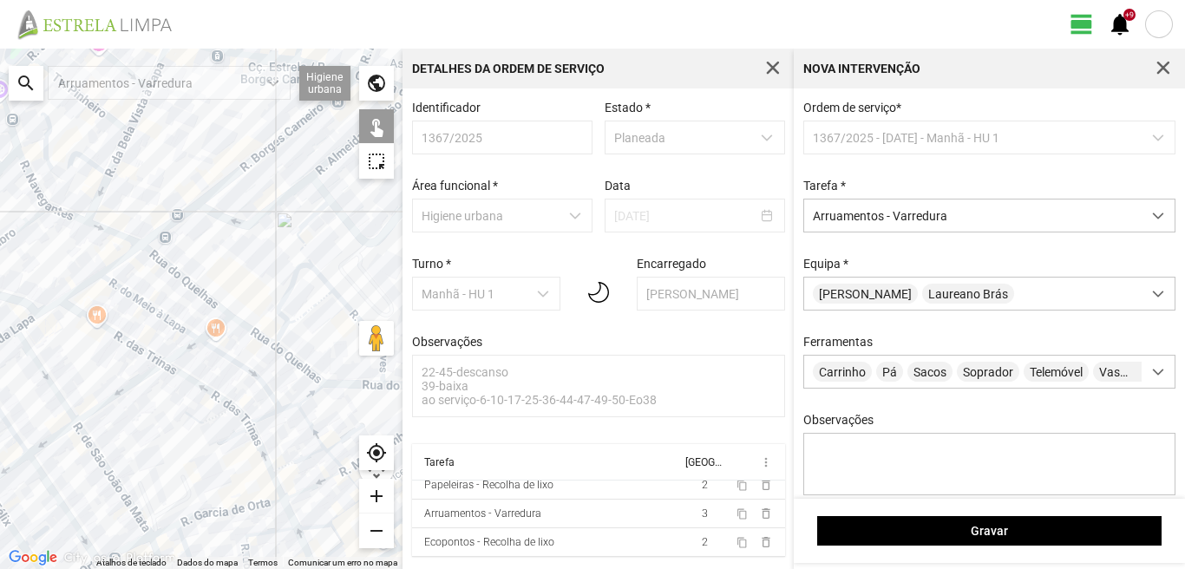
click at [187, 281] on div at bounding box center [201, 309] width 403 height 521
click at [239, 326] on div at bounding box center [201, 309] width 403 height 521
click at [246, 328] on div at bounding box center [201, 309] width 403 height 521
click at [298, 364] on div at bounding box center [201, 309] width 403 height 521
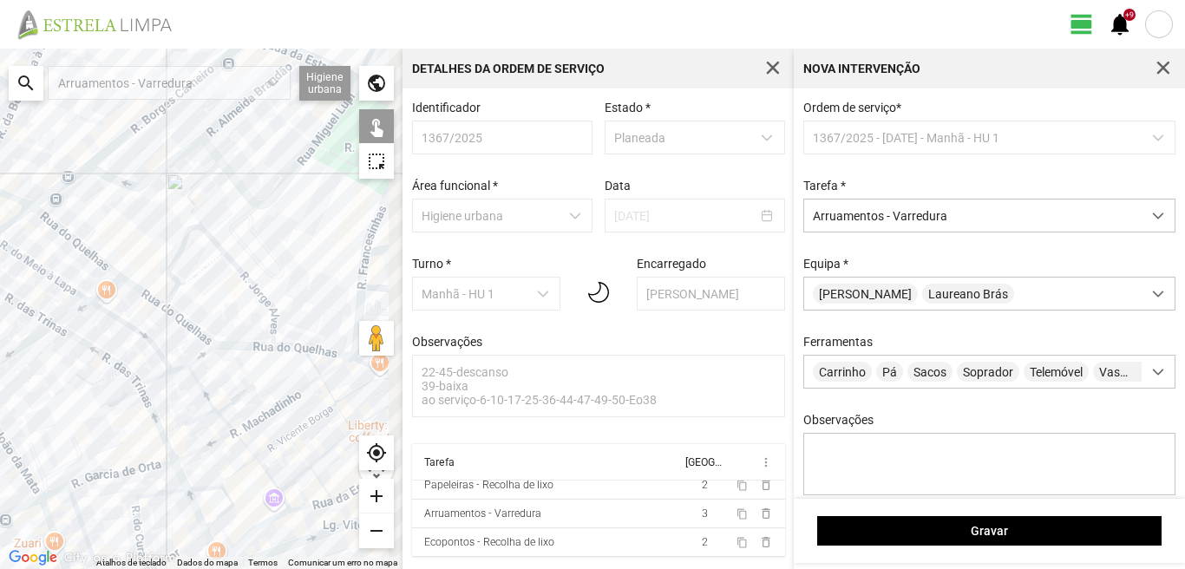
drag, startPoint x: 348, startPoint y: 356, endPoint x: 239, endPoint y: 316, distance: 115.6
click at [239, 316] on div at bounding box center [201, 309] width 403 height 521
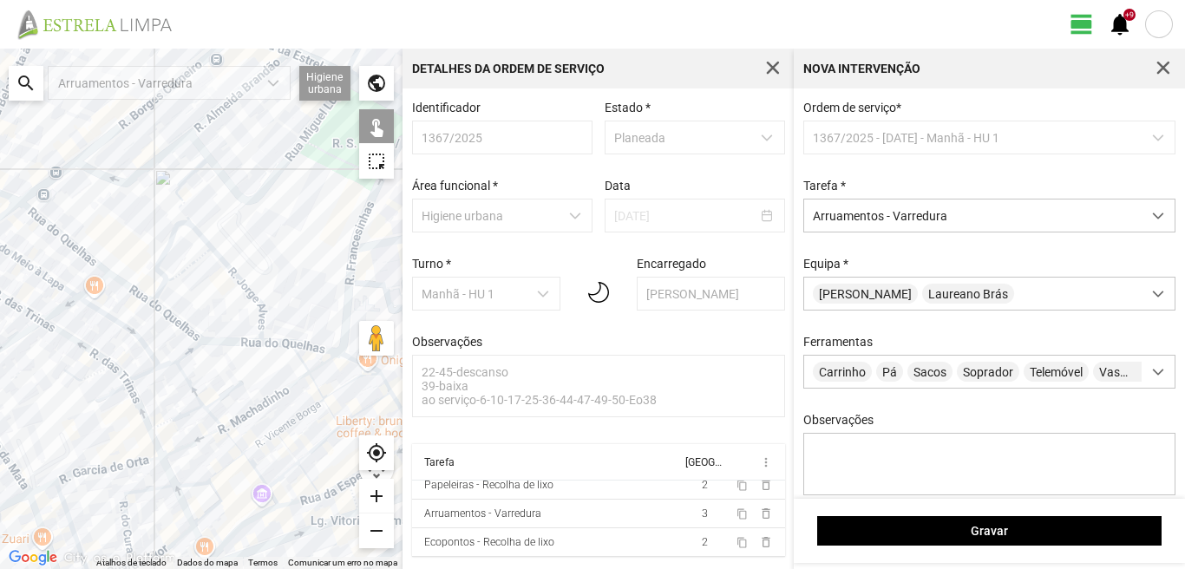
click at [226, 341] on div at bounding box center [201, 309] width 403 height 521
drag, startPoint x: 312, startPoint y: 355, endPoint x: 254, endPoint y: 333, distance: 62.0
click at [254, 333] on div at bounding box center [201, 309] width 403 height 521
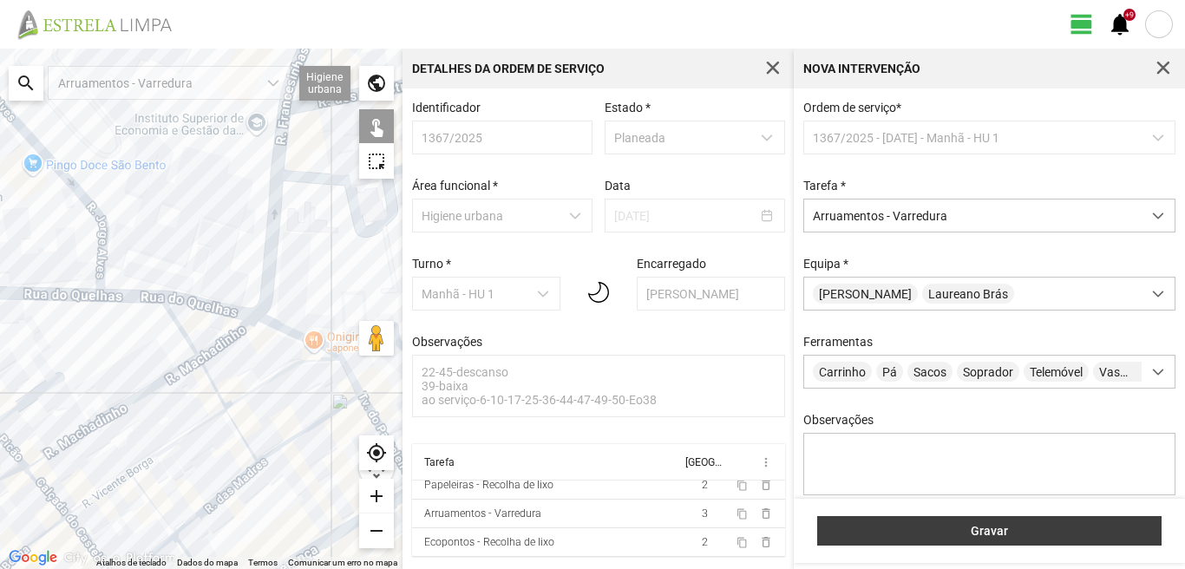
click at [932, 530] on span "Gravar" at bounding box center [990, 531] width 326 height 14
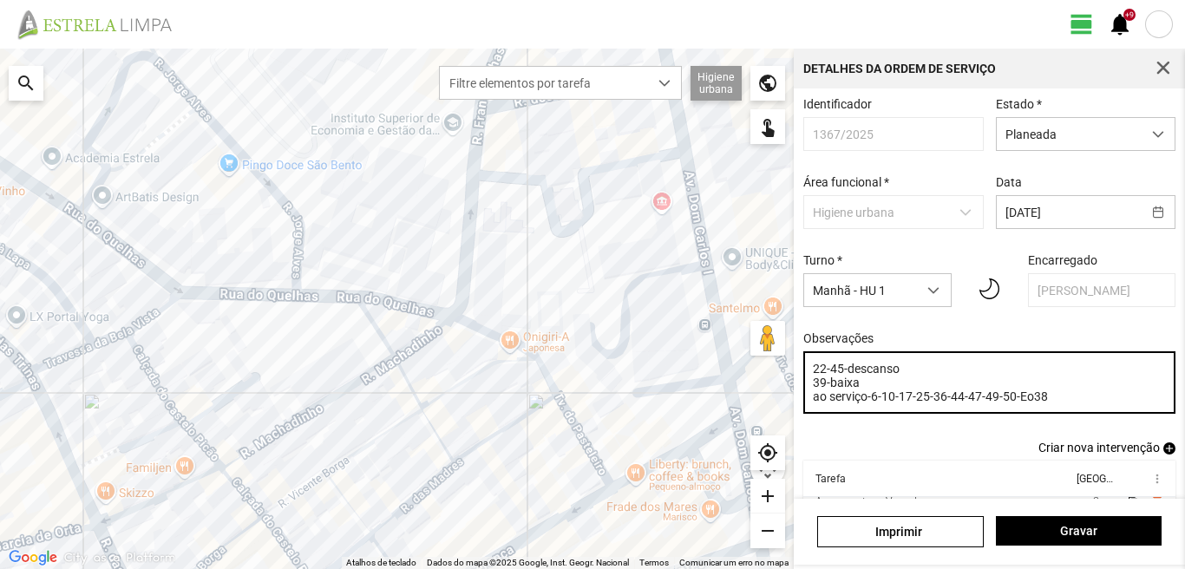
click at [860, 390] on textarea "22-45-descanso 39-baixa ao serviço-6-10-17-25-36-44-47-49-50-Eo38" at bounding box center [989, 382] width 373 height 62
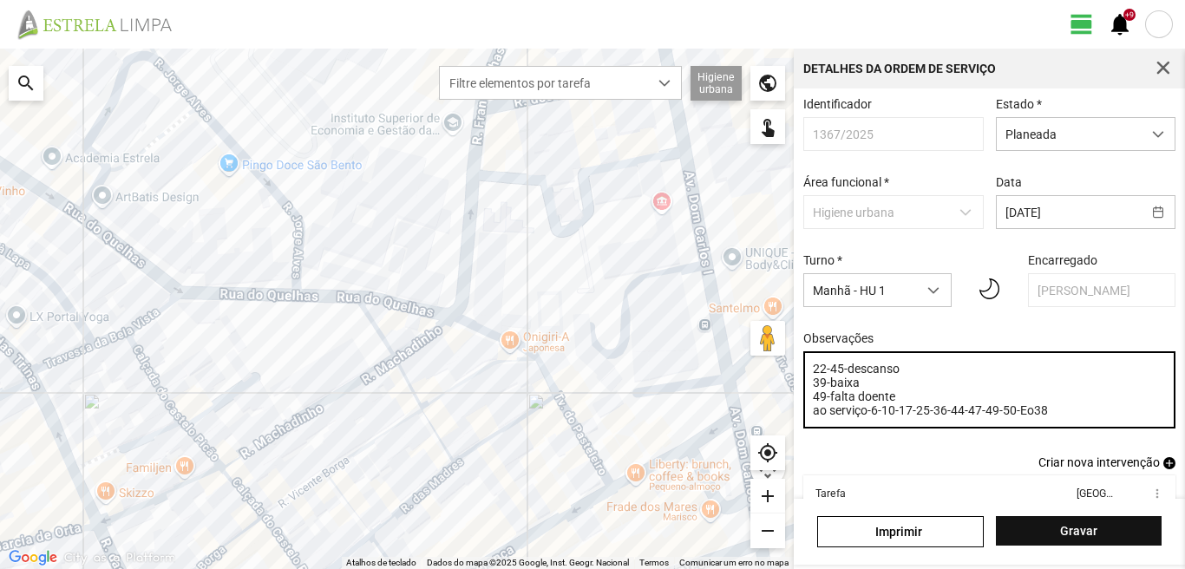
type textarea "22-45-descanso 39-baixa 49-falta doente ao serviço-6-10-17-25-36-44-47-49-50-Eo…"
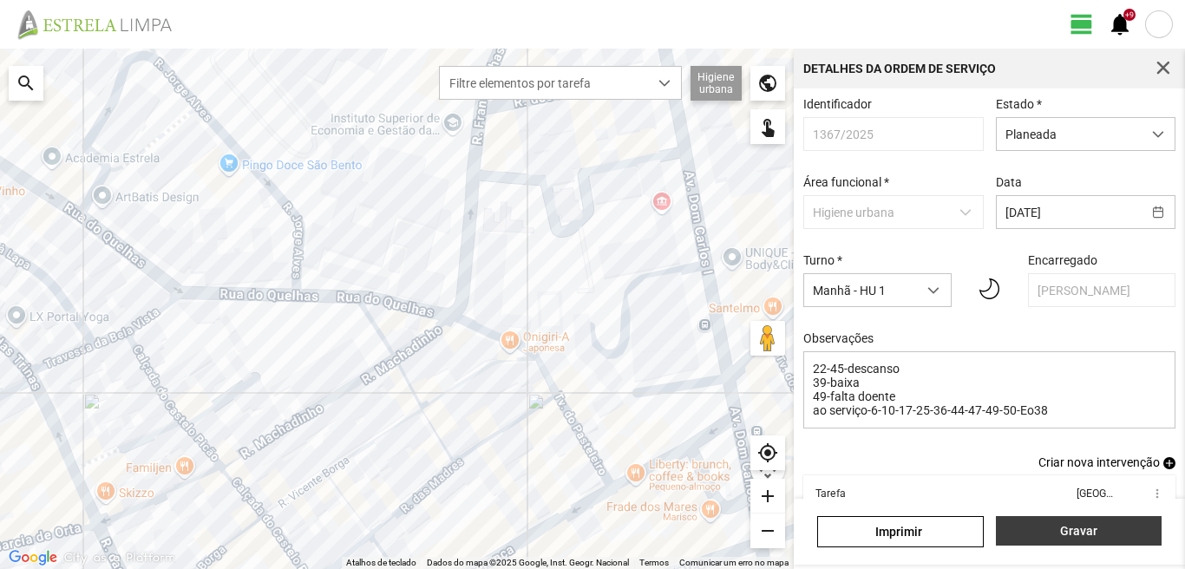
click at [1074, 524] on span "Gravar" at bounding box center [1079, 531] width 148 height 14
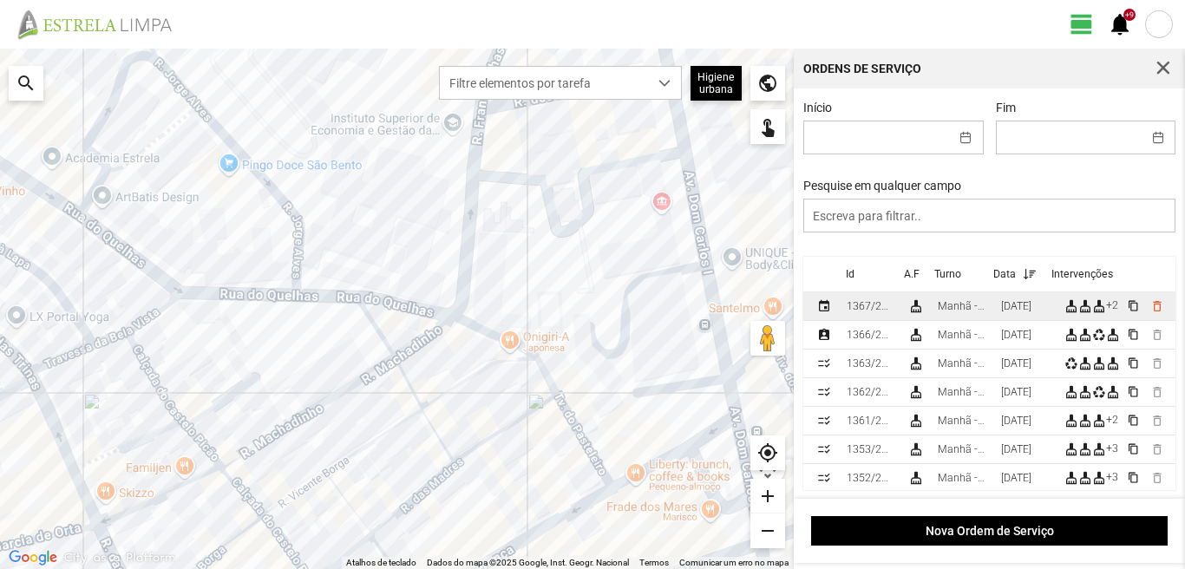
click at [1030, 309] on div "[DATE]" at bounding box center [1016, 306] width 30 height 12
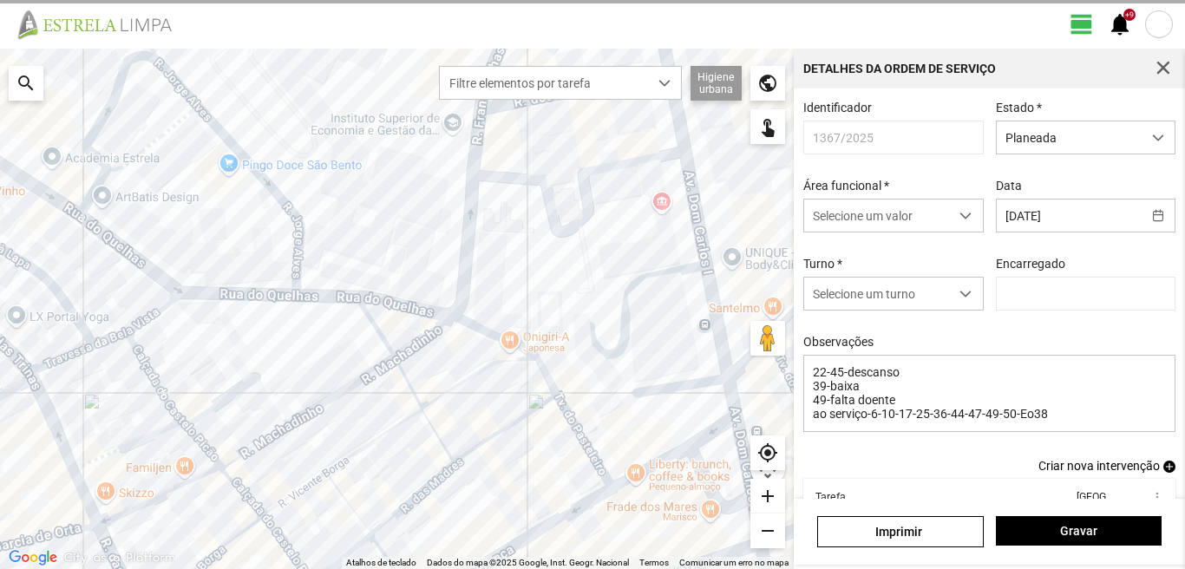
type input "[PERSON_NAME]"
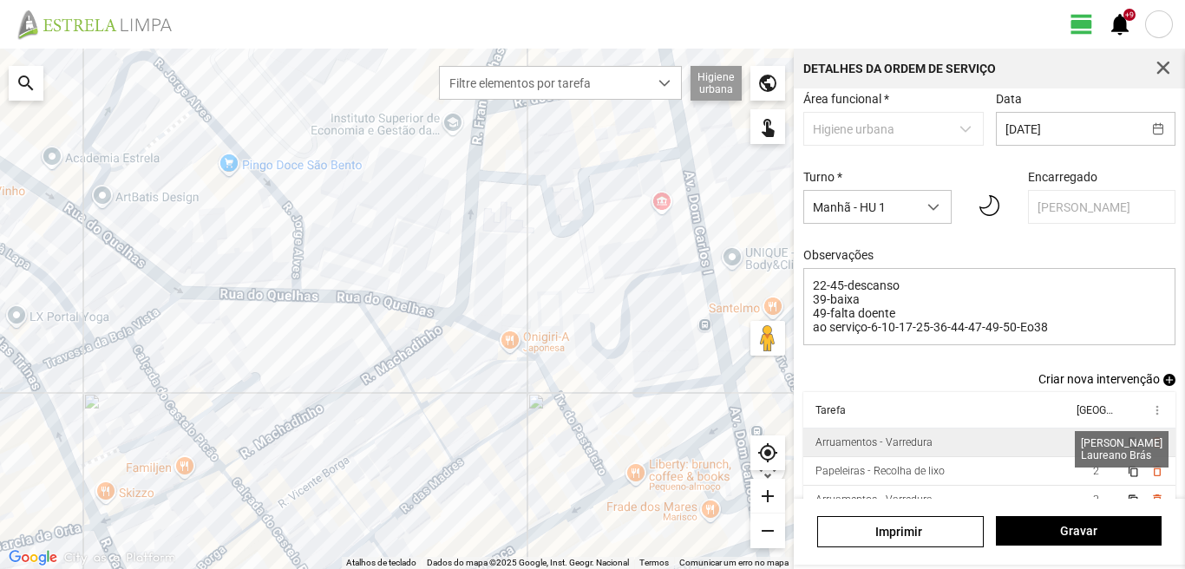
click at [1093, 449] on span "2" at bounding box center [1096, 442] width 6 height 12
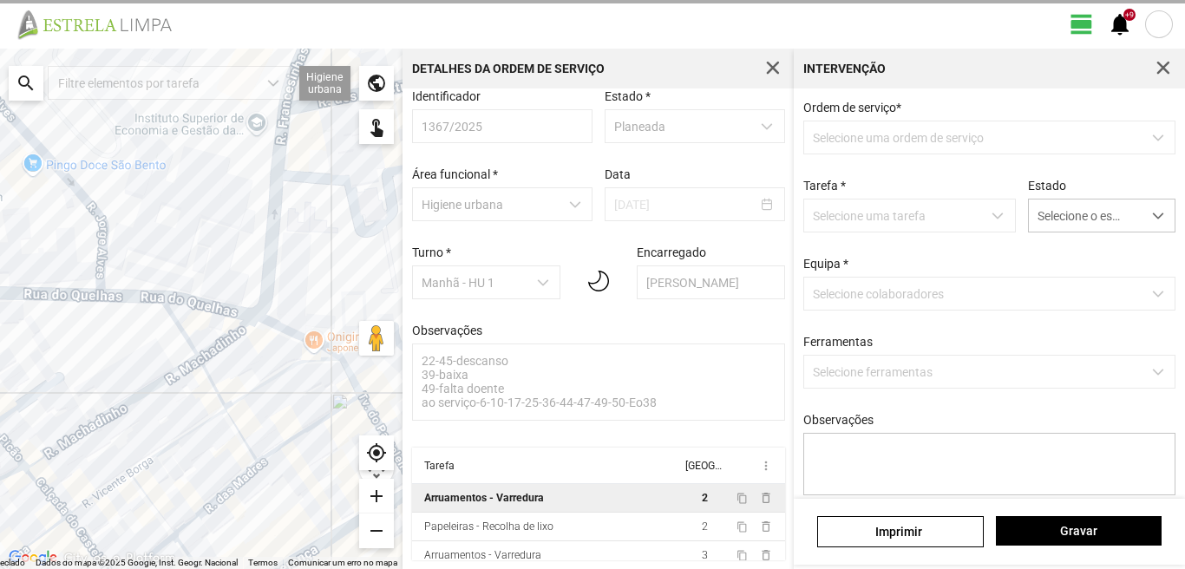
scroll to position [18, 0]
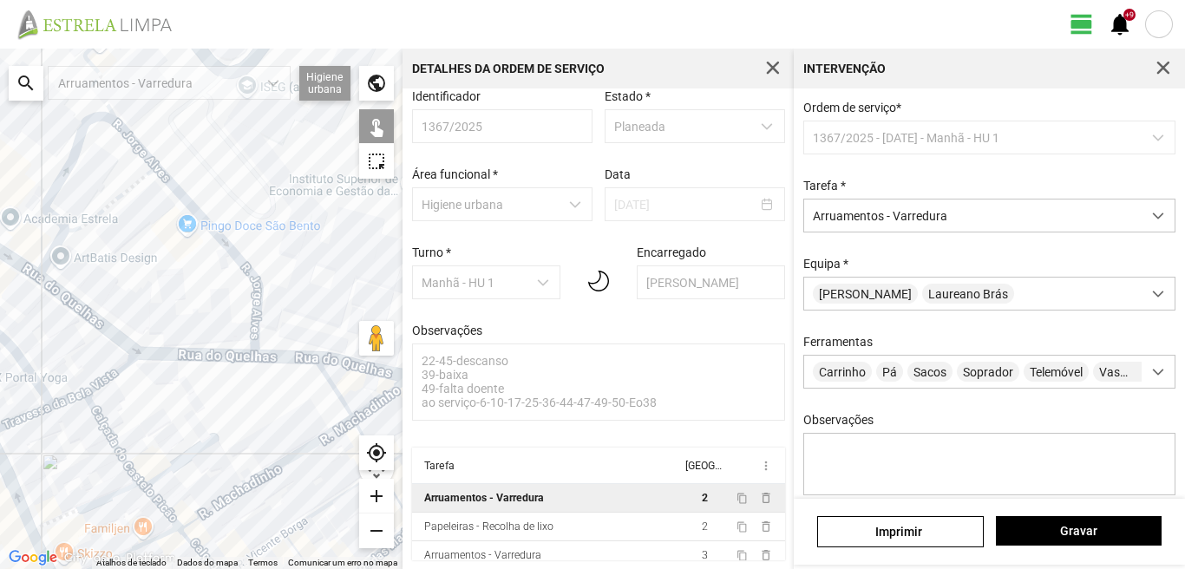
drag, startPoint x: 68, startPoint y: 308, endPoint x: 231, endPoint y: 371, distance: 174.7
click at [231, 371] on div at bounding box center [201, 309] width 403 height 521
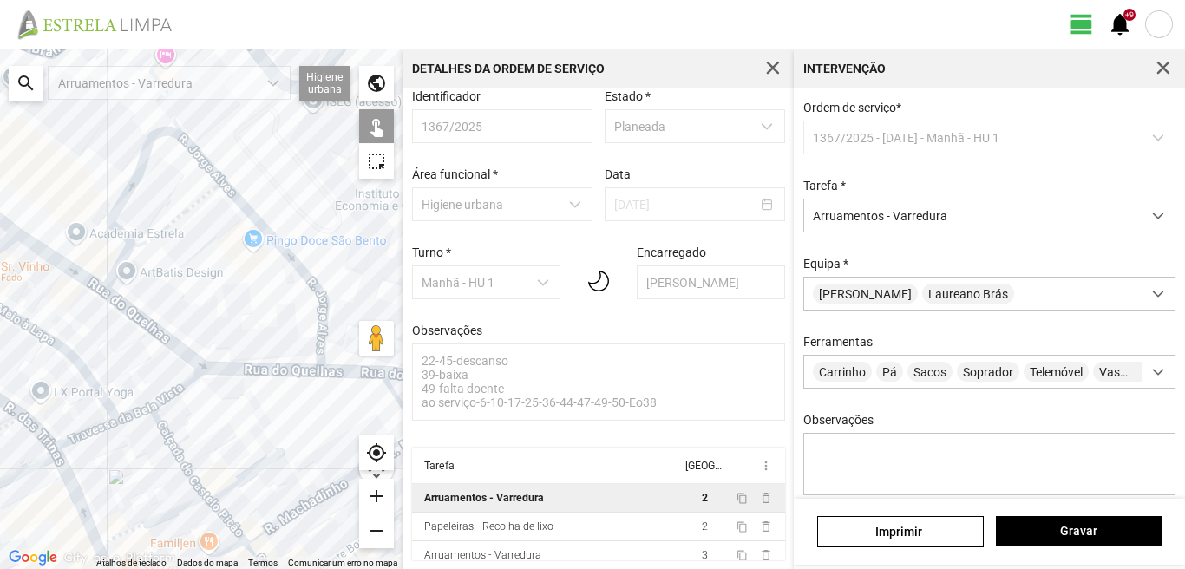
drag, startPoint x: 31, startPoint y: 331, endPoint x: 145, endPoint y: 358, distance: 117.0
click at [145, 358] on div at bounding box center [201, 309] width 403 height 521
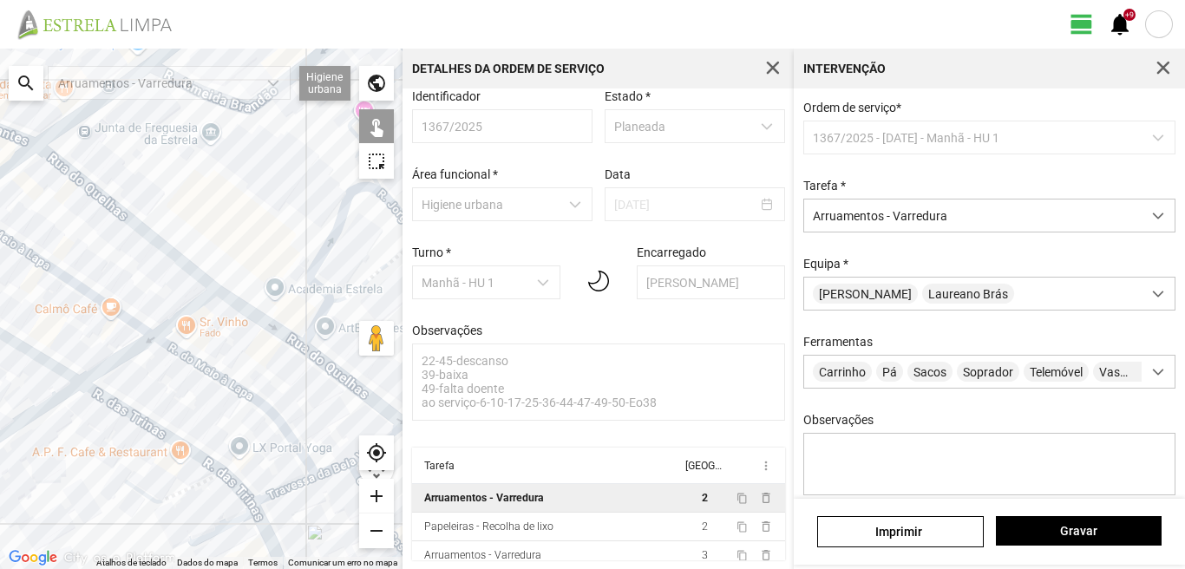
click at [305, 271] on div at bounding box center [201, 309] width 403 height 521
click at [226, 226] on div at bounding box center [201, 309] width 403 height 521
drag, startPoint x: 269, startPoint y: 228, endPoint x: 152, endPoint y: 223, distance: 117.3
click at [193, 226] on div at bounding box center [201, 309] width 403 height 521
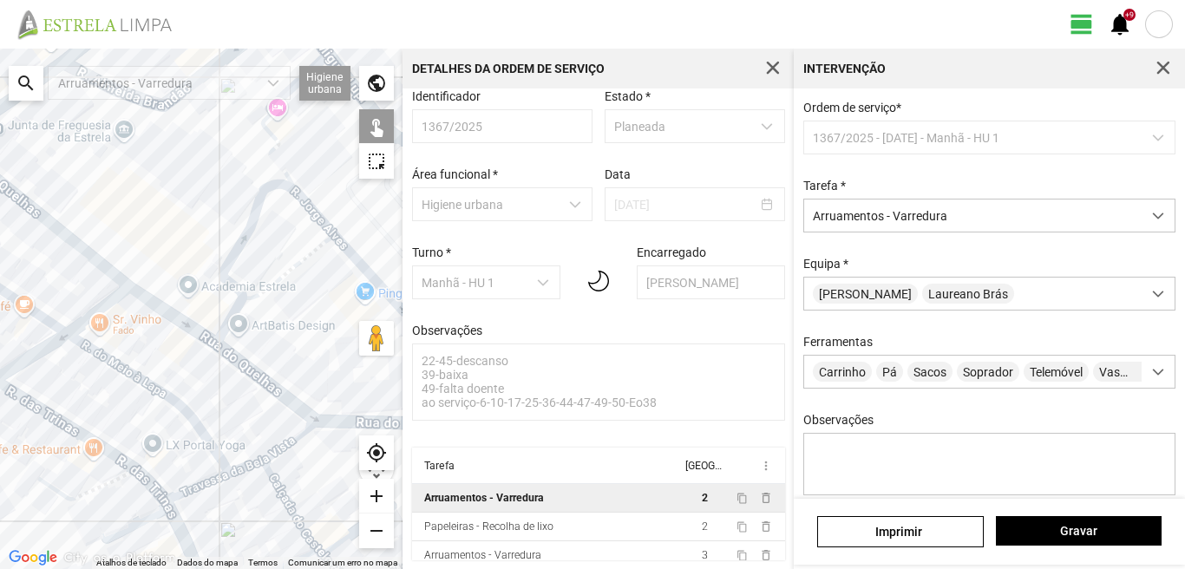
click at [327, 225] on div at bounding box center [201, 309] width 403 height 521
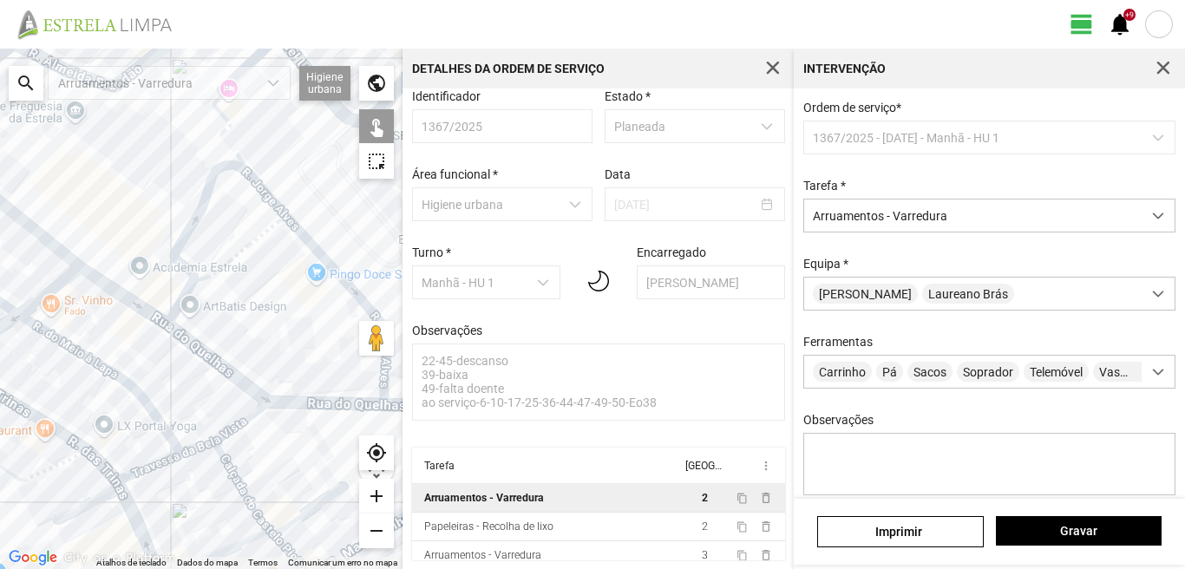
drag, startPoint x: 311, startPoint y: 259, endPoint x: 235, endPoint y: 226, distance: 82.4
click at [242, 229] on div at bounding box center [201, 309] width 403 height 521
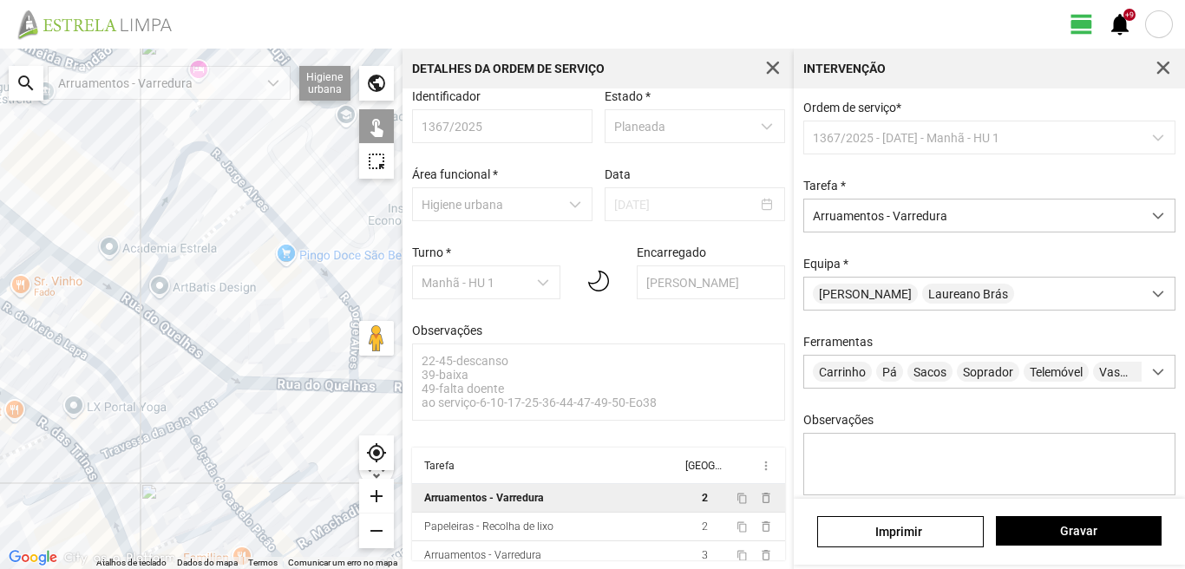
drag, startPoint x: 277, startPoint y: 285, endPoint x: 165, endPoint y: 231, distance: 124.2
click at [191, 243] on div at bounding box center [201, 309] width 403 height 521
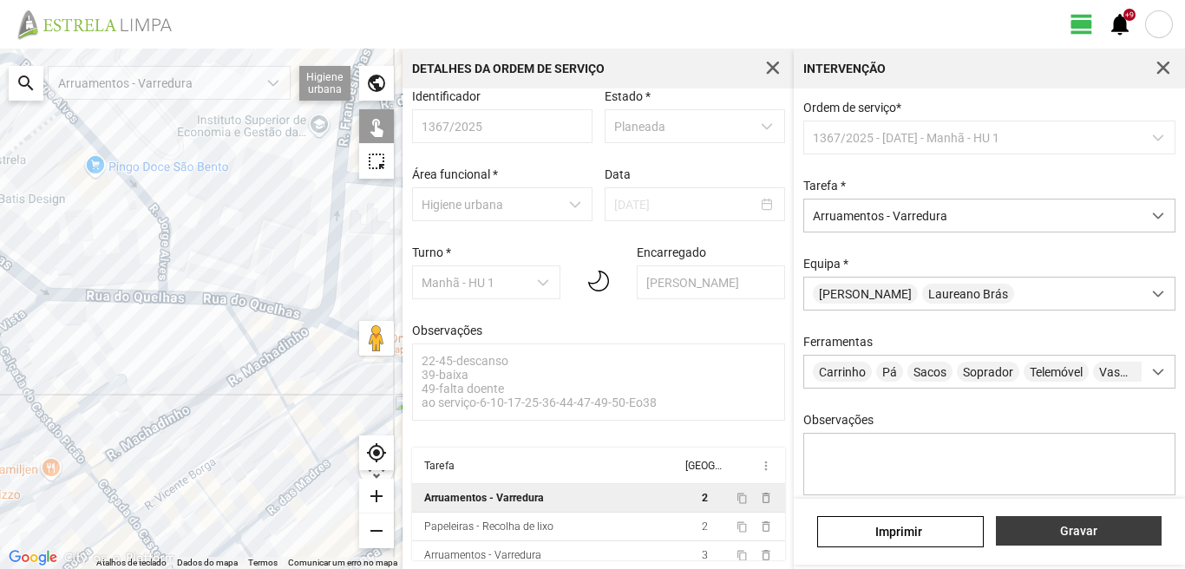
click at [1115, 522] on button "Gravar" at bounding box center [1079, 531] width 166 height 30
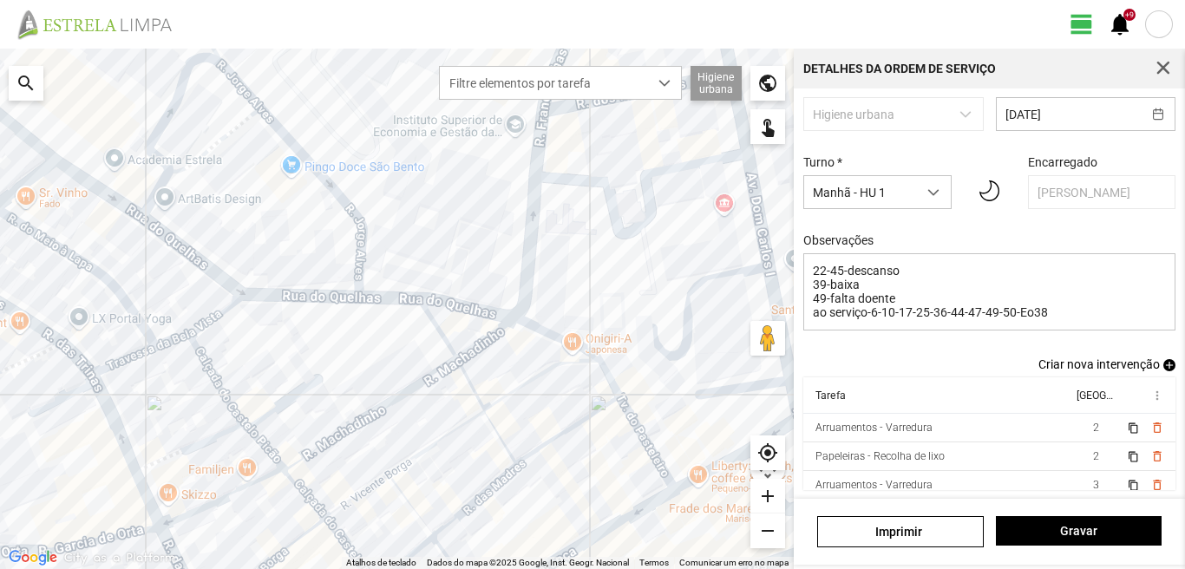
scroll to position [109, 0]
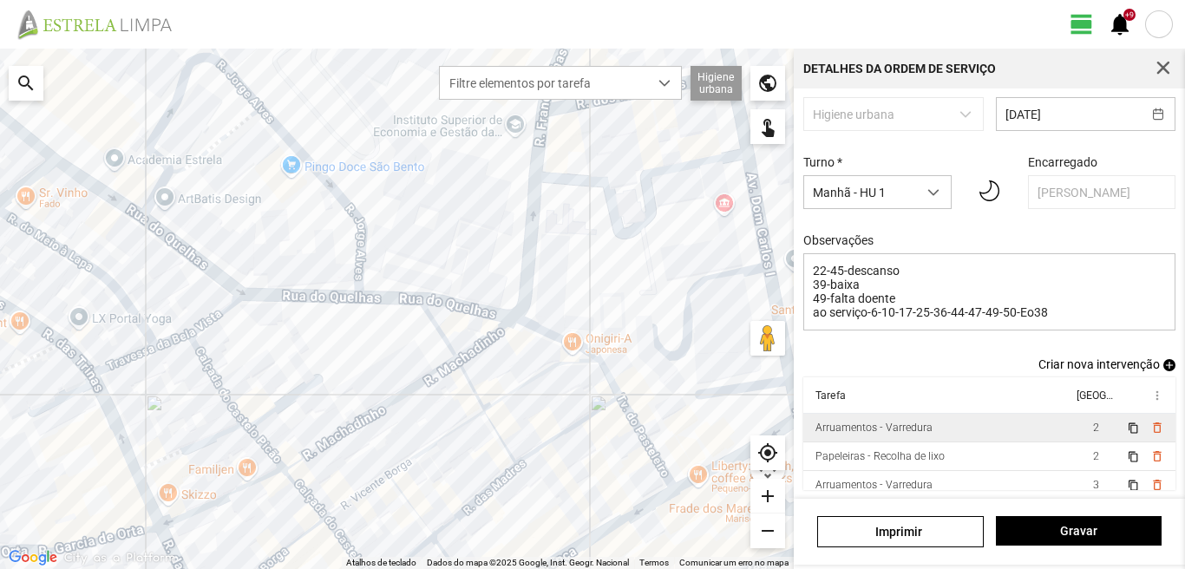
click at [1073, 425] on td "2" at bounding box center [1096, 428] width 49 height 29
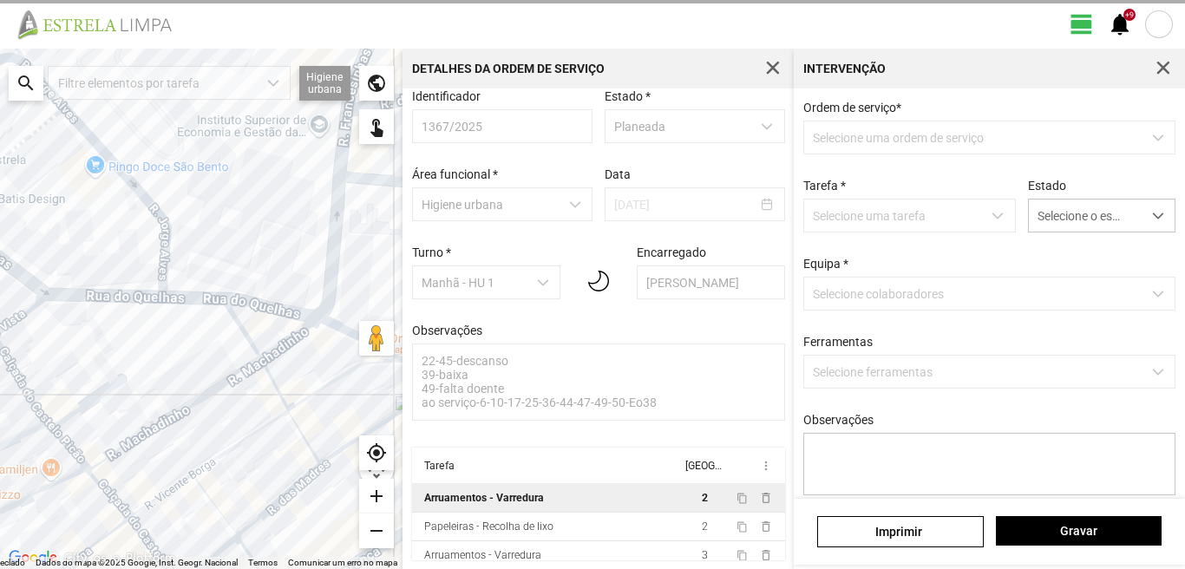
scroll to position [18, 0]
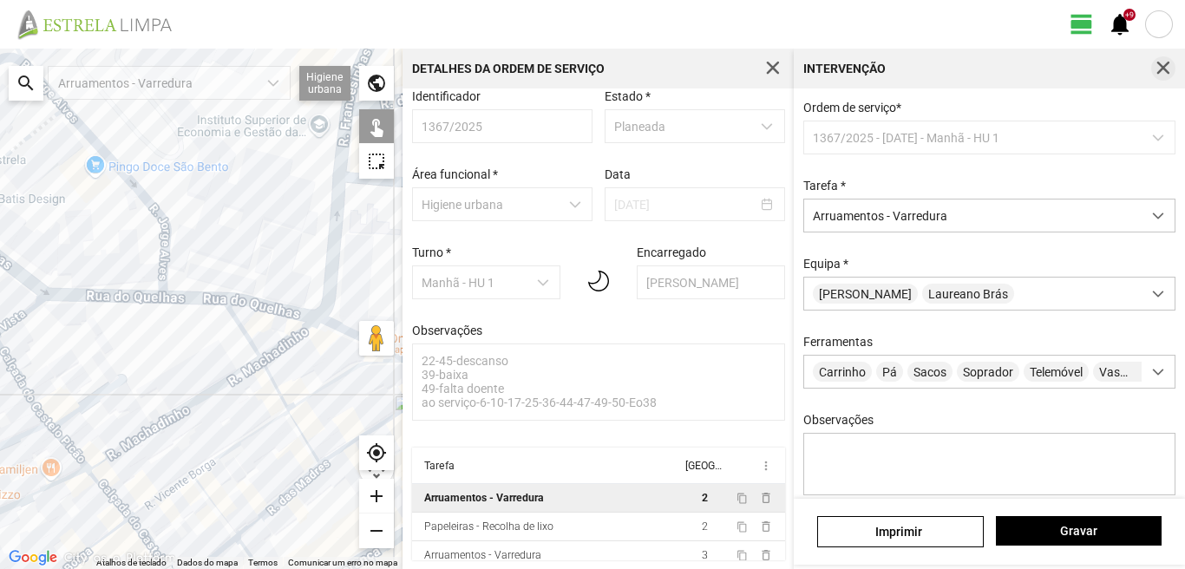
click at [1168, 61] on span "button" at bounding box center [1164, 69] width 16 height 16
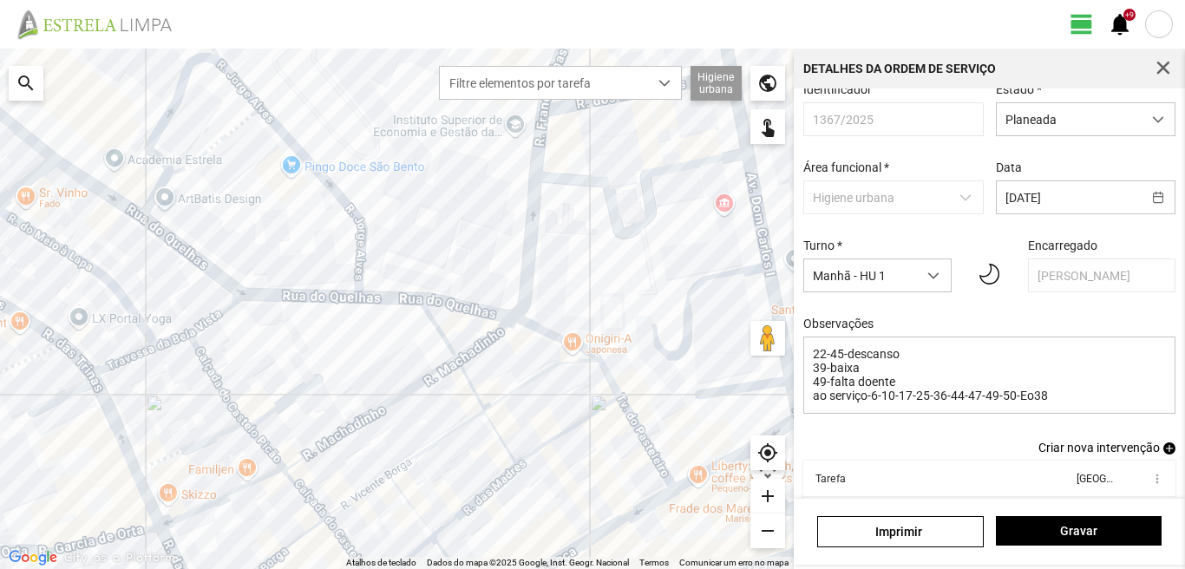
scroll to position [109, 0]
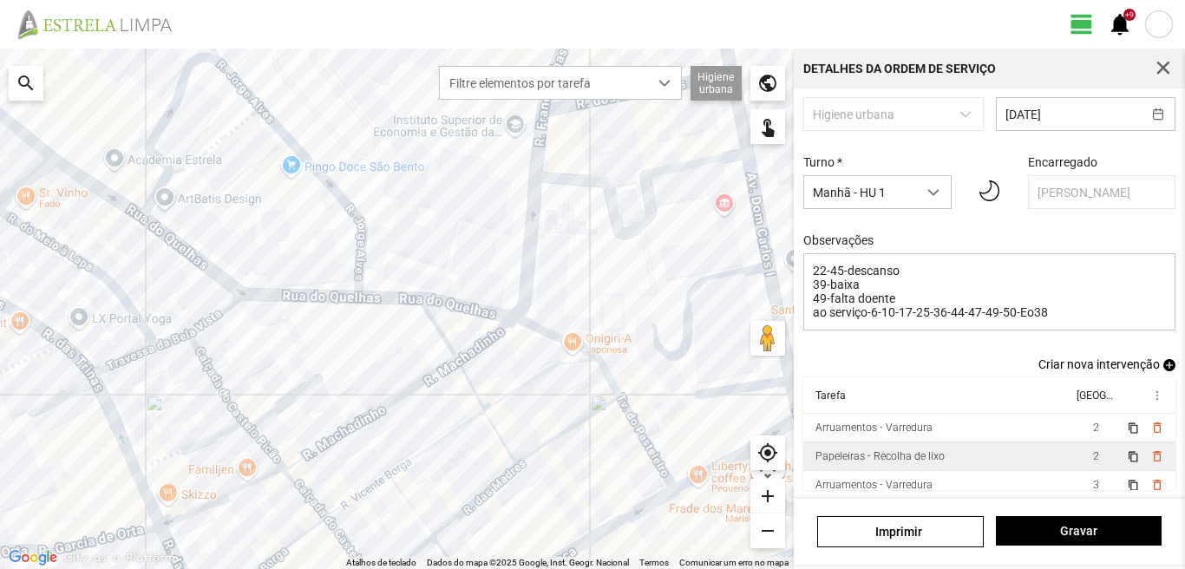
click at [1072, 456] on td "2" at bounding box center [1096, 457] width 49 height 29
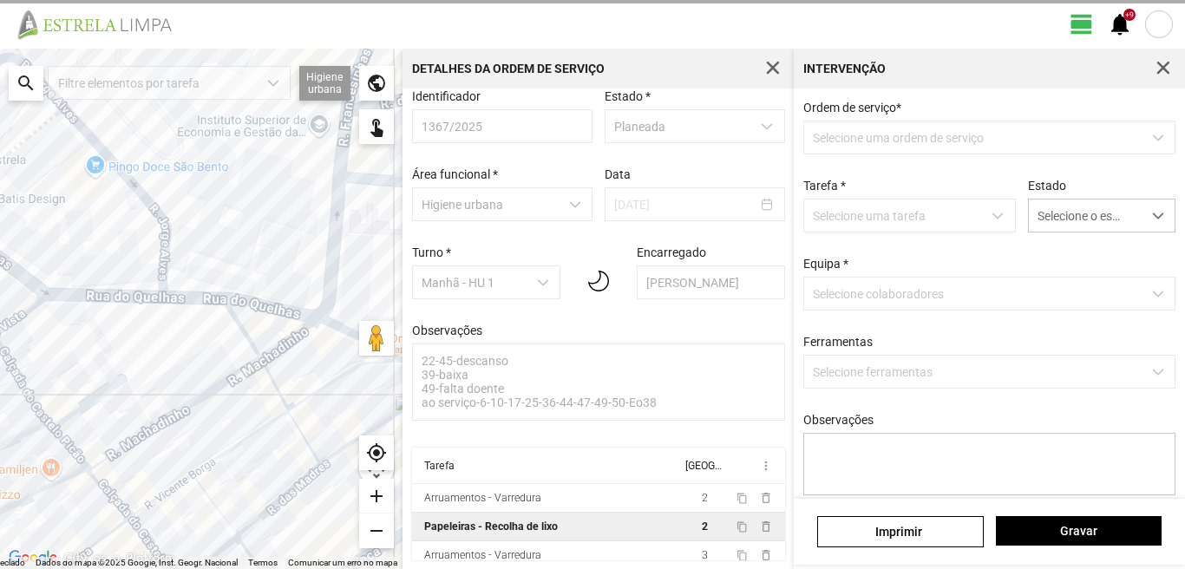
scroll to position [18, 0]
type textarea "tarefa Atribuida- por DT [PERSON_NAME]"
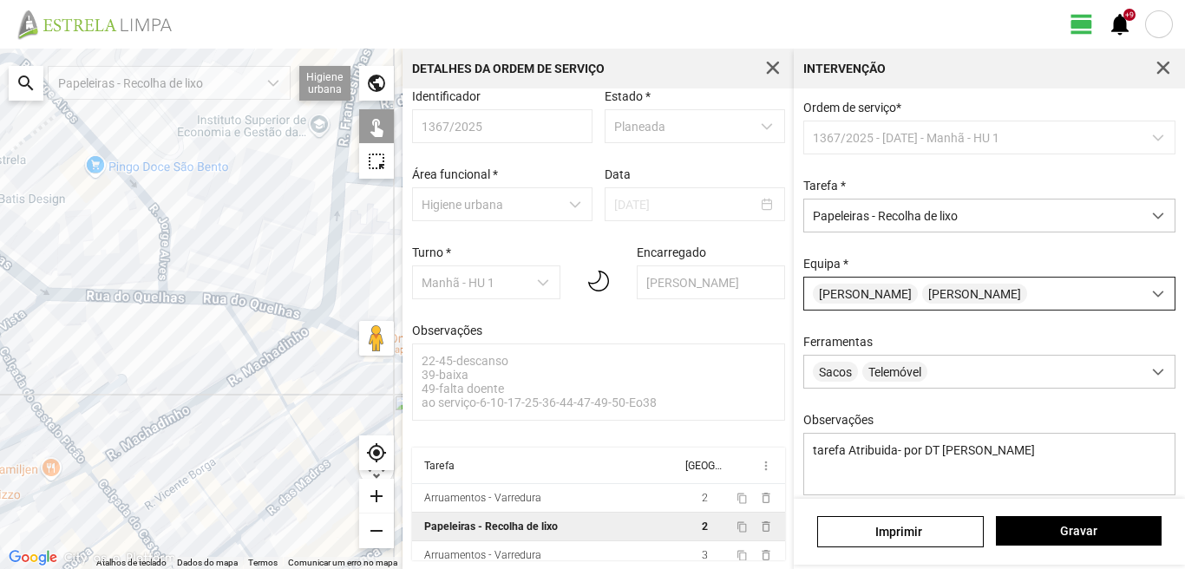
click at [982, 292] on div "[PERSON_NAME]" at bounding box center [973, 294] width 338 height 32
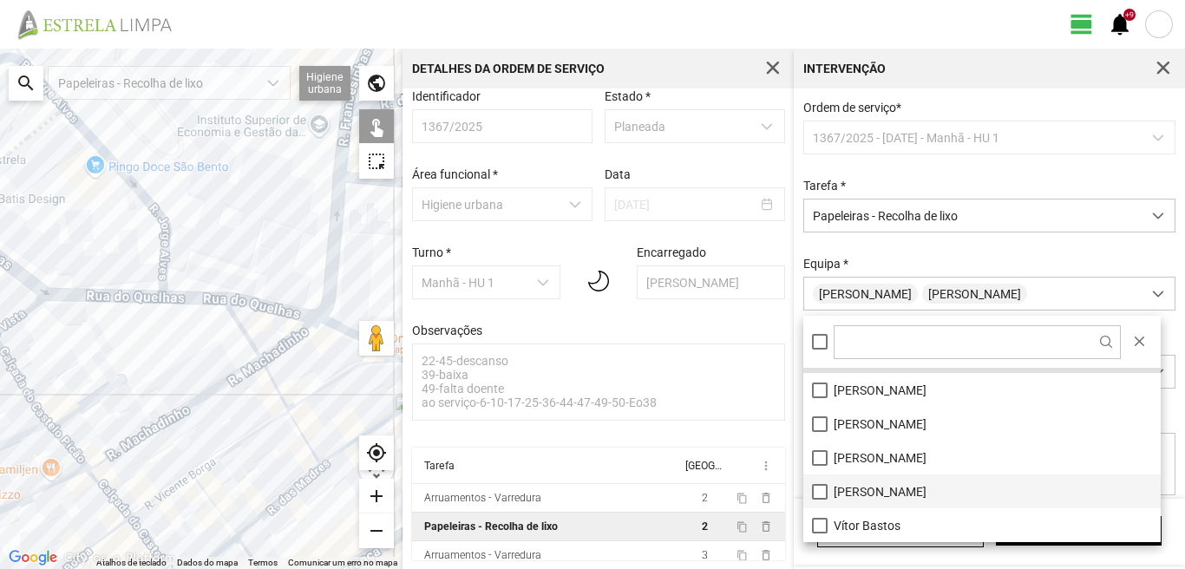
scroll to position [146, 0]
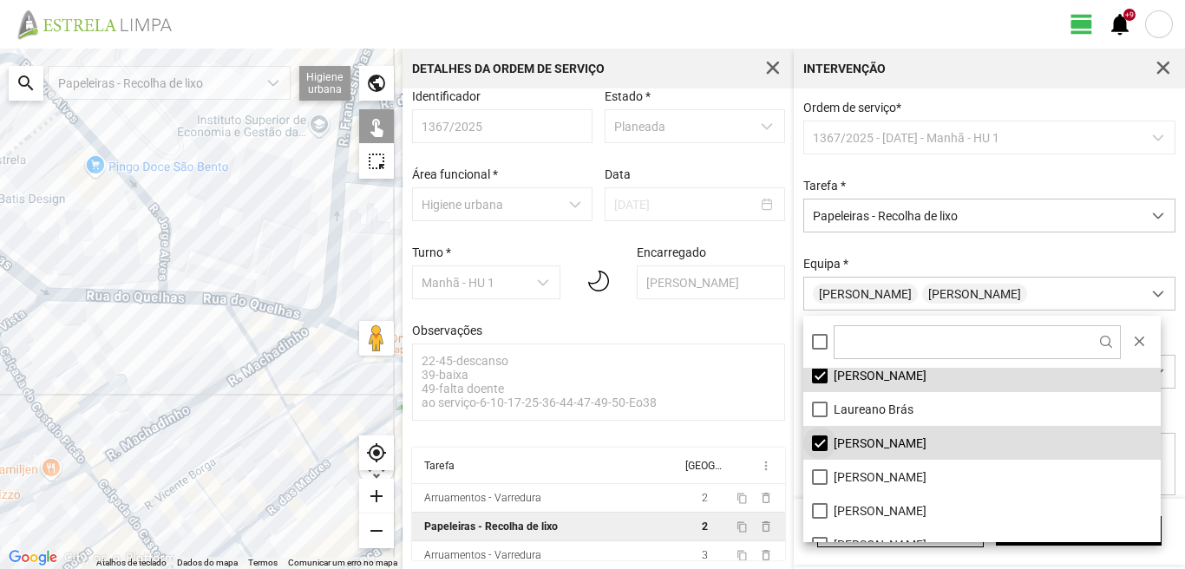
click at [819, 440] on li "[PERSON_NAME]" at bounding box center [981, 443] width 357 height 34
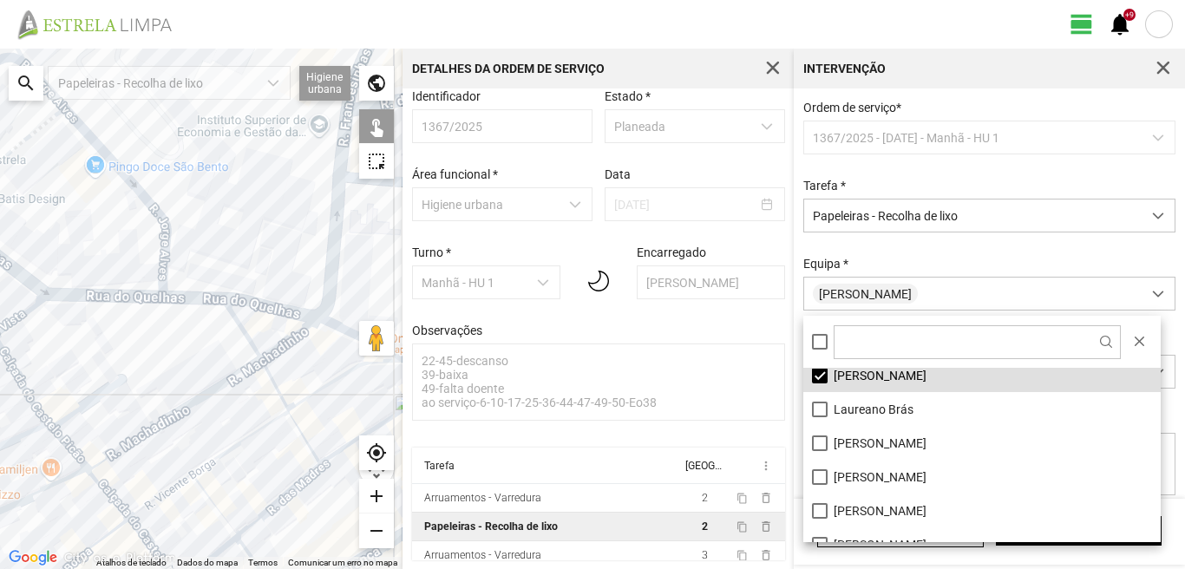
click at [259, 368] on div at bounding box center [201, 309] width 403 height 521
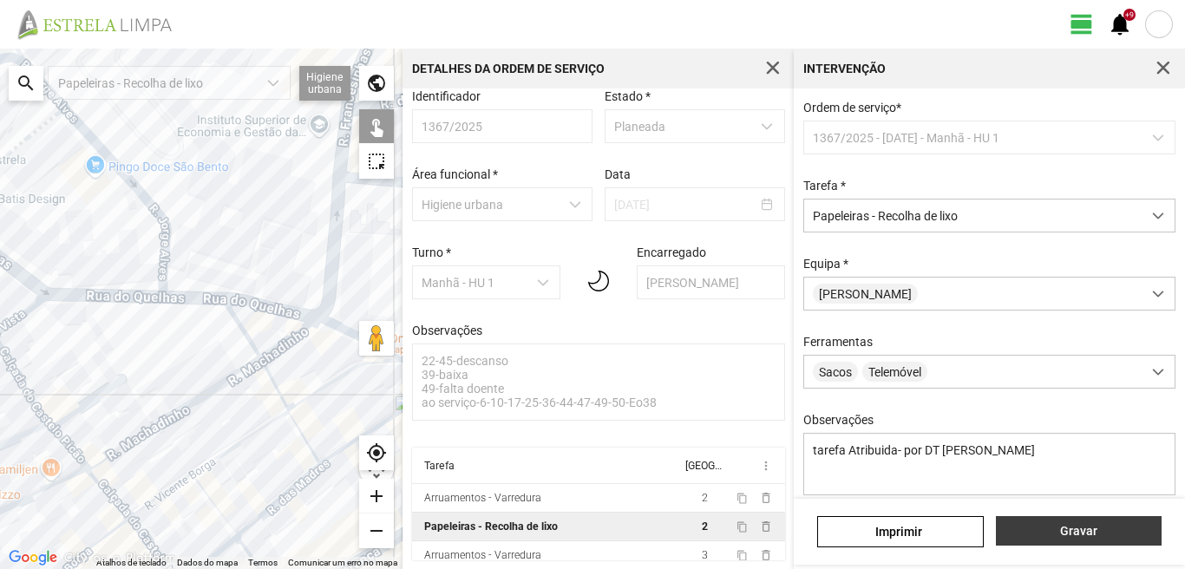
click at [1089, 521] on button "Gravar" at bounding box center [1079, 531] width 166 height 30
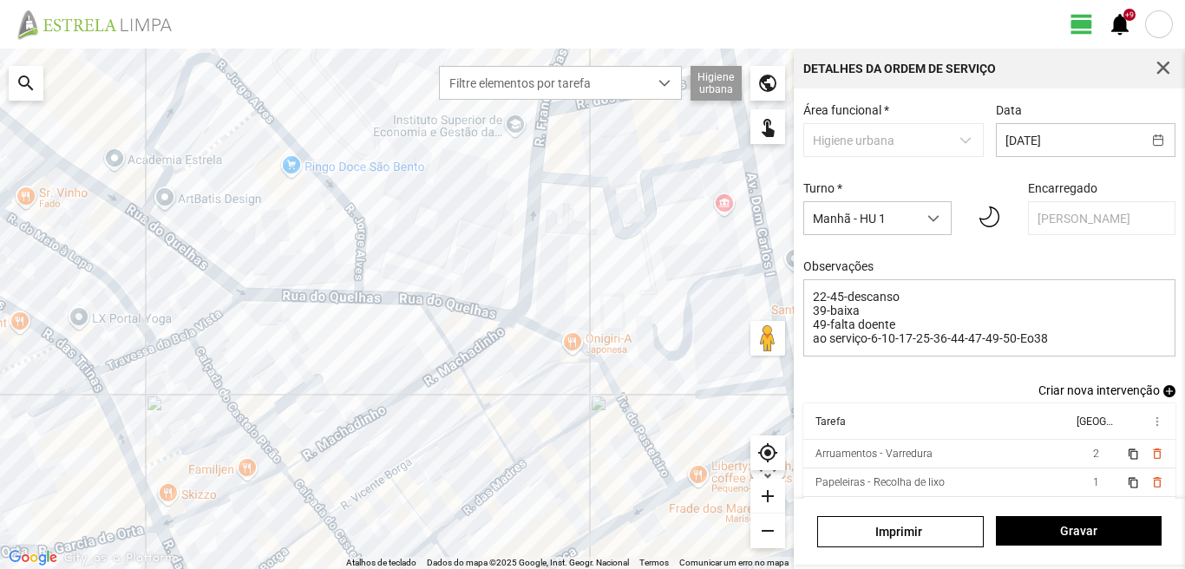
scroll to position [109, 0]
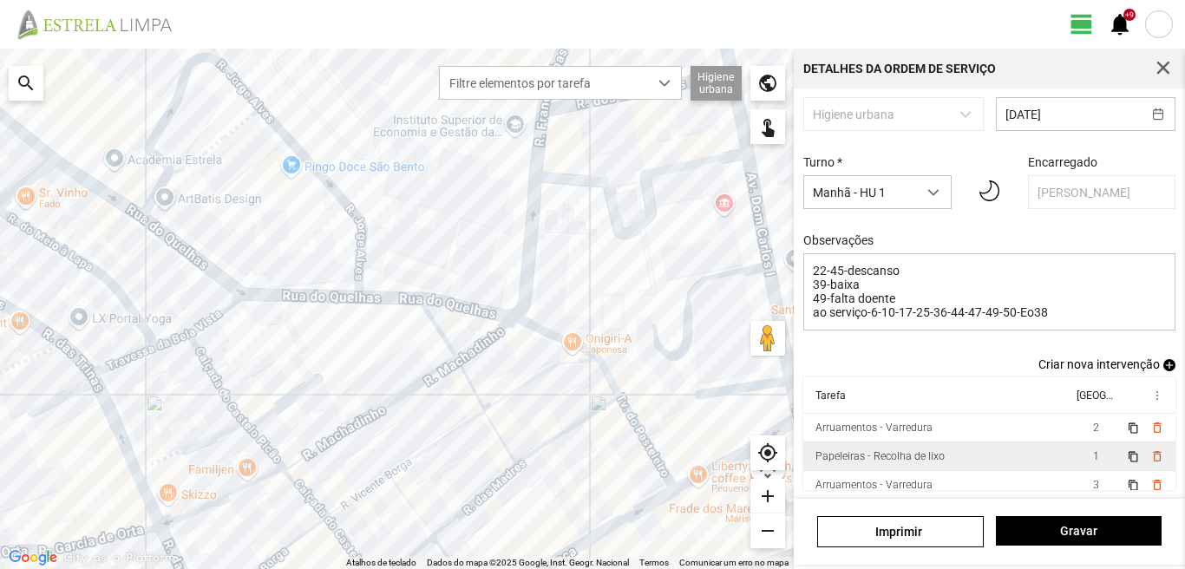
click at [1072, 450] on td "1" at bounding box center [1096, 457] width 49 height 29
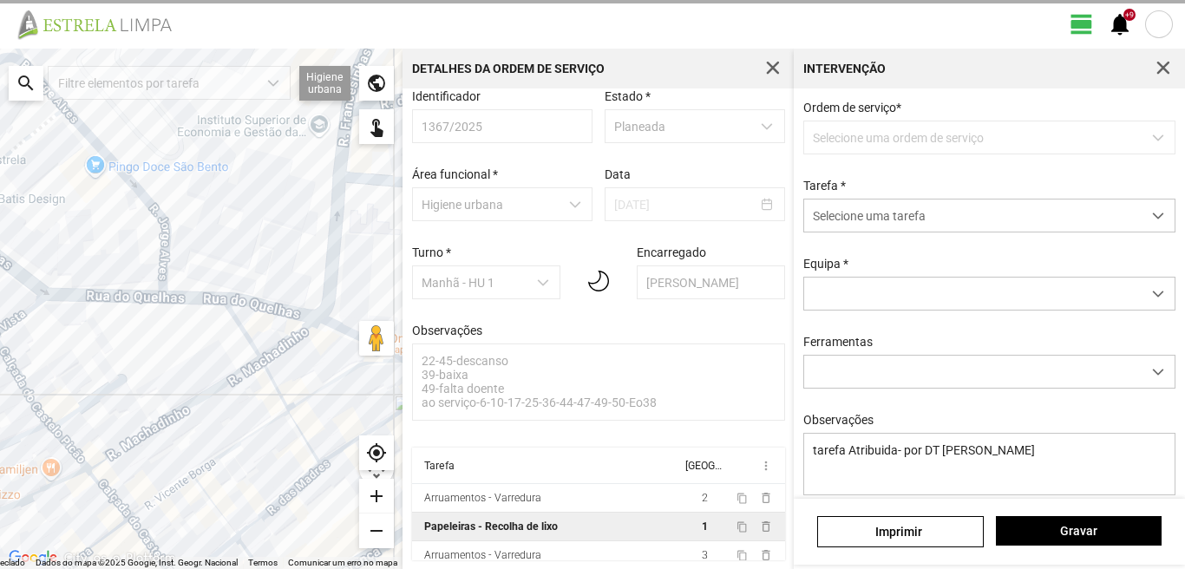
scroll to position [18, 0]
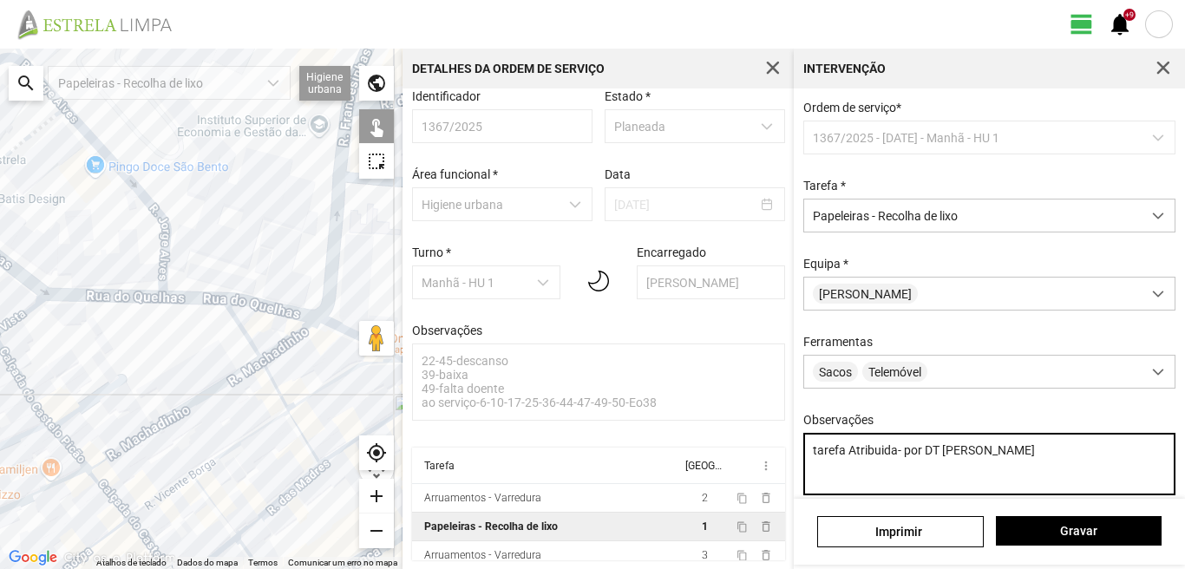
click at [821, 477] on textarea "tarefa Atribuida- por DT [PERSON_NAME]" at bounding box center [989, 464] width 373 height 62
click at [991, 456] on textarea "tarefa Atribuida- por DT [PERSON_NAME]" at bounding box center [989, 464] width 373 height 62
type textarea "tarefa Atribuida- por DT [PERSON_NAME] condutor [PERSON_NAME]- ajudante [PERSON…"
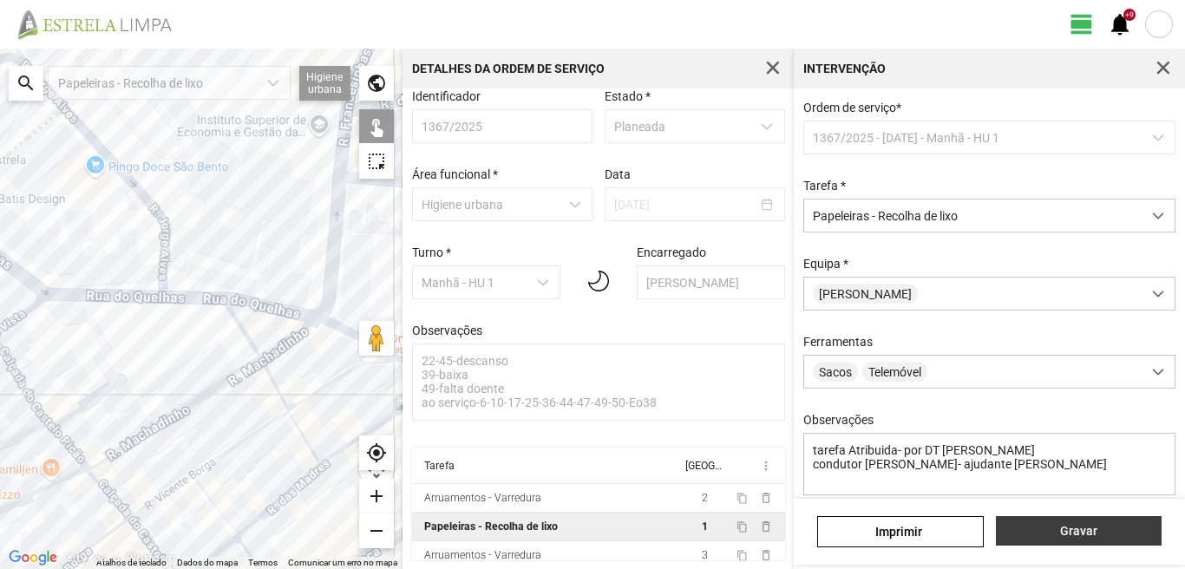
click at [1063, 534] on span "Gravar" at bounding box center [1079, 531] width 148 height 14
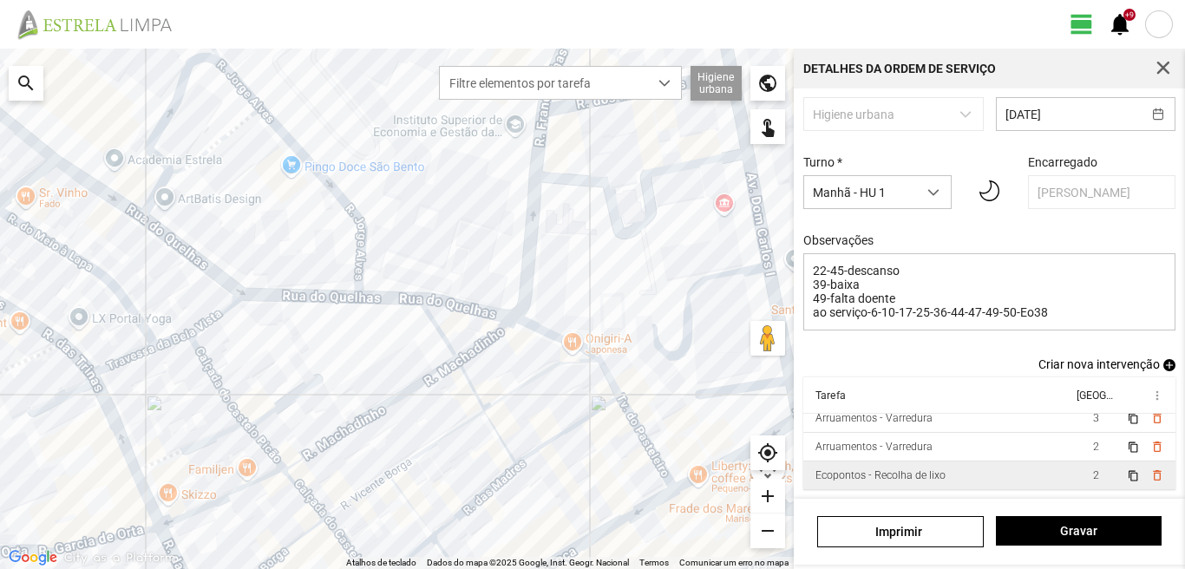
scroll to position [109, 0]
click at [1093, 472] on span "2" at bounding box center [1096, 475] width 6 height 12
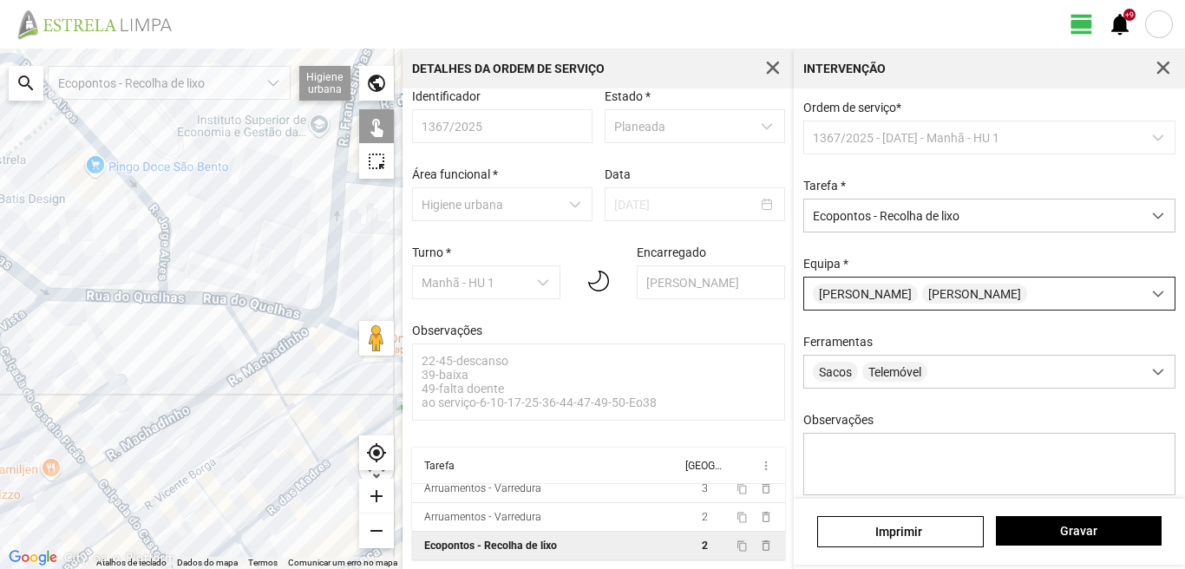
click at [1011, 304] on div "[PERSON_NAME]" at bounding box center [973, 294] width 338 height 32
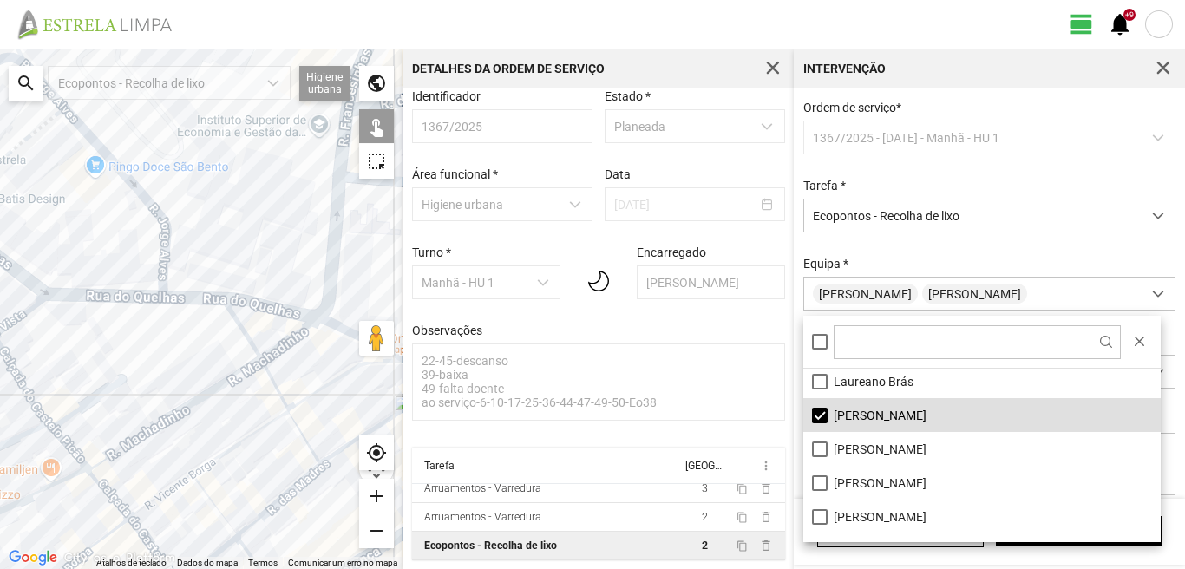
scroll to position [146, 0]
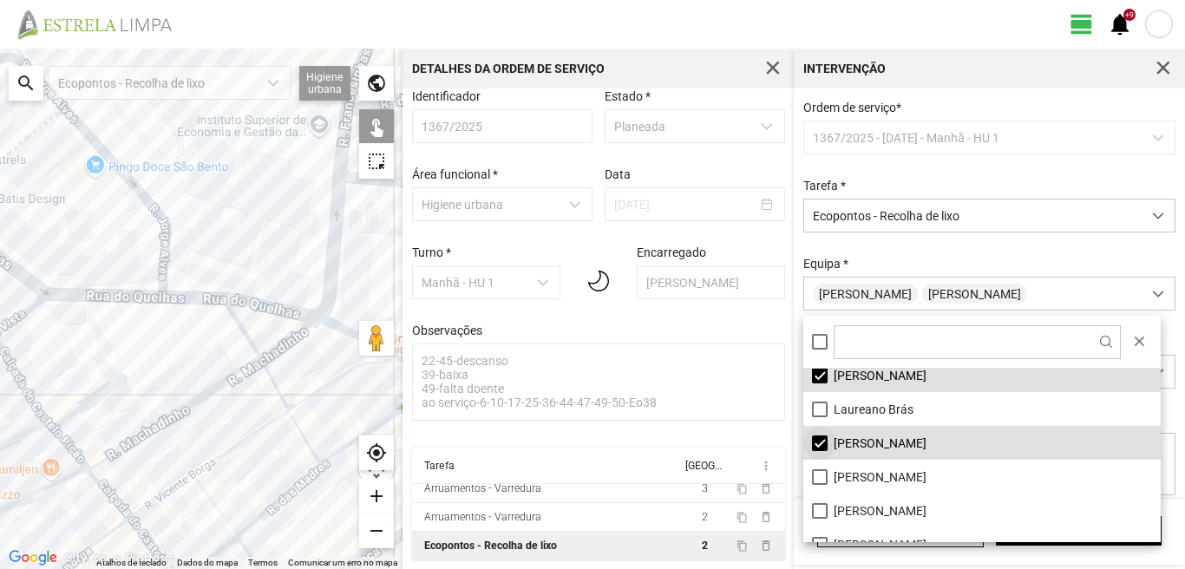
click at [817, 442] on li "[PERSON_NAME]" at bounding box center [981, 443] width 357 height 34
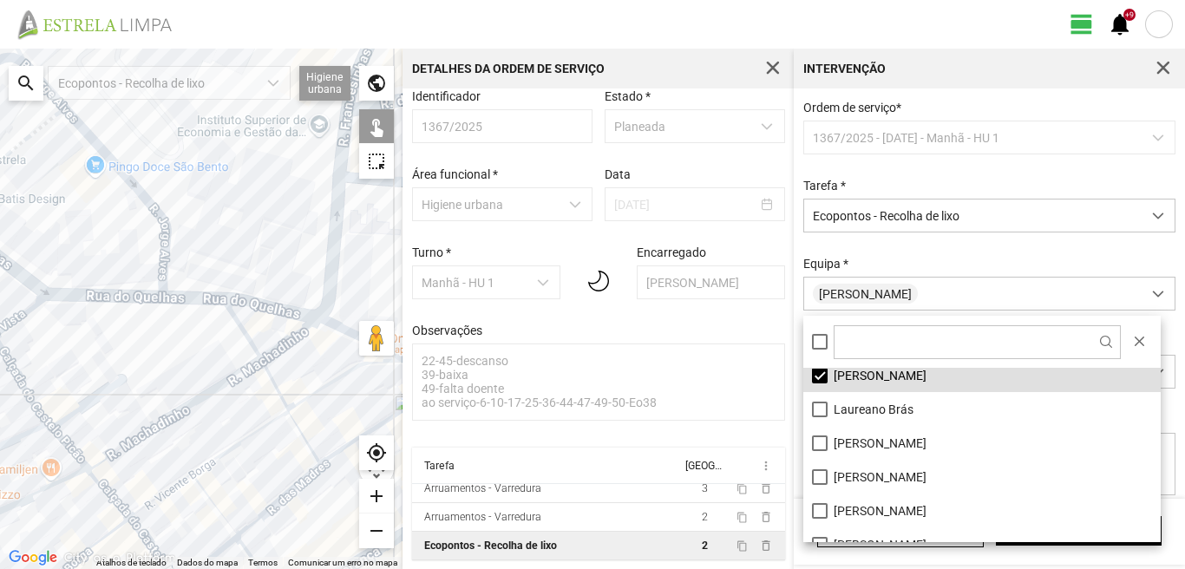
click at [326, 275] on div at bounding box center [201, 309] width 403 height 521
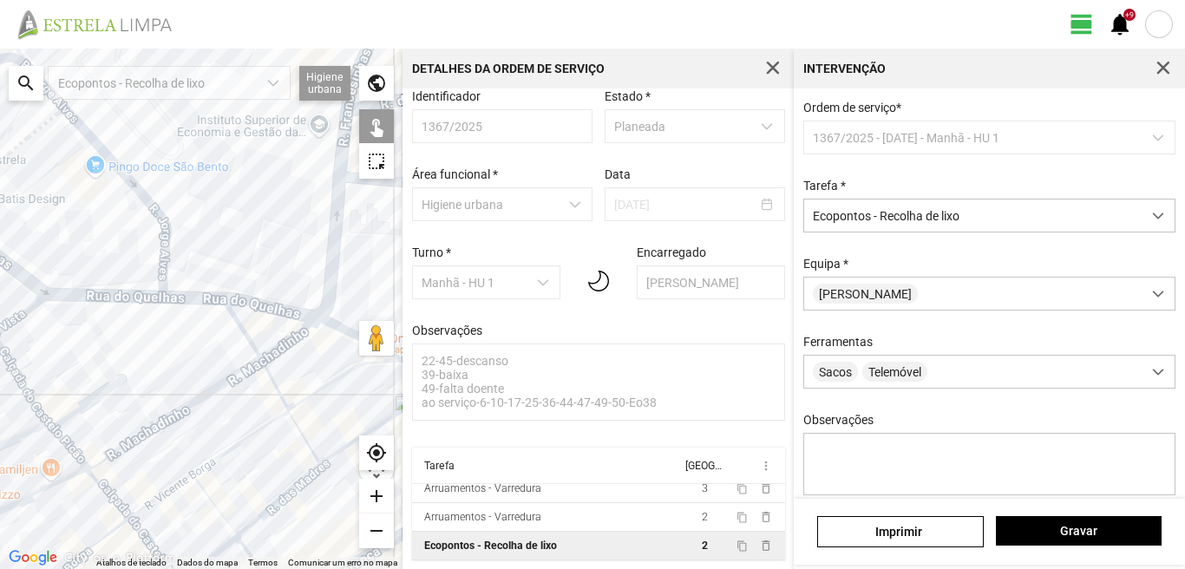
click at [326, 275] on div at bounding box center [201, 309] width 403 height 521
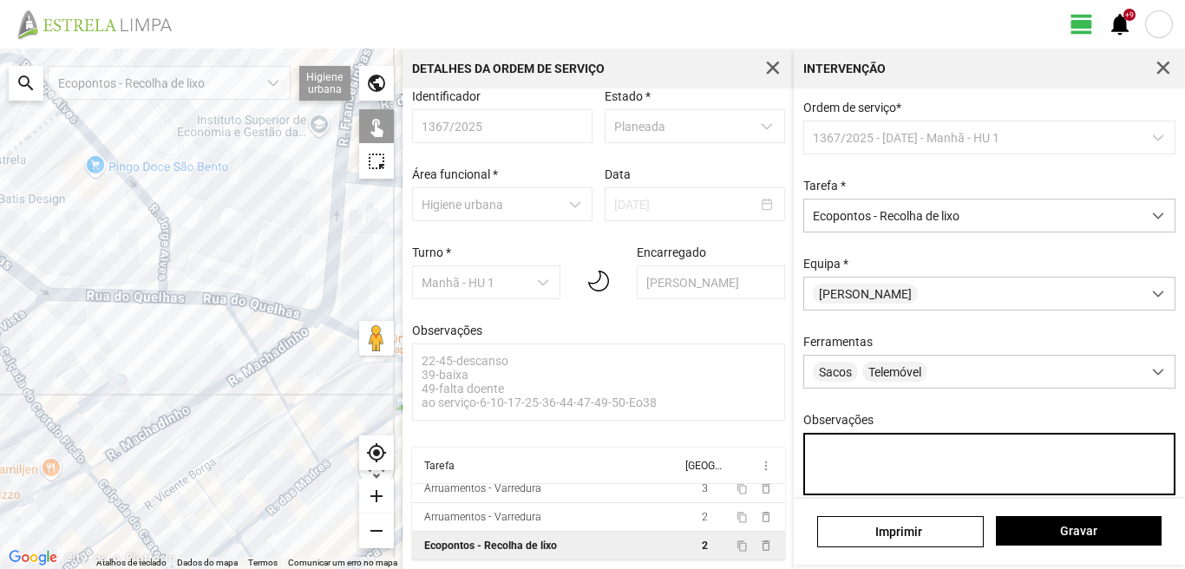
click at [815, 461] on textarea "Observações" at bounding box center [989, 464] width 373 height 62
type textarea "condutor [PERSON_NAME] ajudante [PERSON_NAME]"
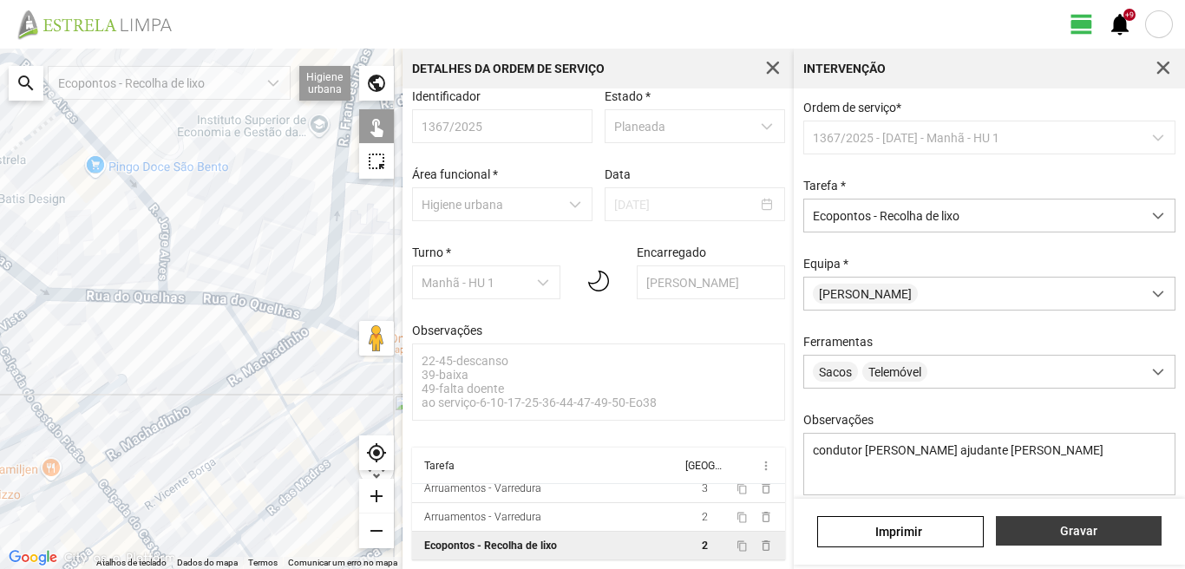
click at [1036, 520] on button "Gravar" at bounding box center [1079, 531] width 166 height 30
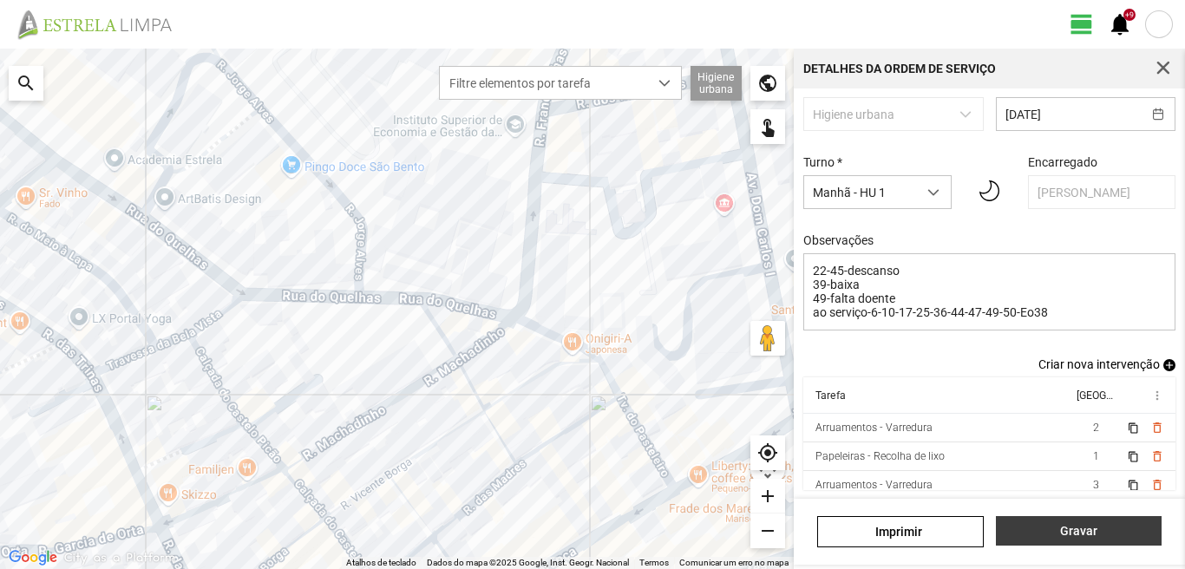
click at [1047, 534] on span "Gravar" at bounding box center [1079, 531] width 148 height 14
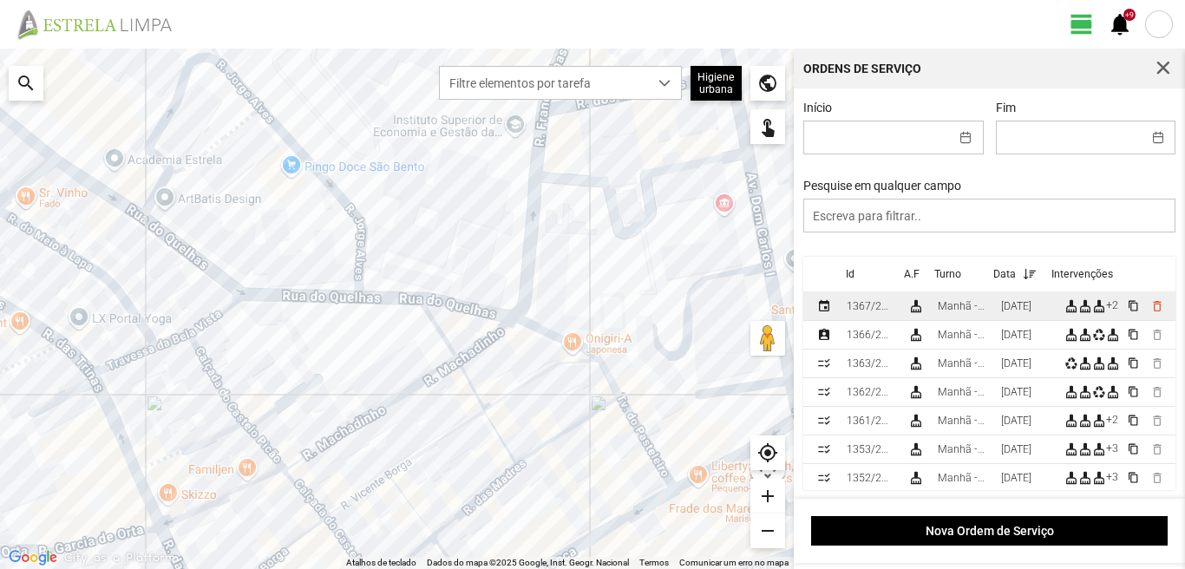
click at [1032, 305] on div "[DATE]" at bounding box center [1016, 306] width 30 height 12
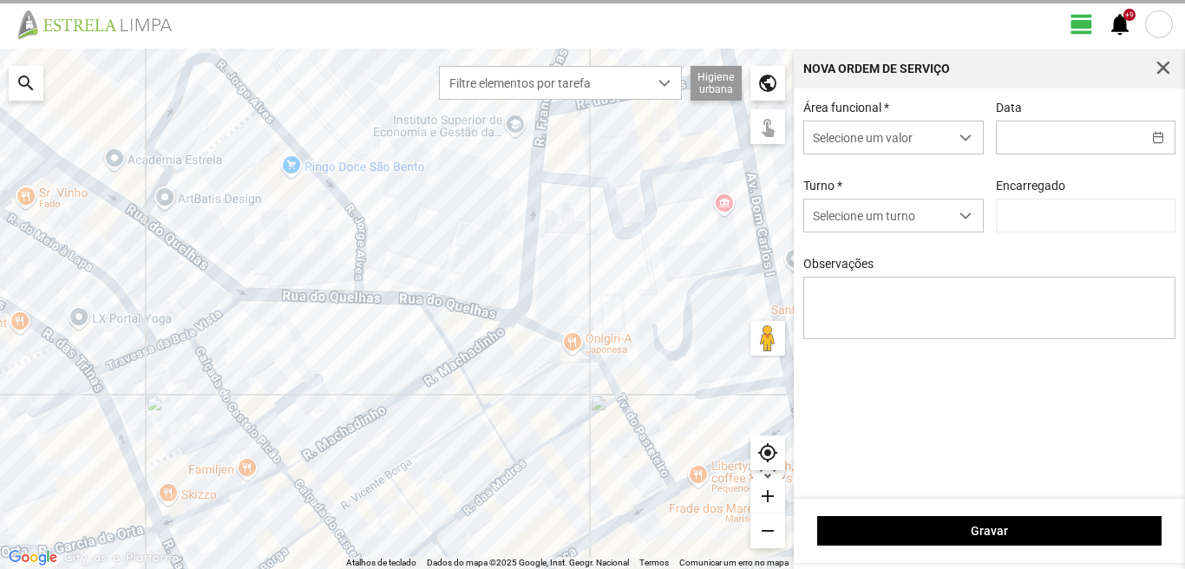
type input "[DATE]"
type input "[PERSON_NAME]"
type textarea "22-45-descanso 39-baixa 49-falta doente ao serviço-6-10-17-25-36-44-47-49-50-Eo…"
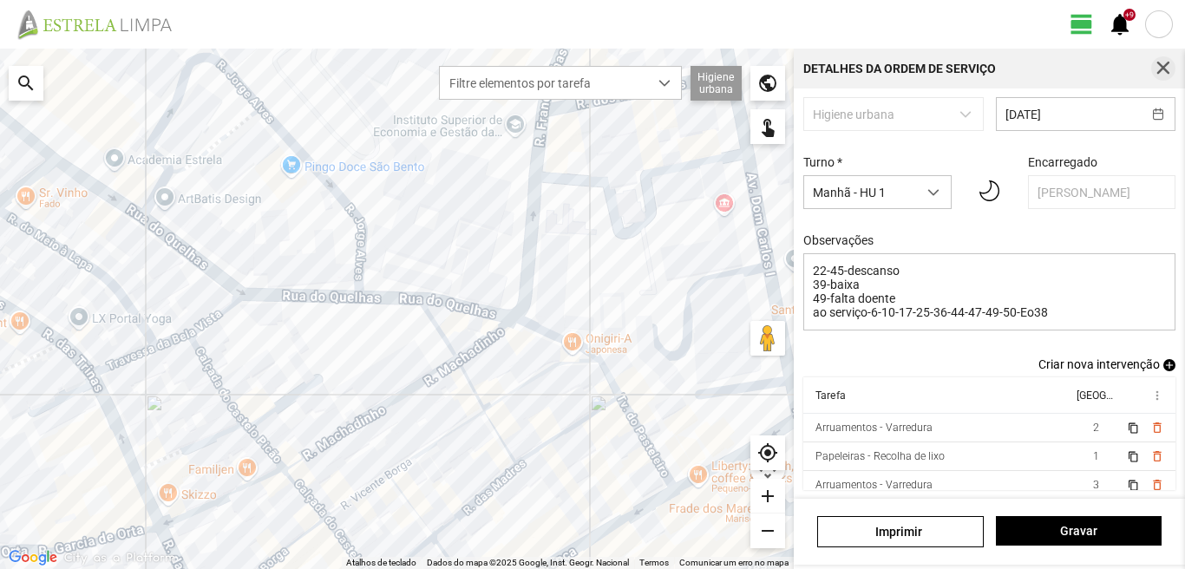
click at [1164, 56] on button "button" at bounding box center [1163, 68] width 24 height 24
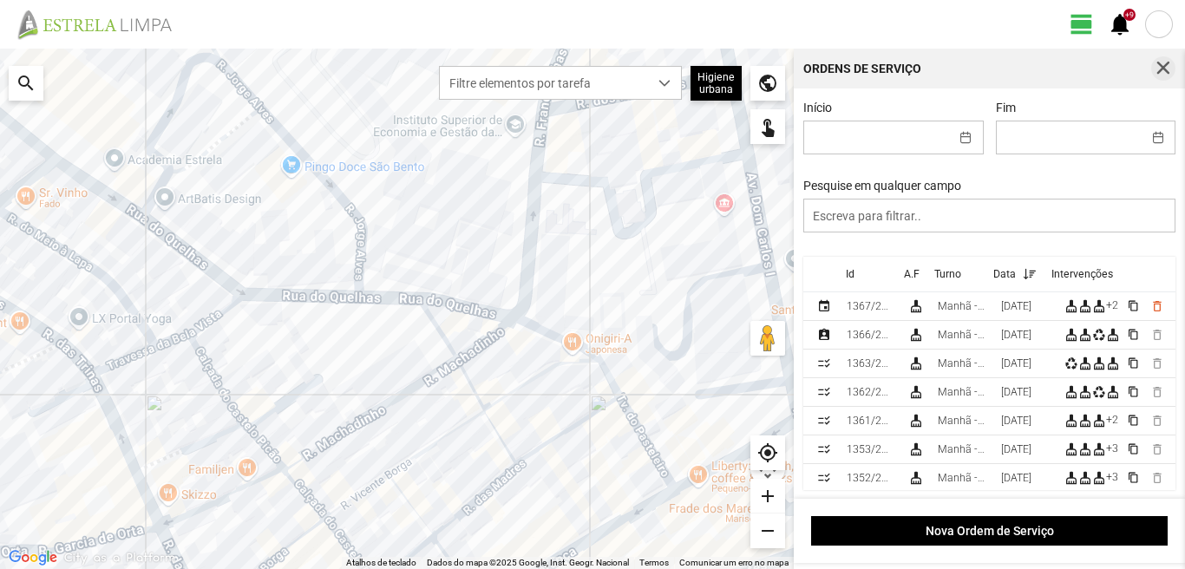
click at [1168, 61] on span "button" at bounding box center [1164, 69] width 16 height 16
